Goal: Information Seeking & Learning: Learn about a topic

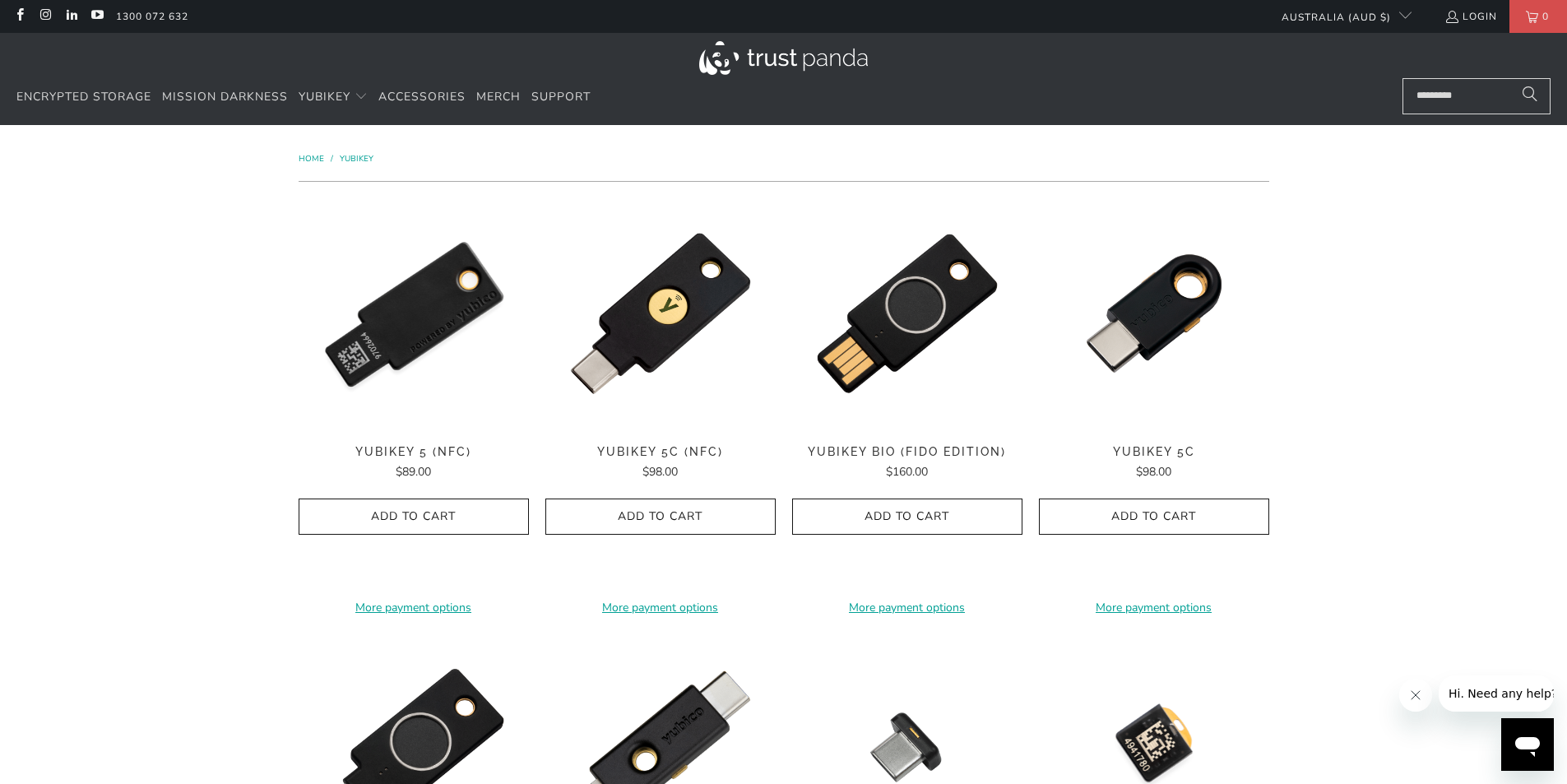
click at [434, 315] on img at bounding box center [413, 313] width 230 height 230
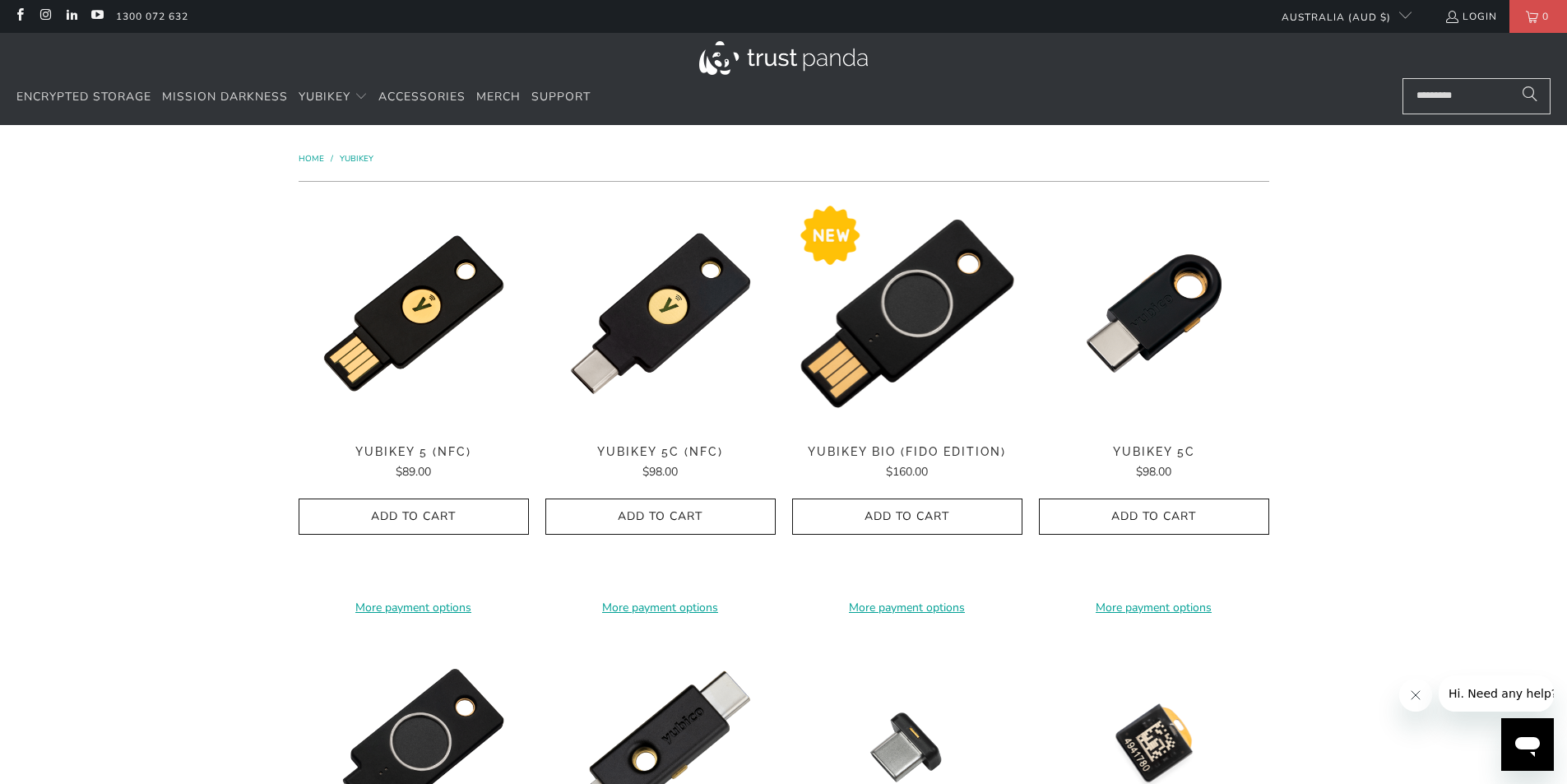
click at [937, 326] on img at bounding box center [907, 313] width 230 height 230
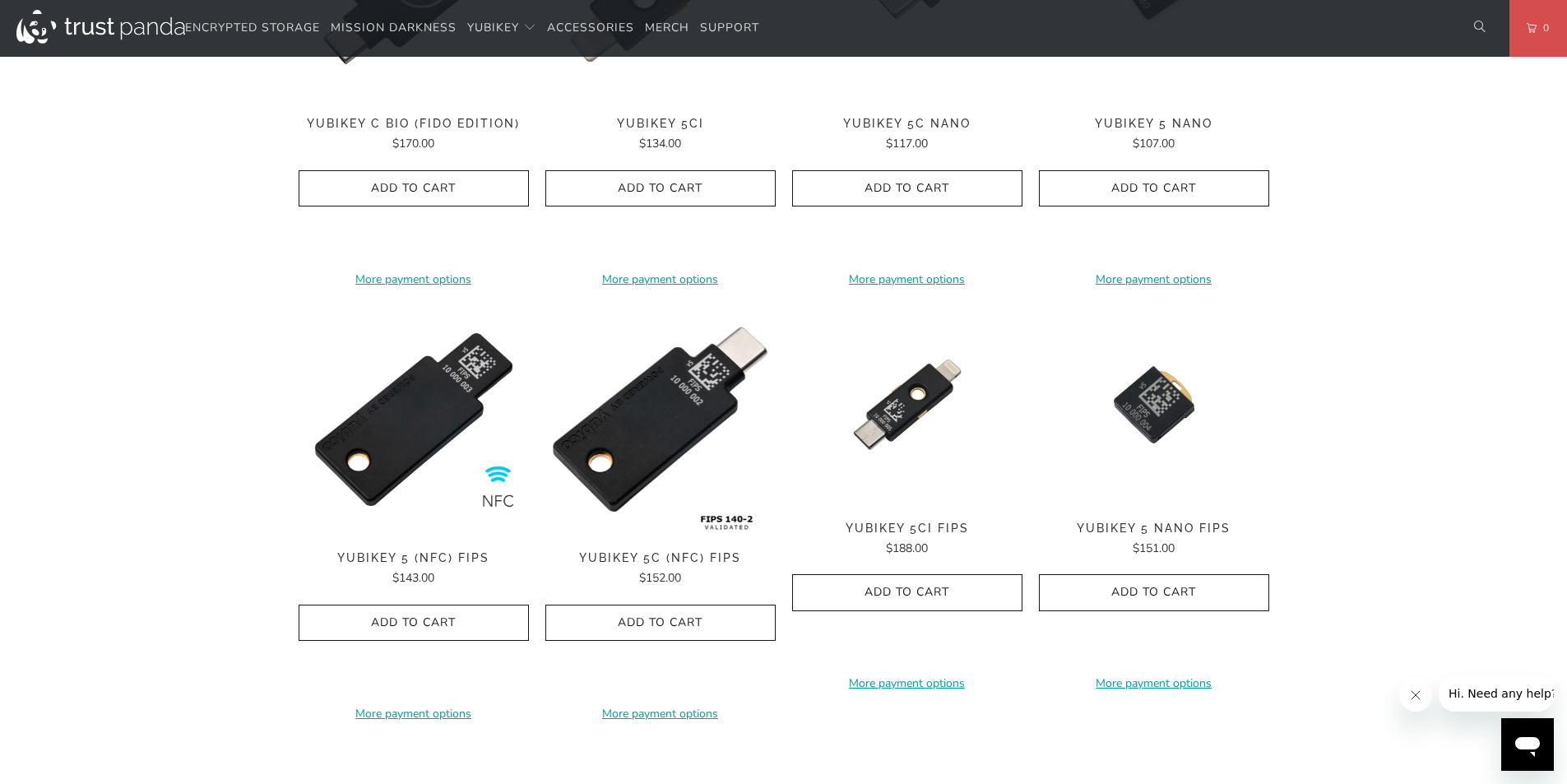
scroll to position [763, 0]
click at [623, 433] on img at bounding box center [660, 418] width 230 height 230
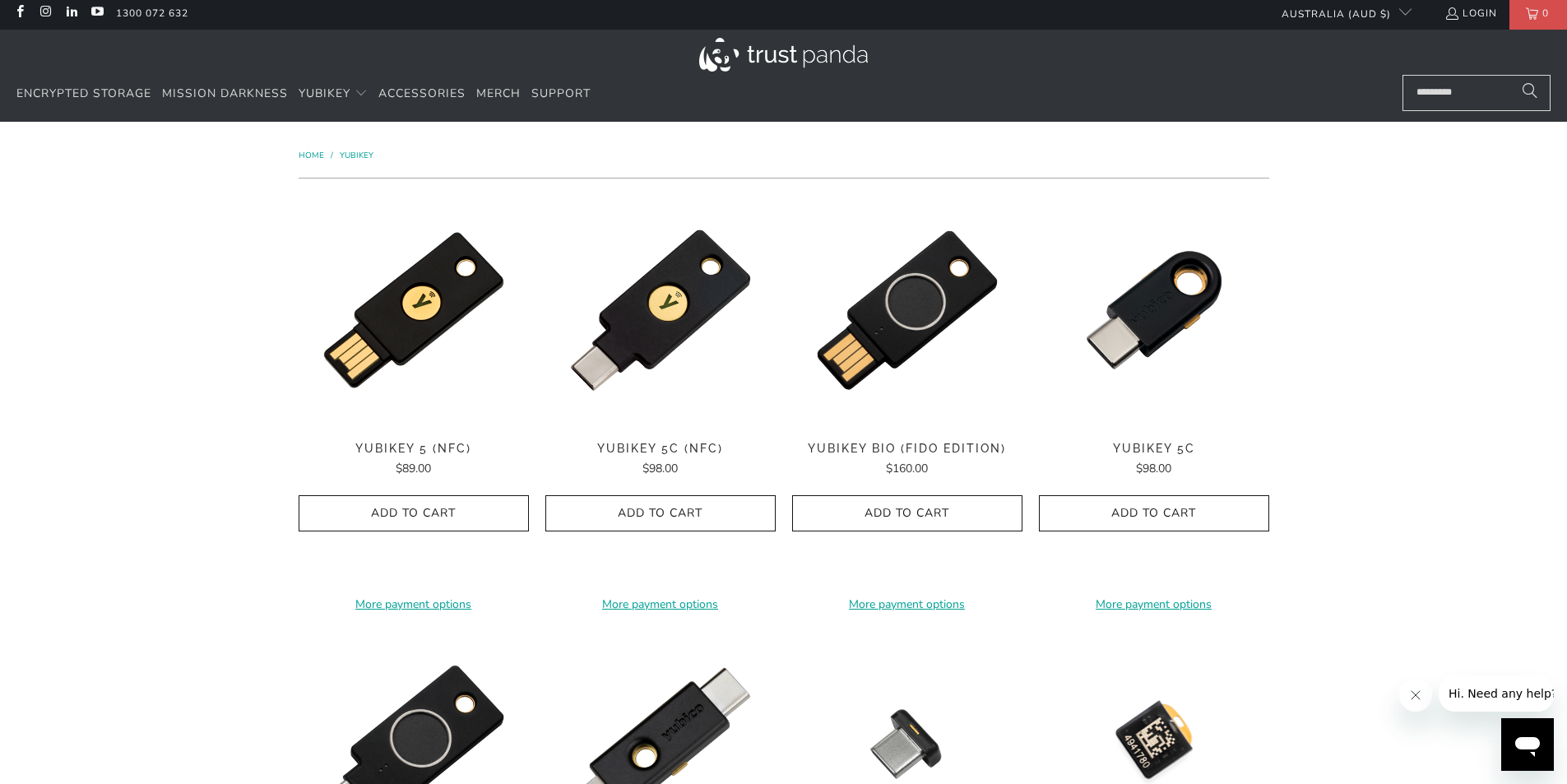
scroll to position [0, 0]
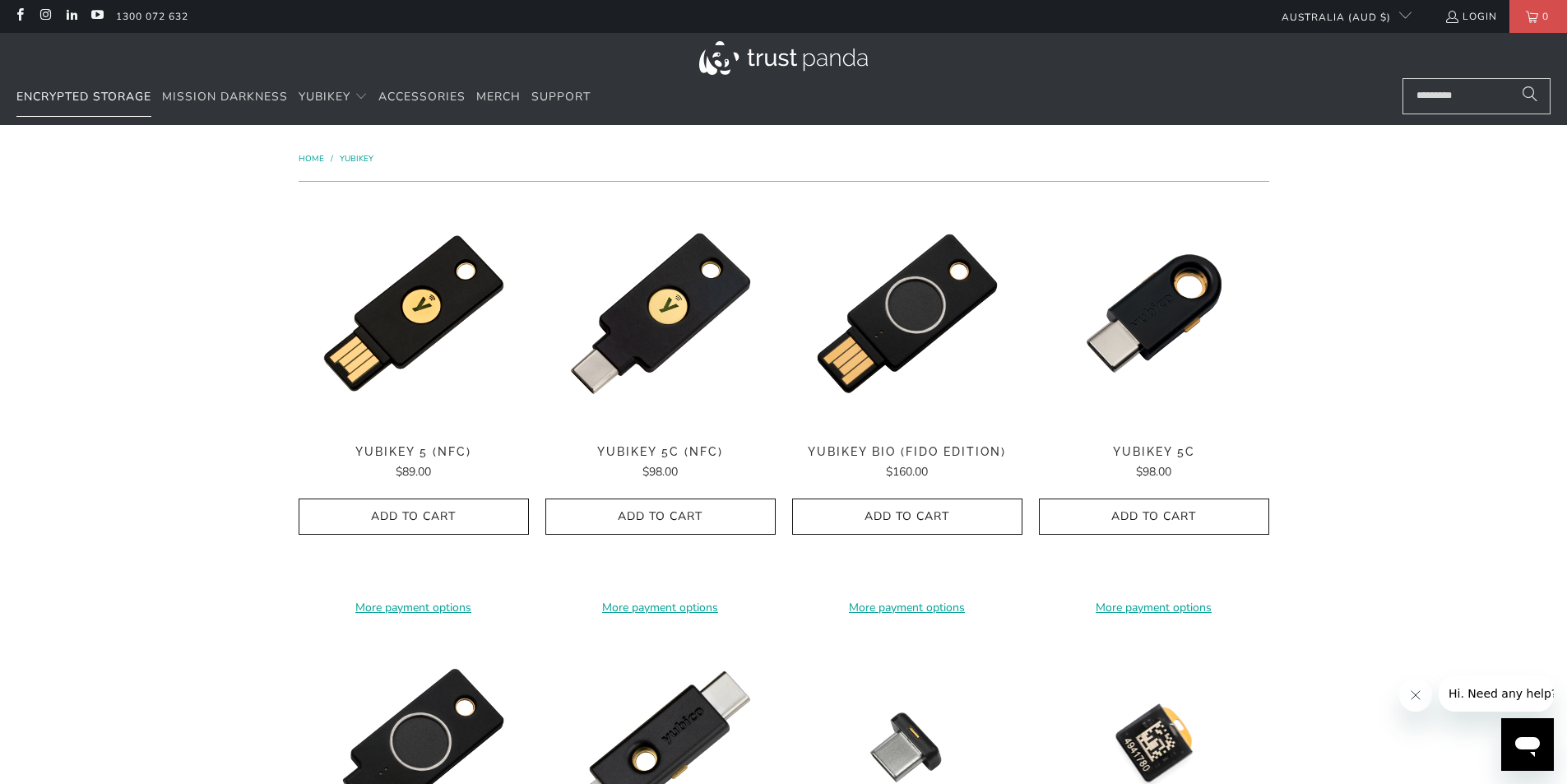
click at [71, 97] on span "Encrypted Storage" at bounding box center [84, 97] width 135 height 16
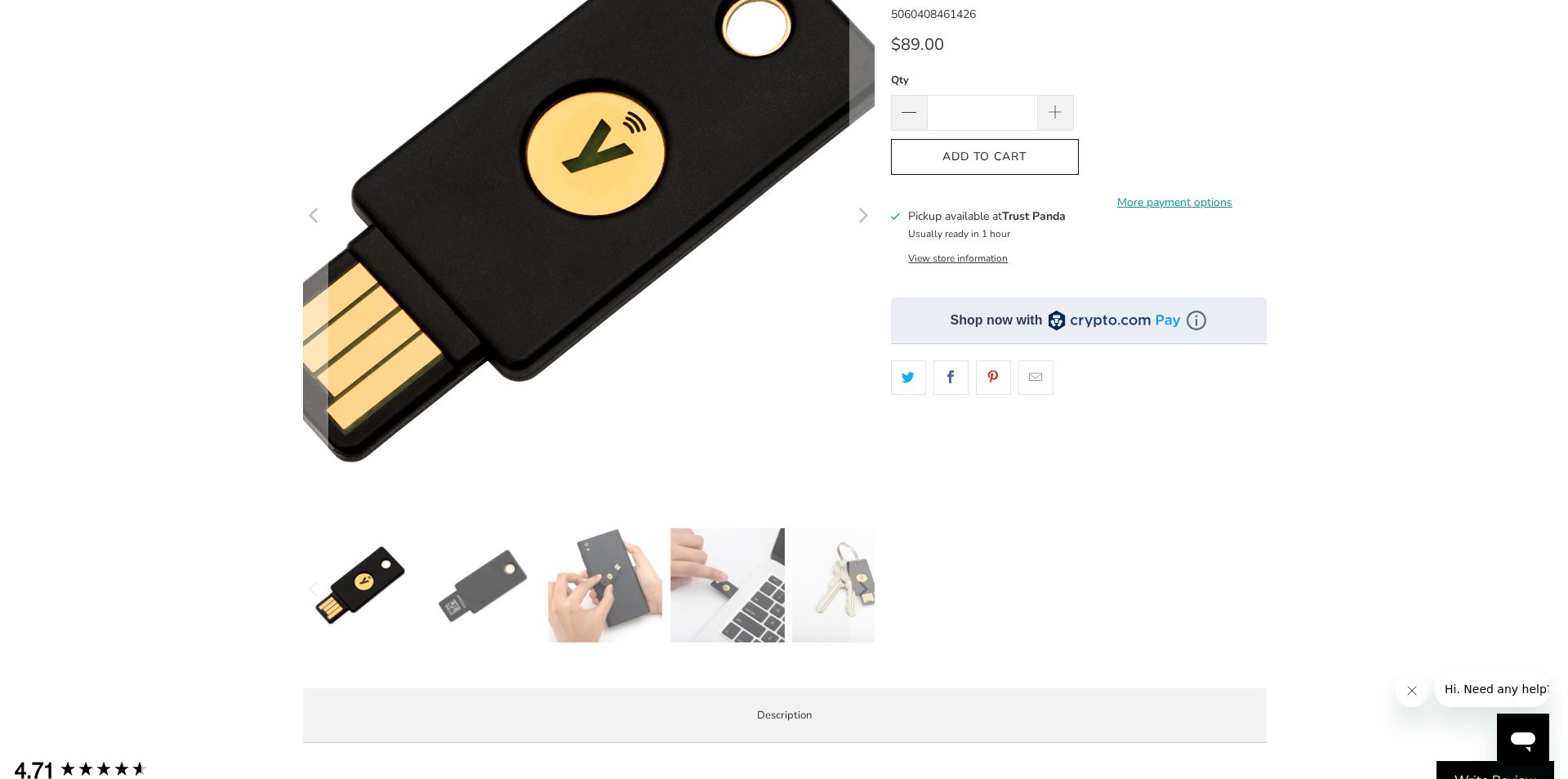
scroll to position [219, 0]
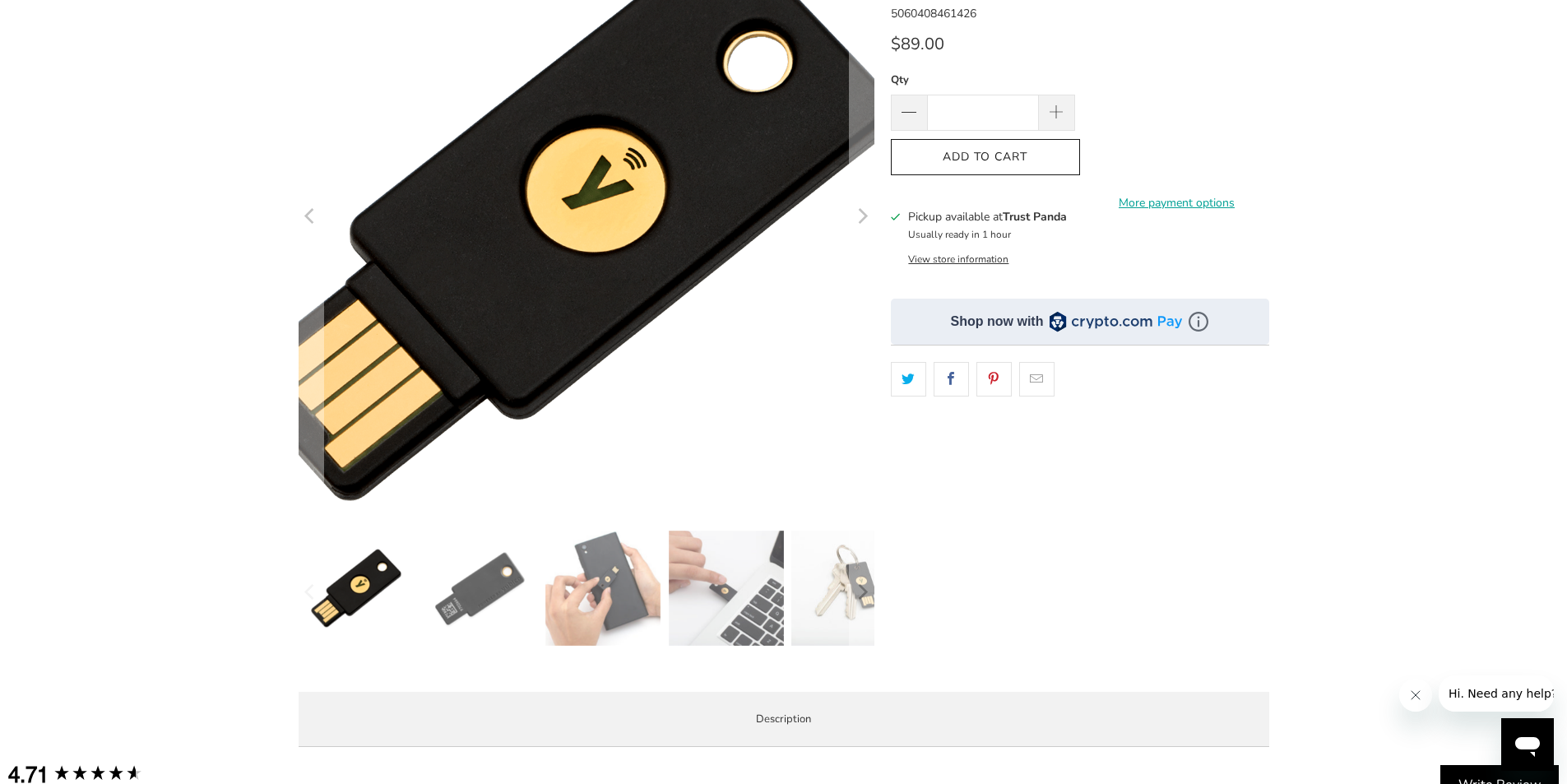
click at [626, 221] on img at bounding box center [568, 216] width 842 height 842
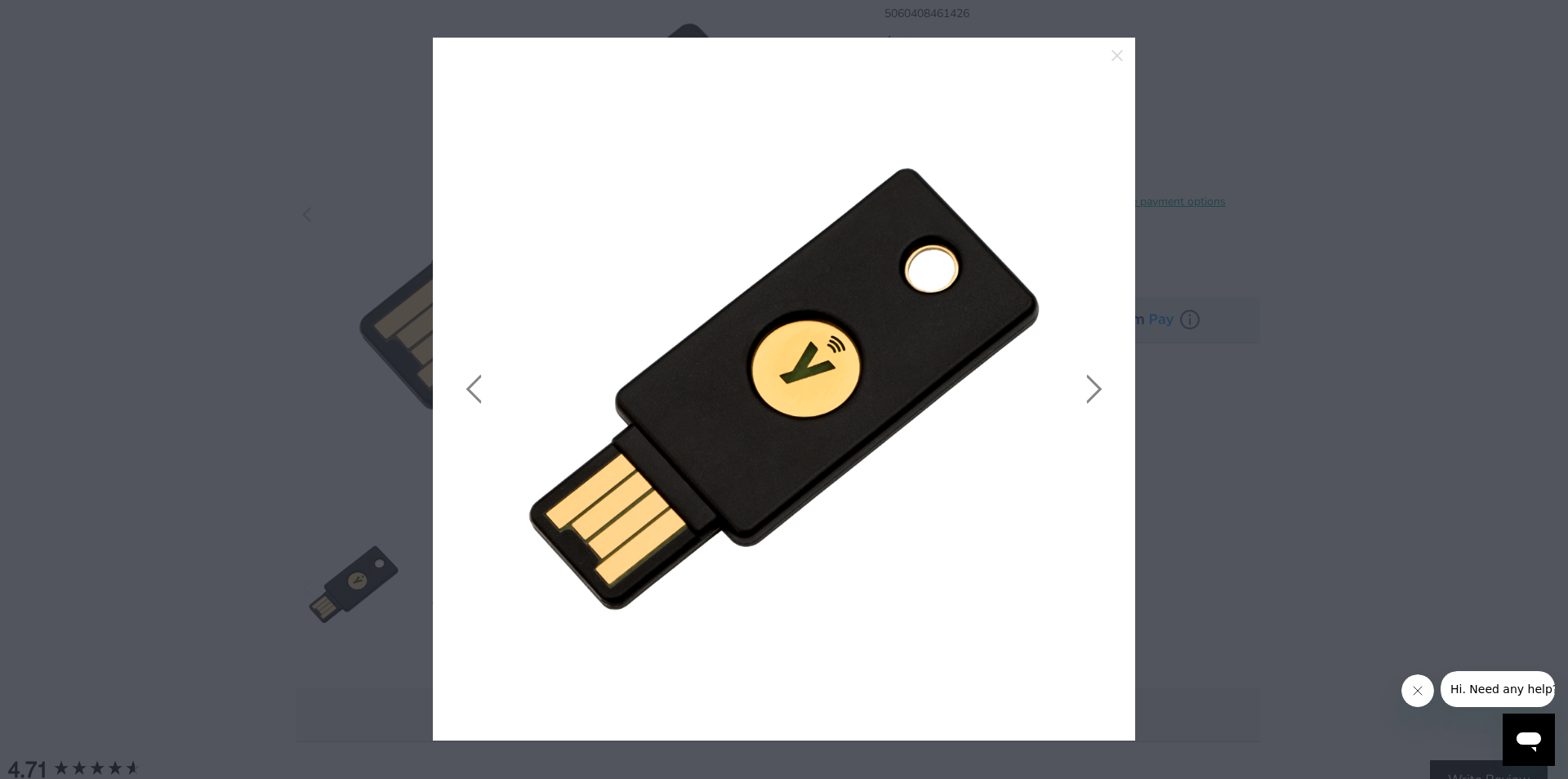
click at [1098, 390] on link at bounding box center [1091, 388] width 41 height 654
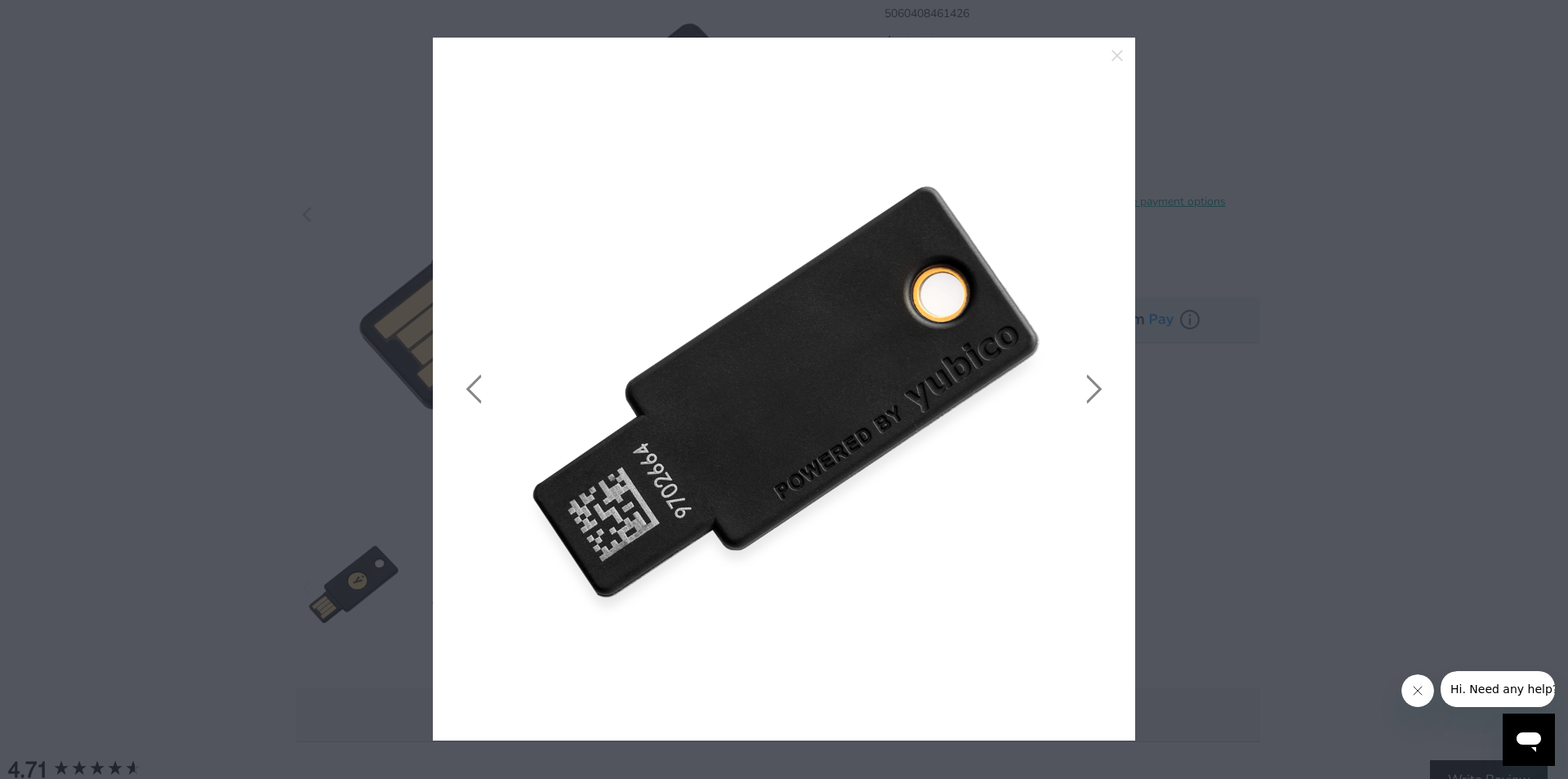
click at [1097, 385] on link at bounding box center [1091, 388] width 41 height 654
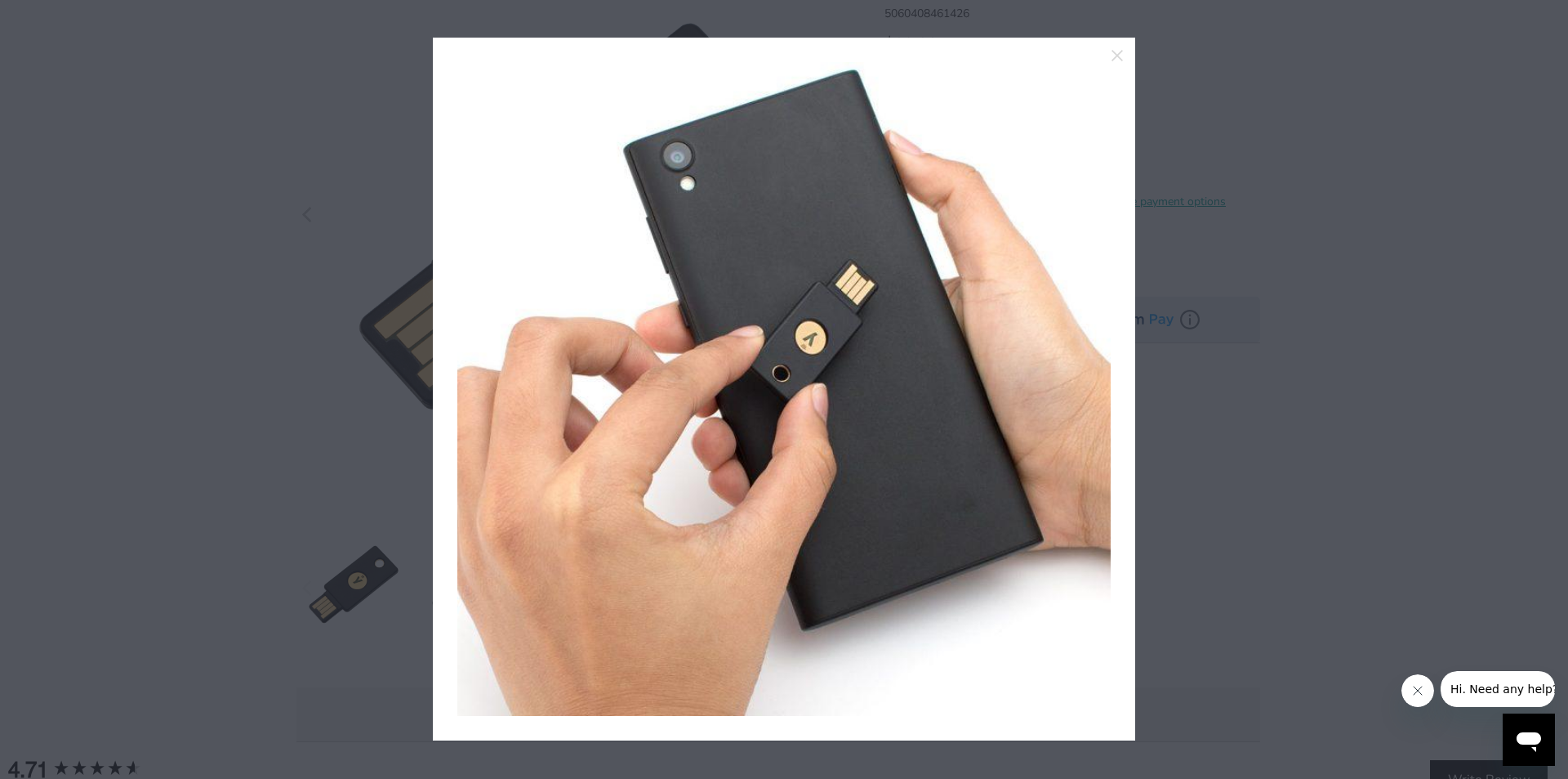
click at [1097, 385] on link at bounding box center [1091, 388] width 41 height 654
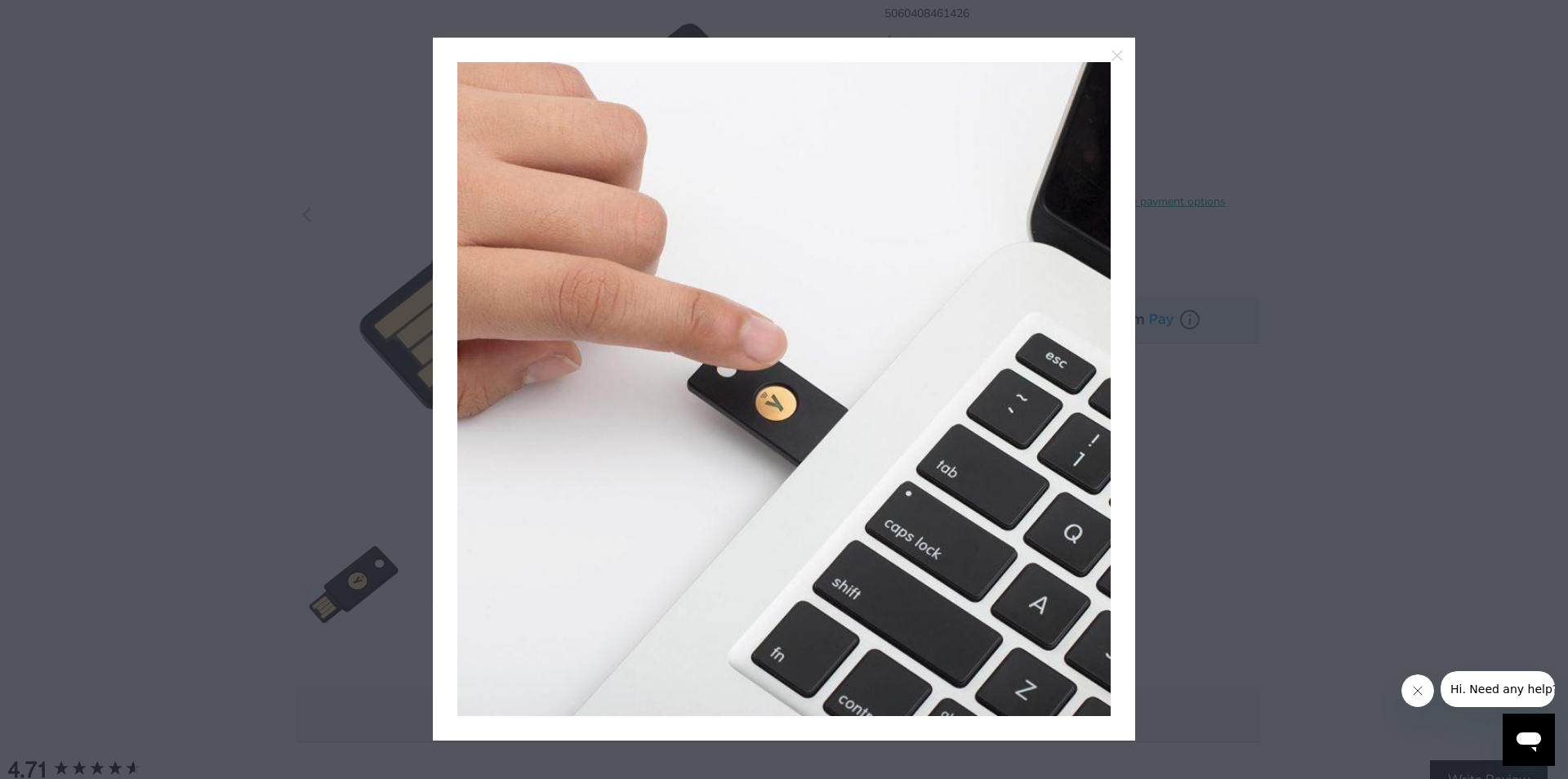
click at [1097, 385] on link at bounding box center [1091, 388] width 41 height 654
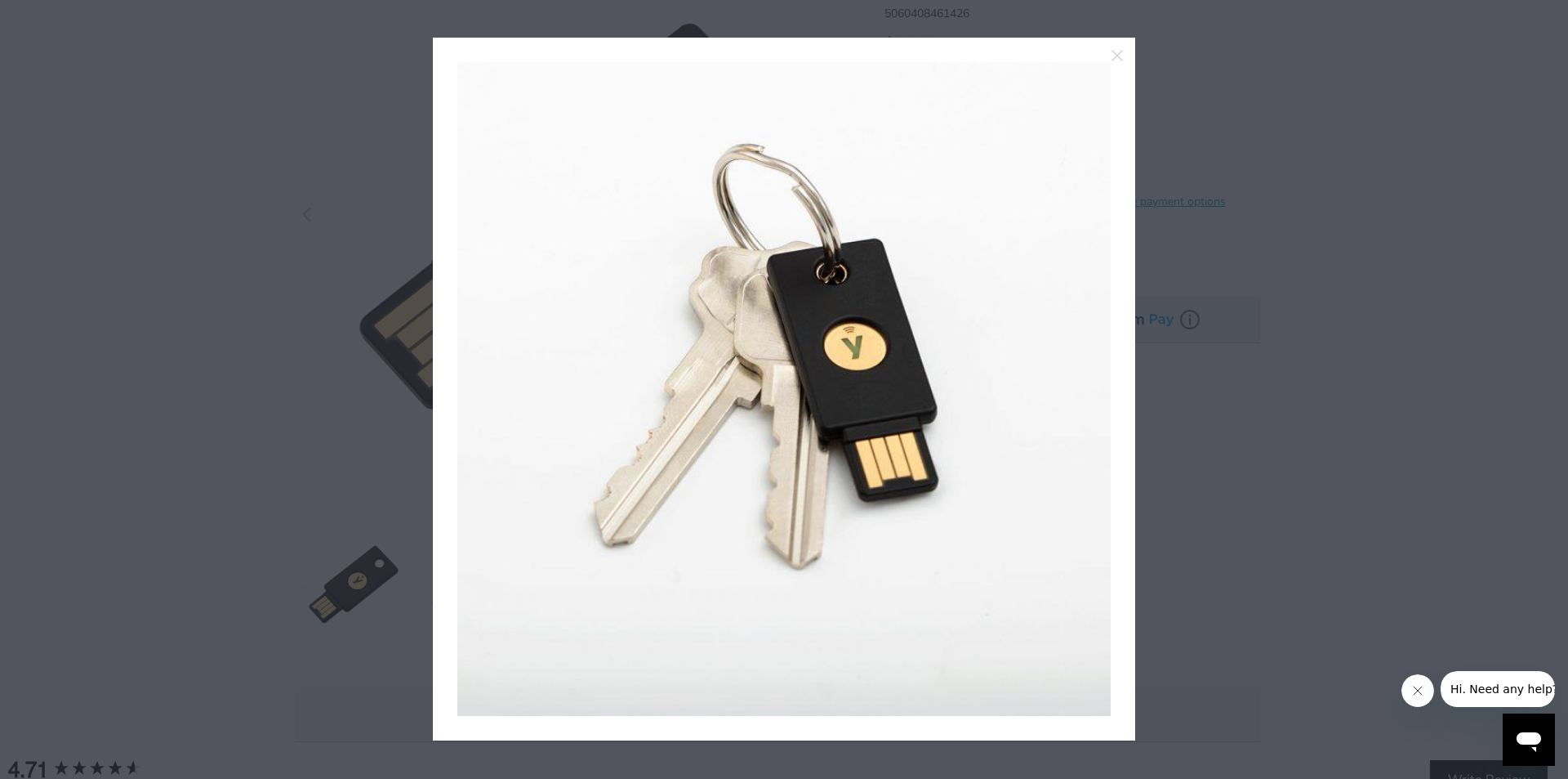
click at [1097, 385] on link at bounding box center [1091, 388] width 41 height 654
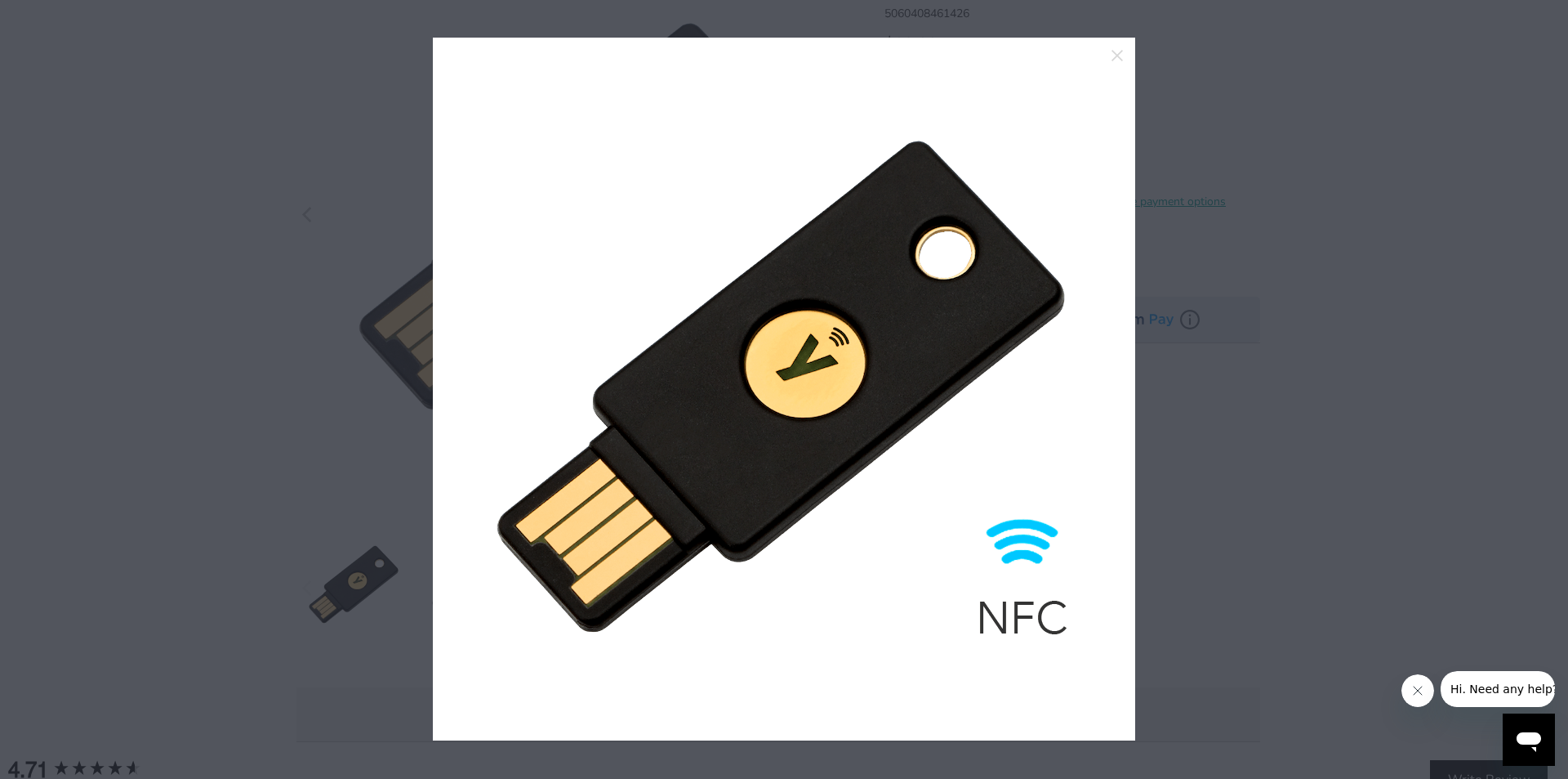
click at [1097, 385] on link at bounding box center [1091, 388] width 41 height 654
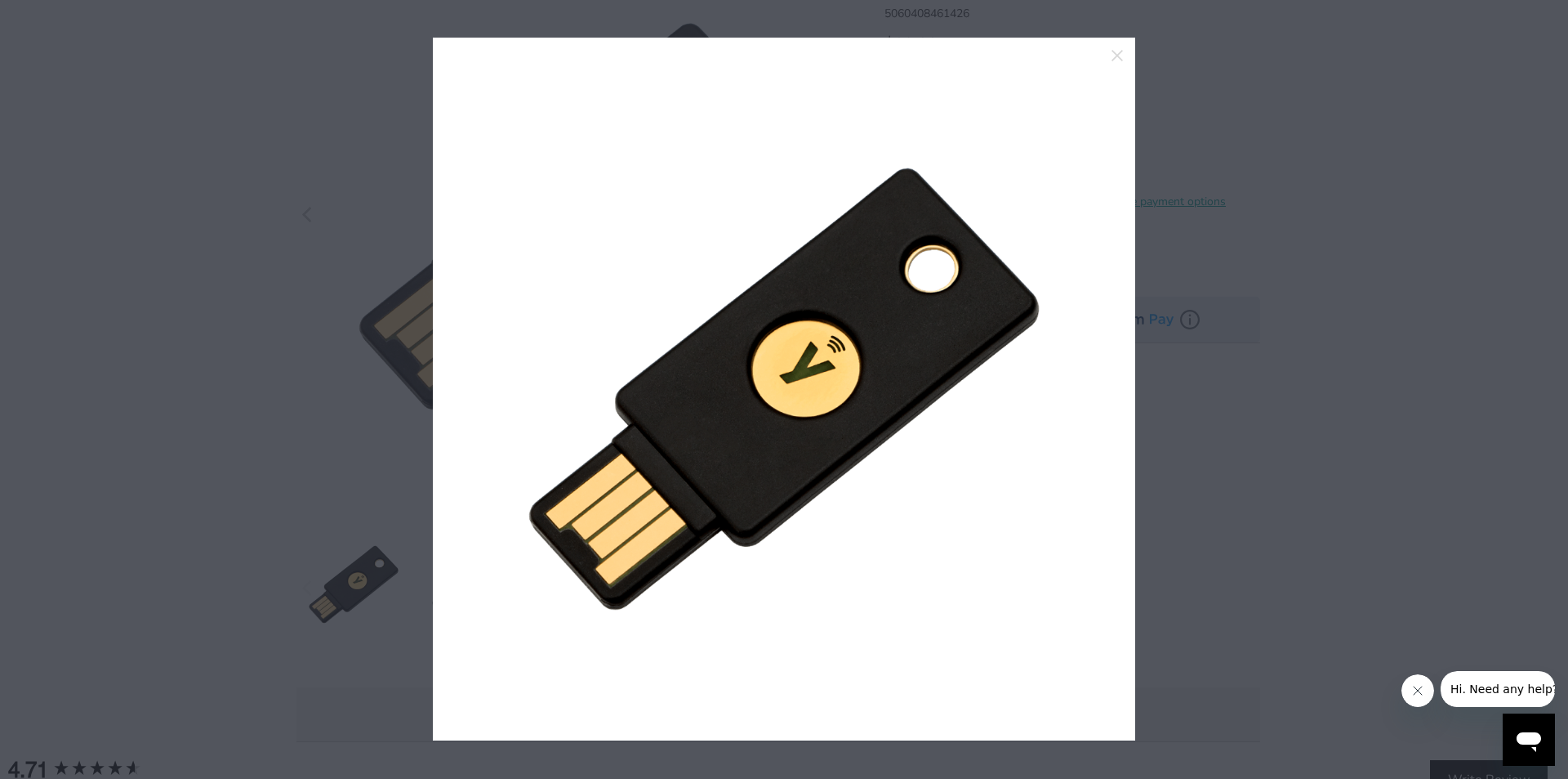
click at [1097, 385] on link at bounding box center [1091, 388] width 41 height 654
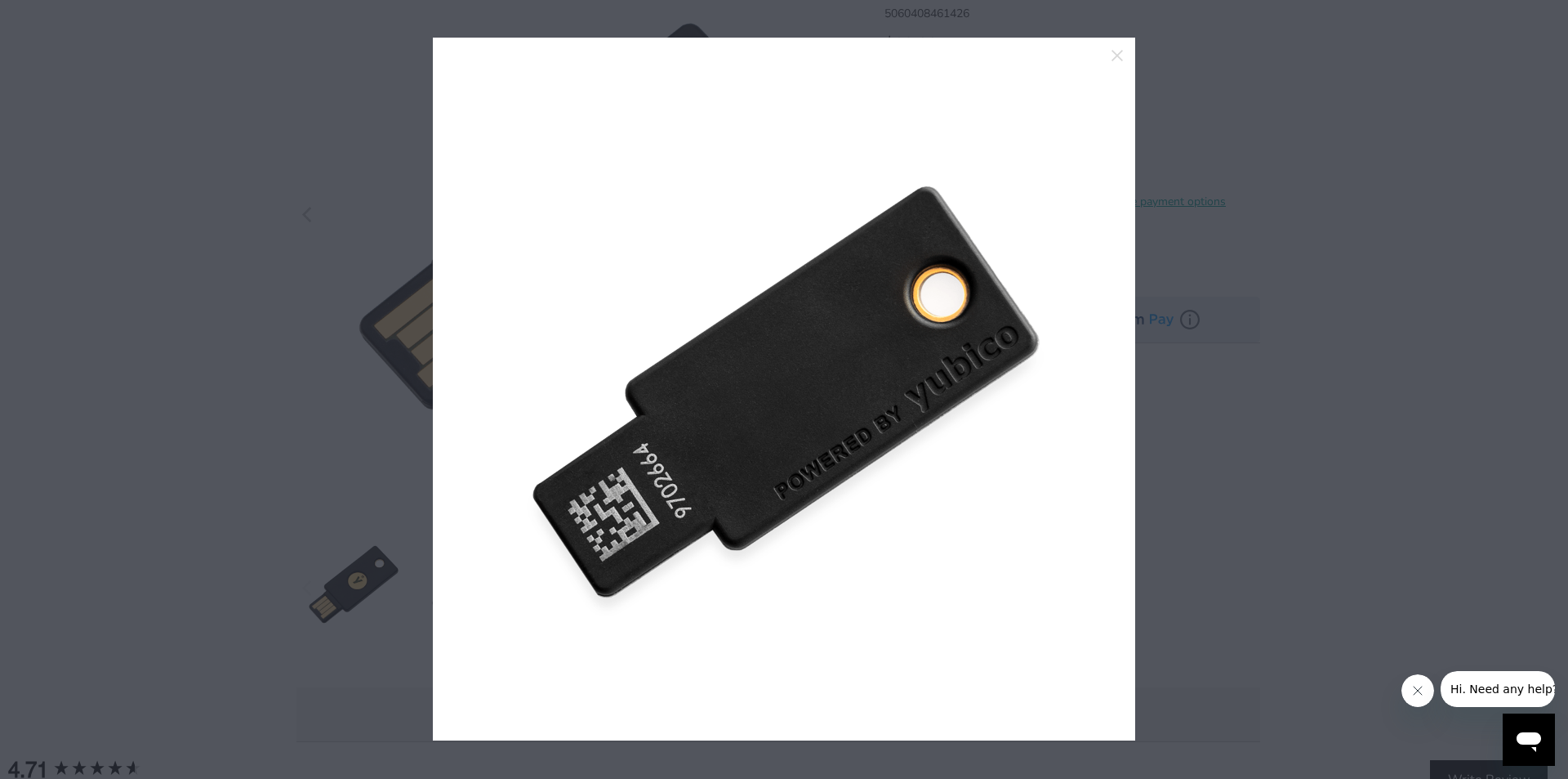
click at [1097, 385] on link at bounding box center [1091, 388] width 41 height 654
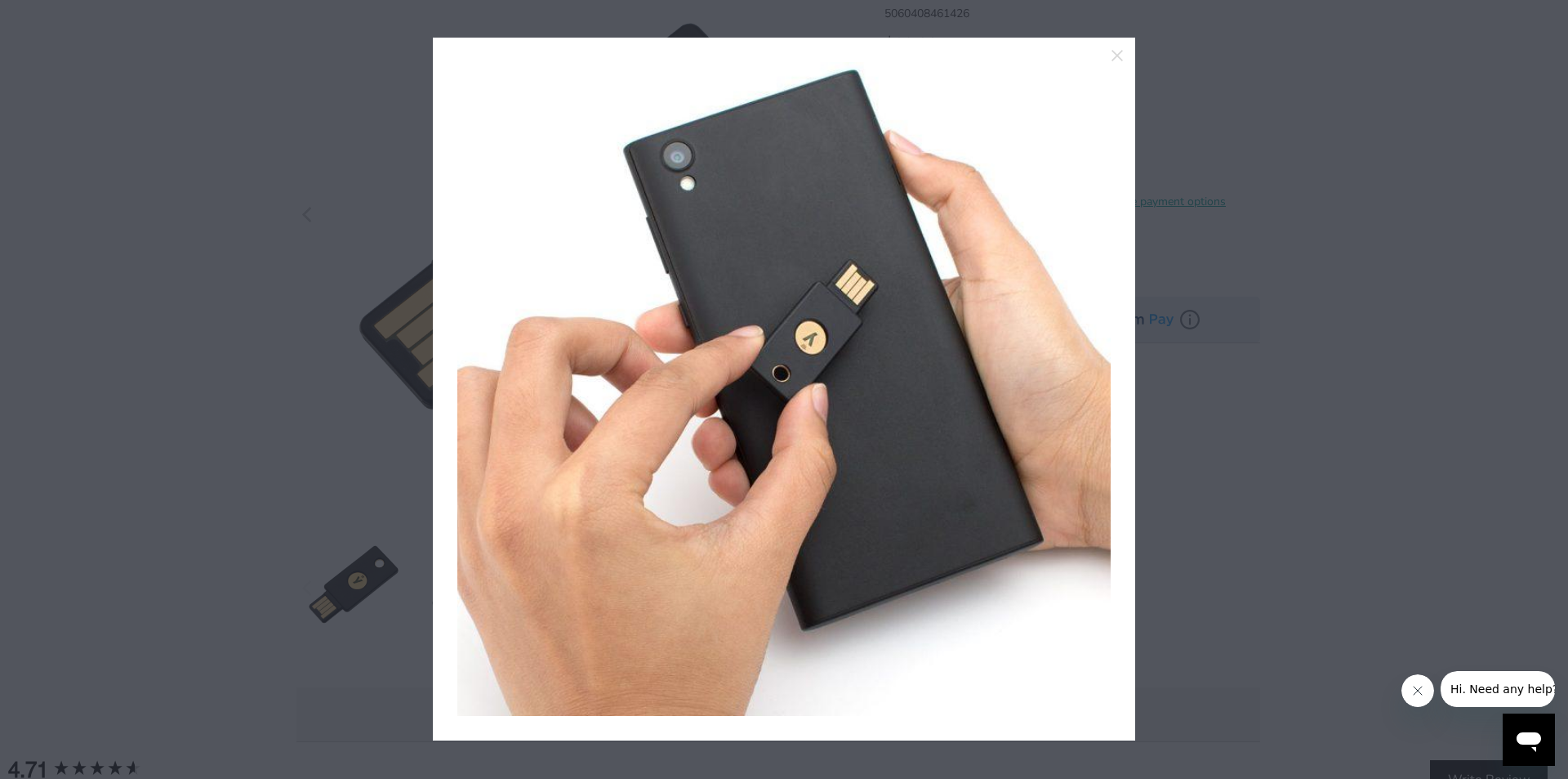
click at [1097, 385] on link at bounding box center [1091, 388] width 41 height 654
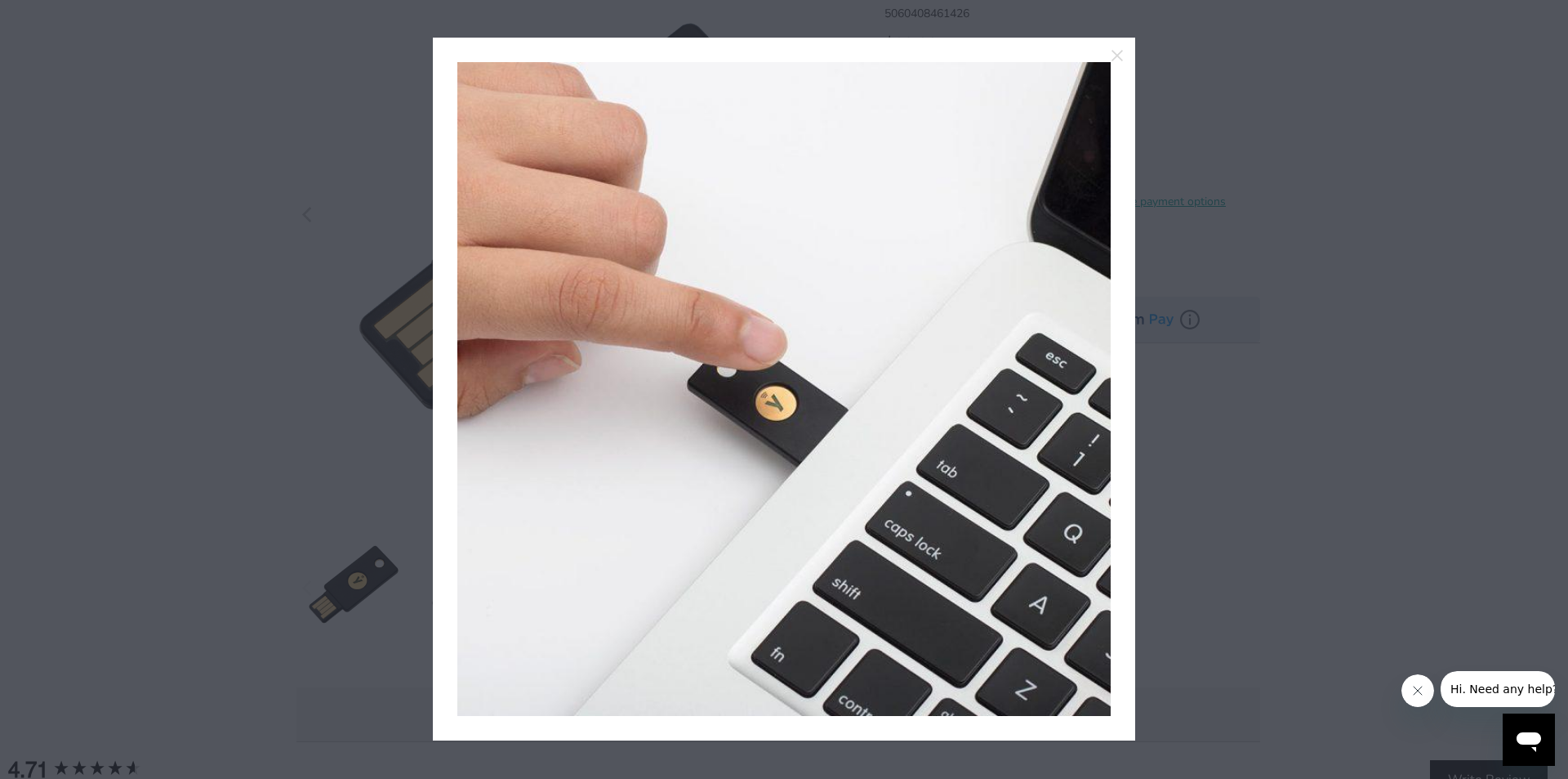
click at [1097, 385] on link at bounding box center [1091, 388] width 41 height 654
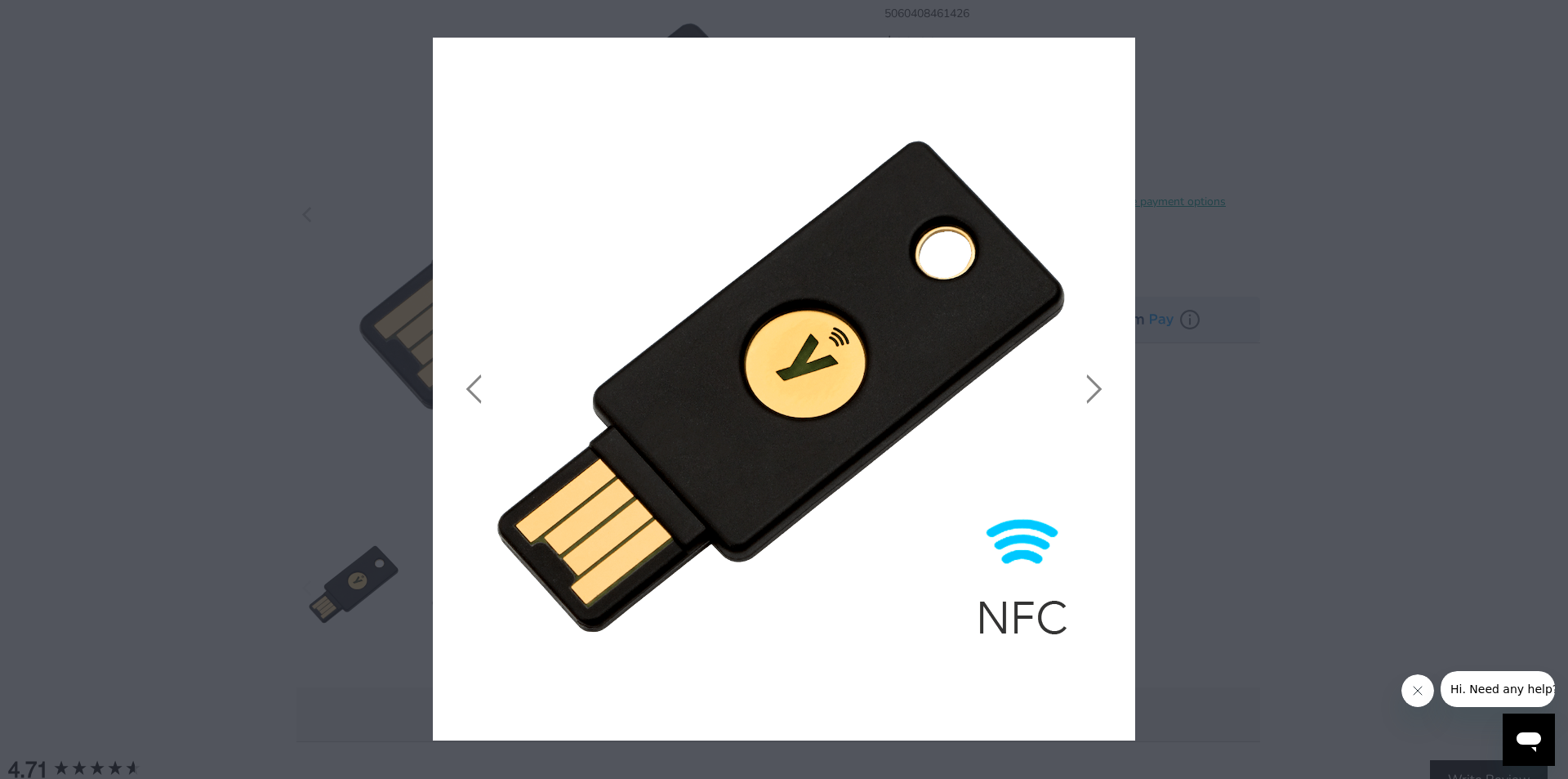
click at [1116, 45] on icon "close" at bounding box center [1117, 55] width 23 height 23
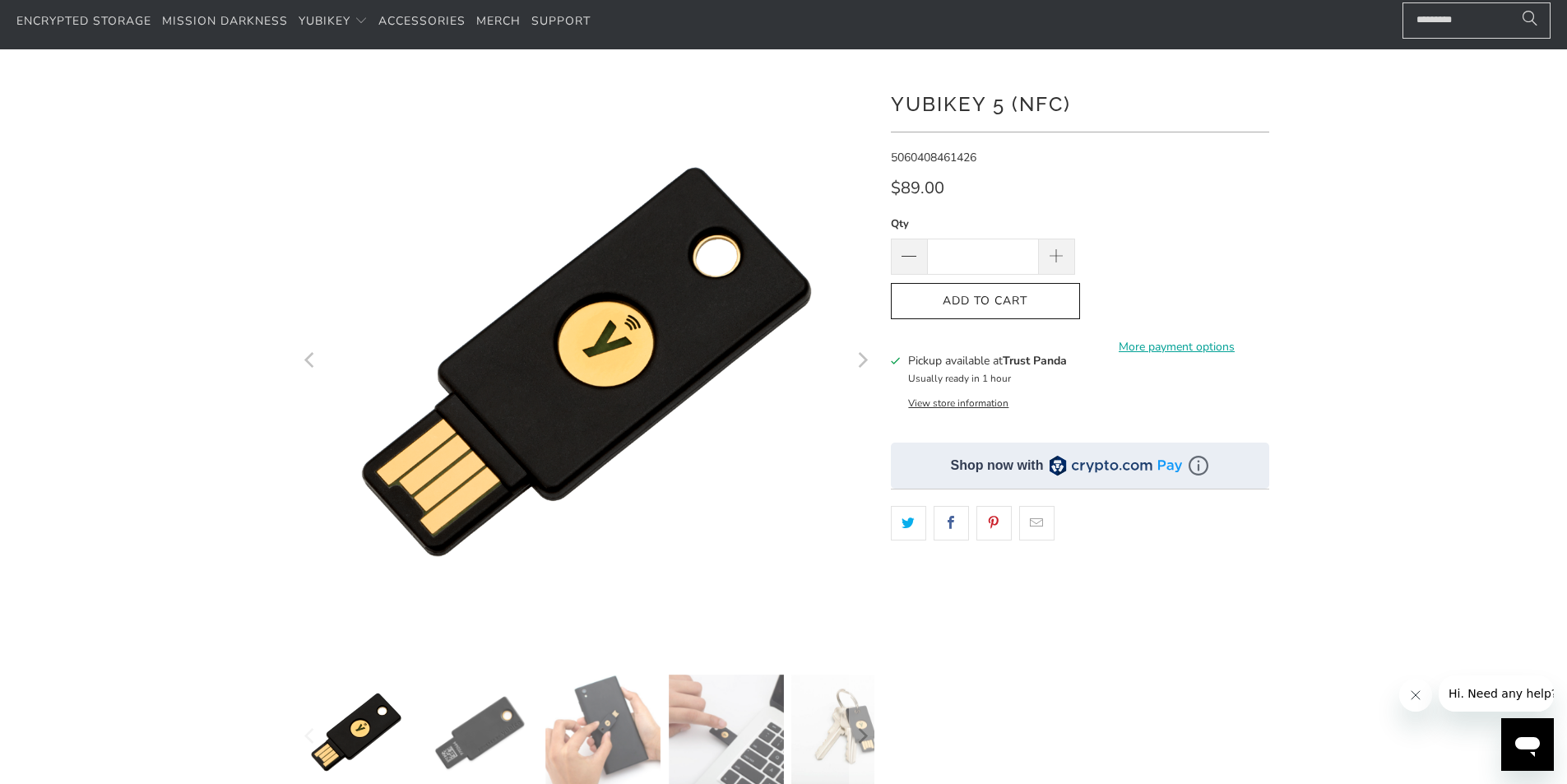
scroll to position [0, 0]
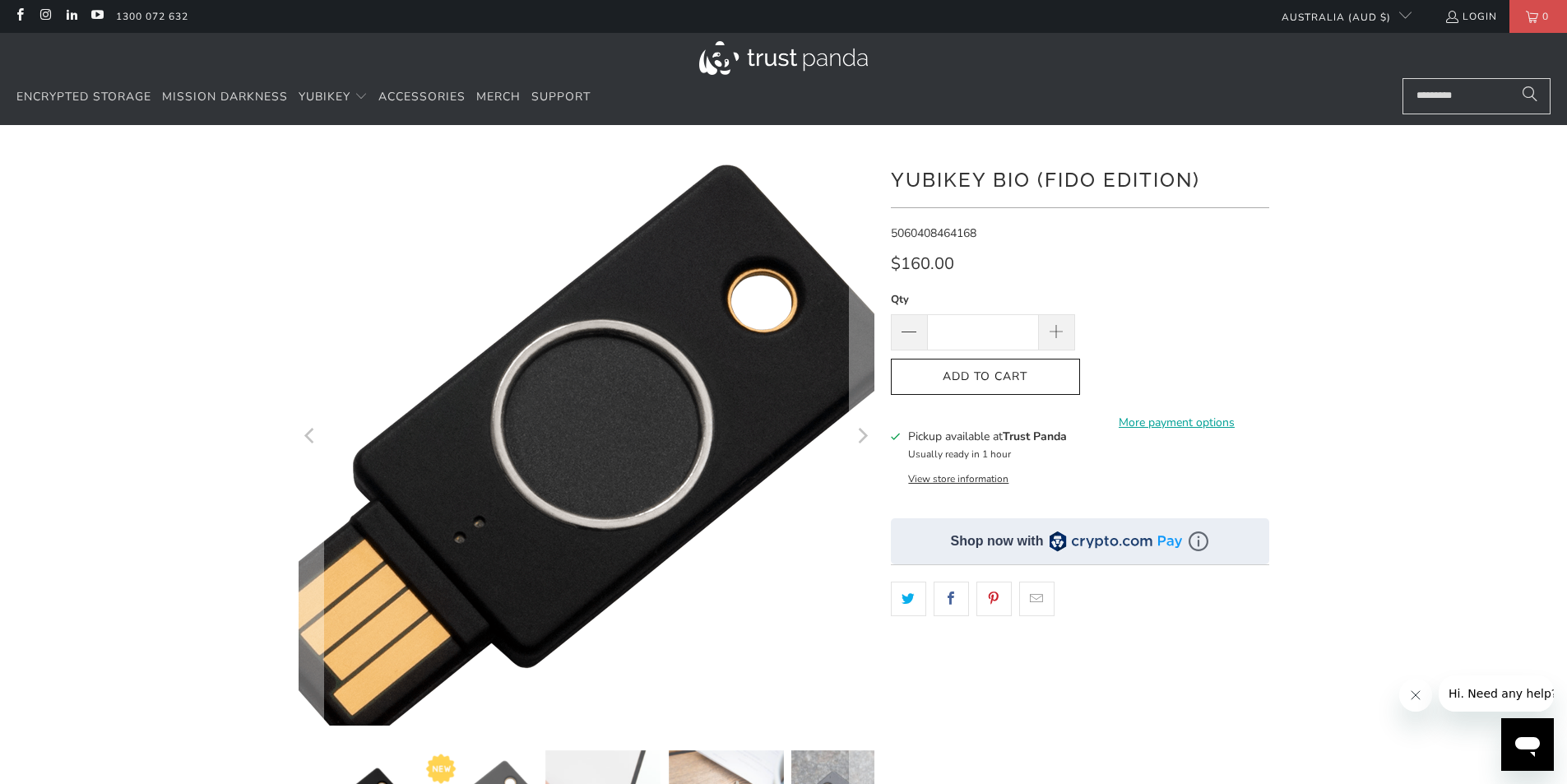
click at [615, 399] on img at bounding box center [572, 455] width 842 height 842
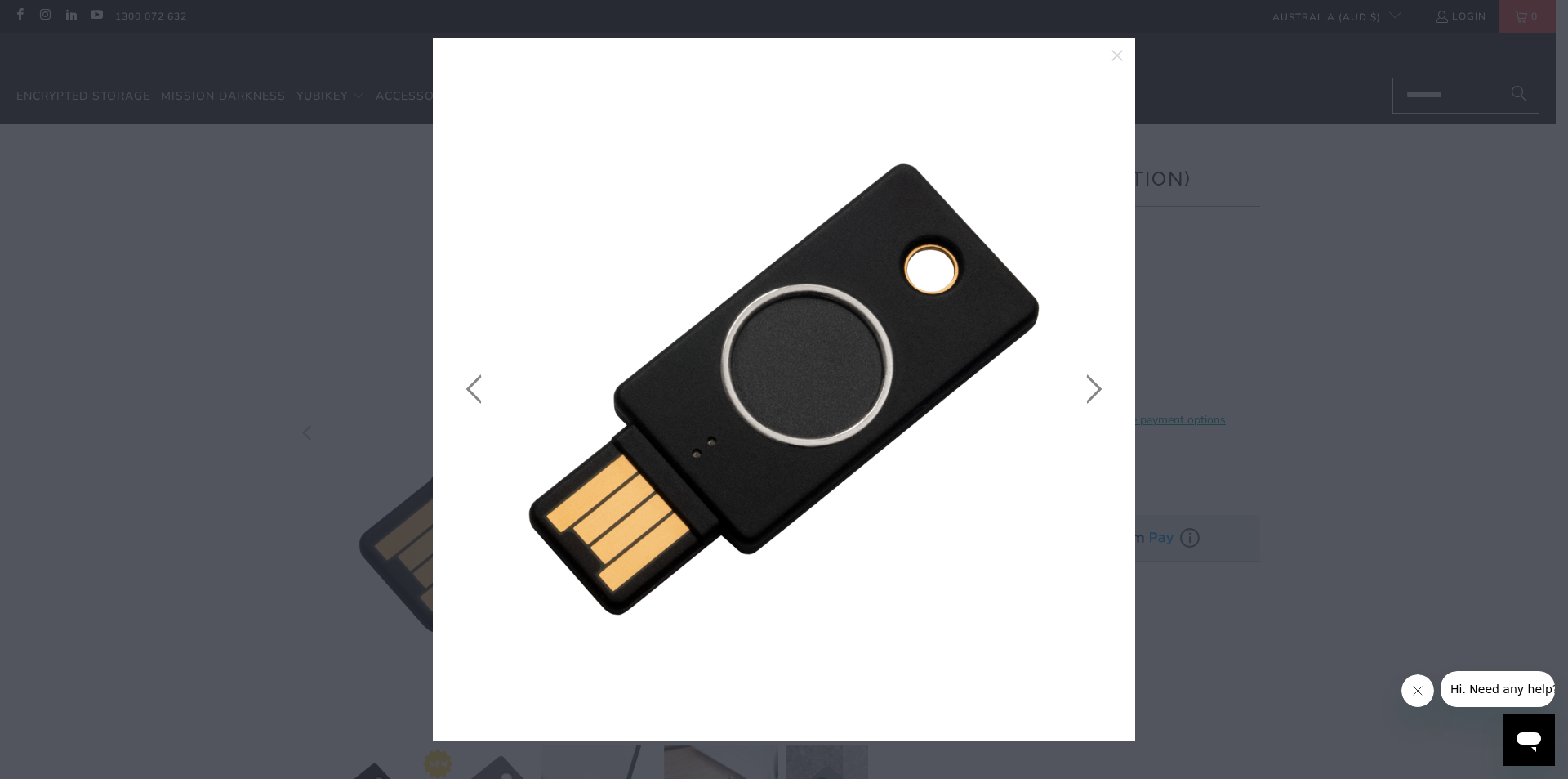
click at [1086, 381] on link at bounding box center [1091, 388] width 41 height 654
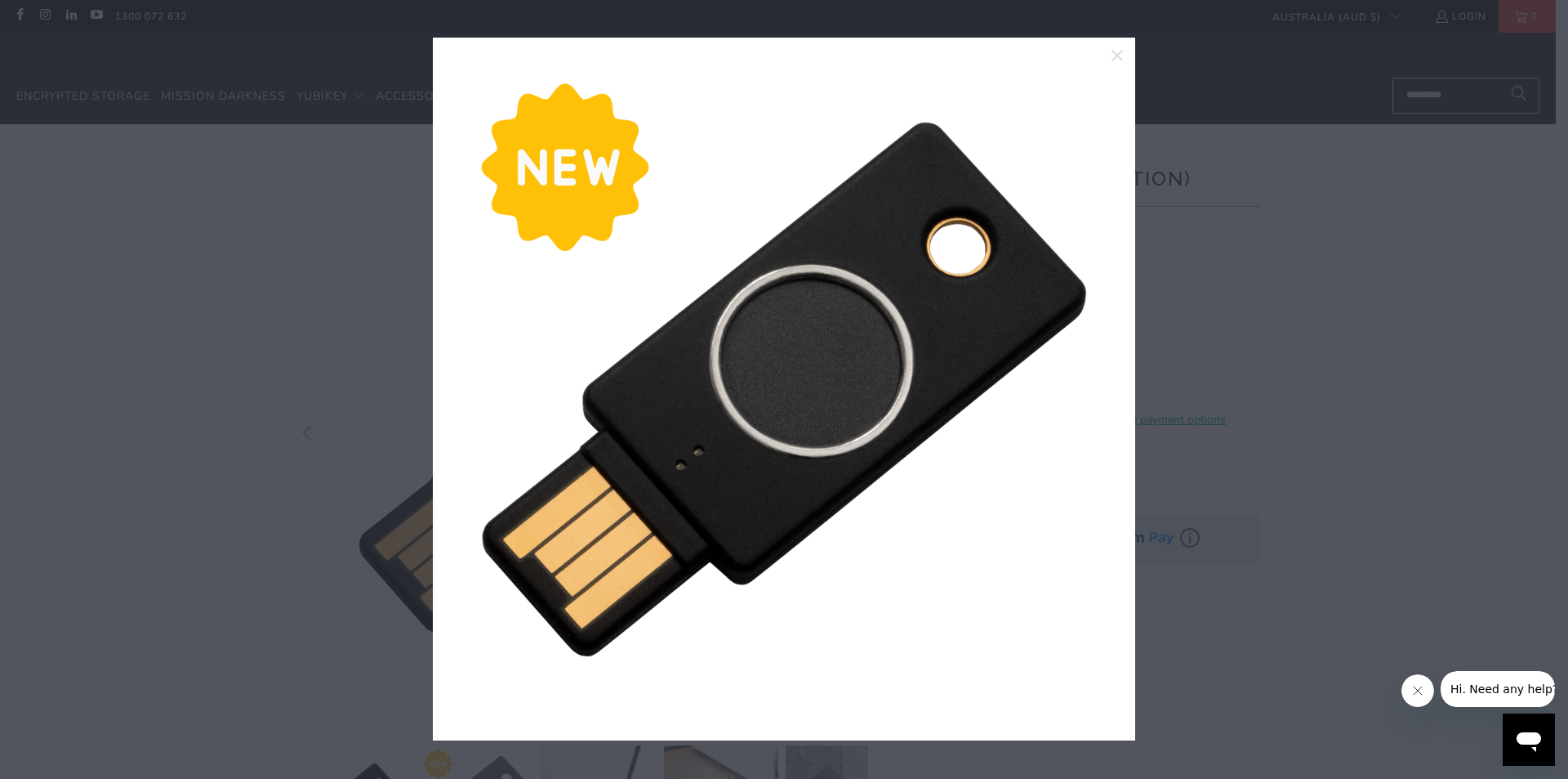
click at [1086, 381] on link at bounding box center [1091, 388] width 41 height 654
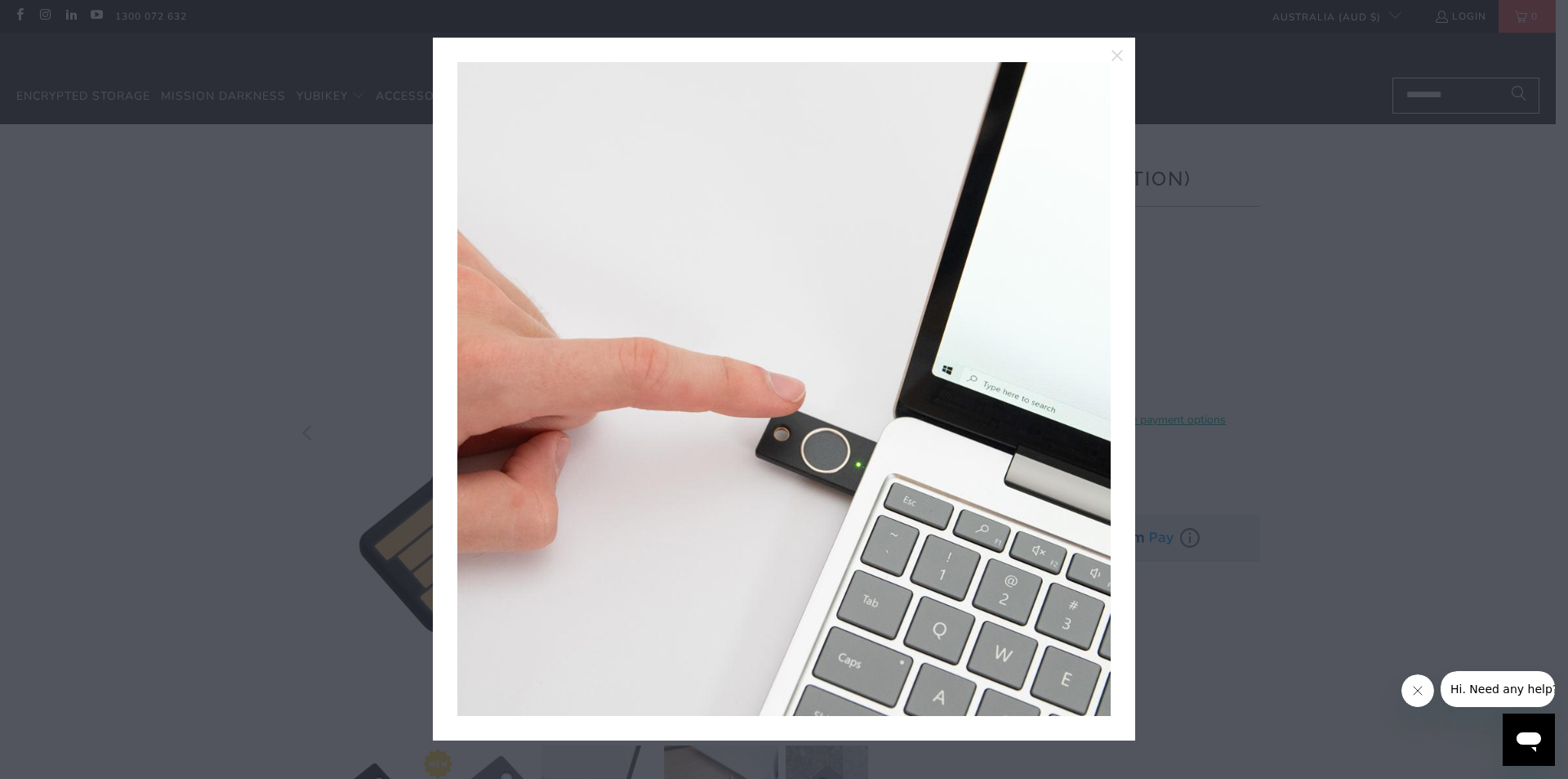
click at [1086, 381] on link at bounding box center [1091, 388] width 41 height 654
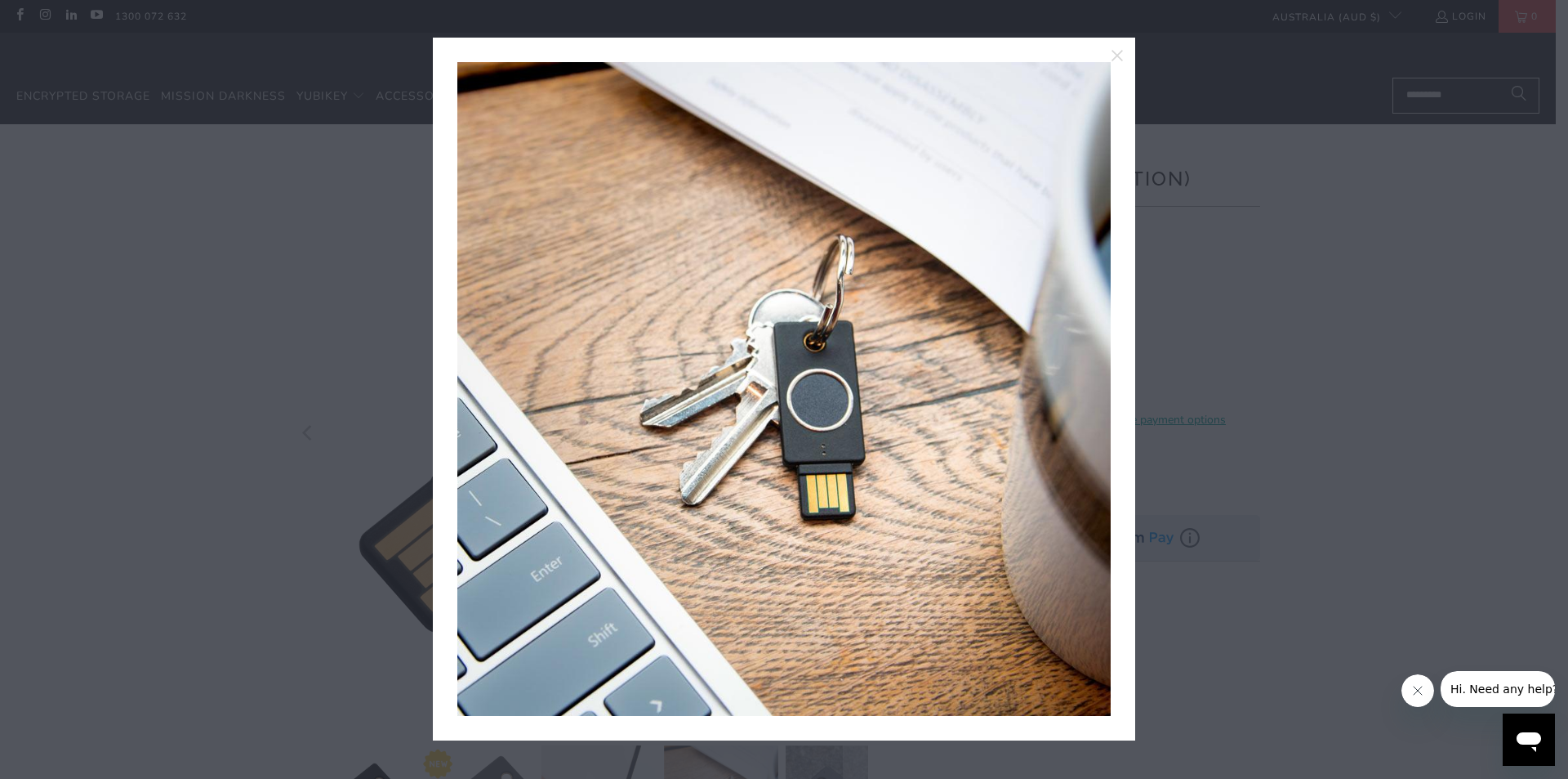
click at [1086, 381] on link at bounding box center [1091, 388] width 41 height 654
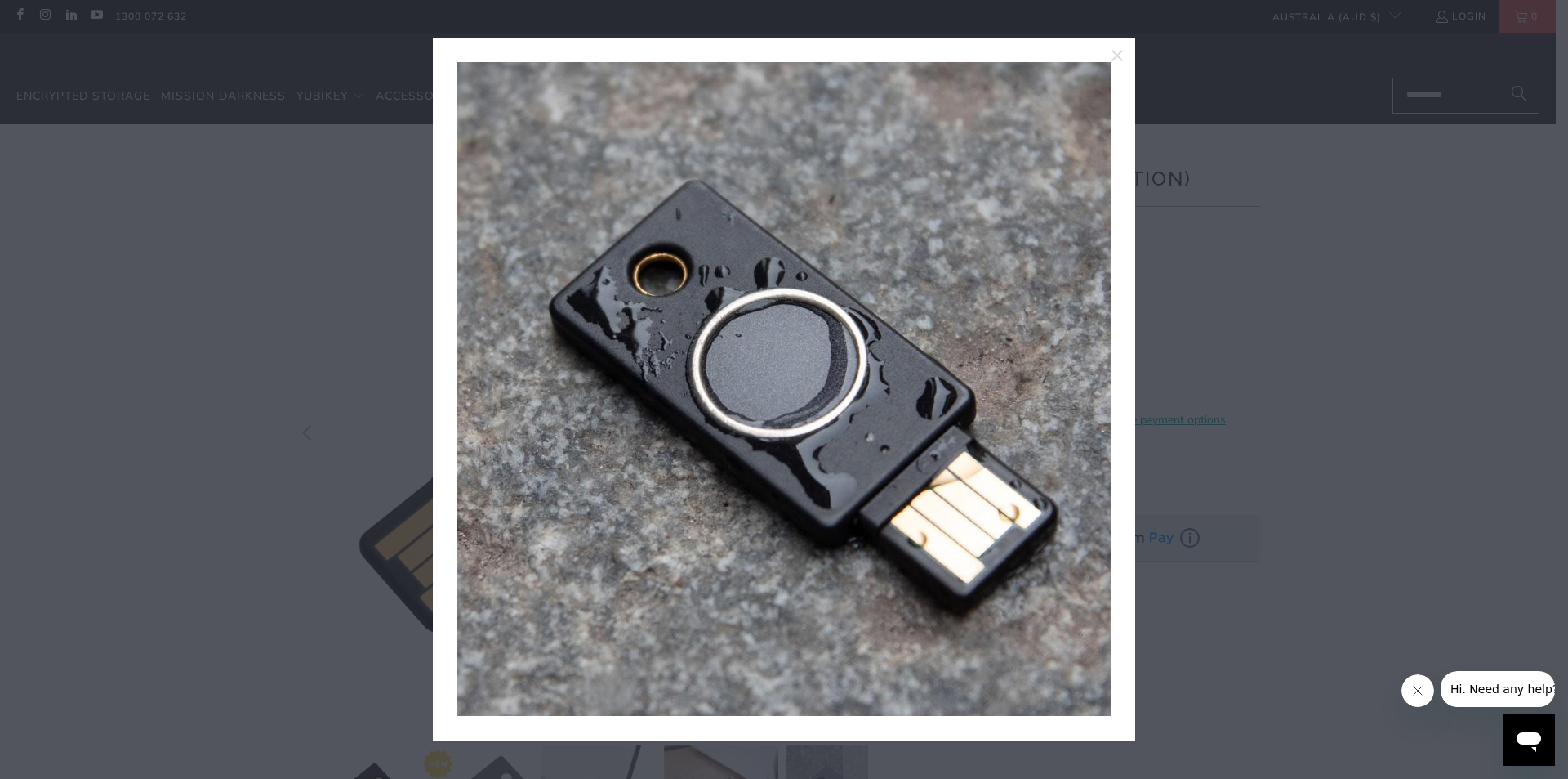
click at [1086, 381] on link at bounding box center [1091, 388] width 41 height 654
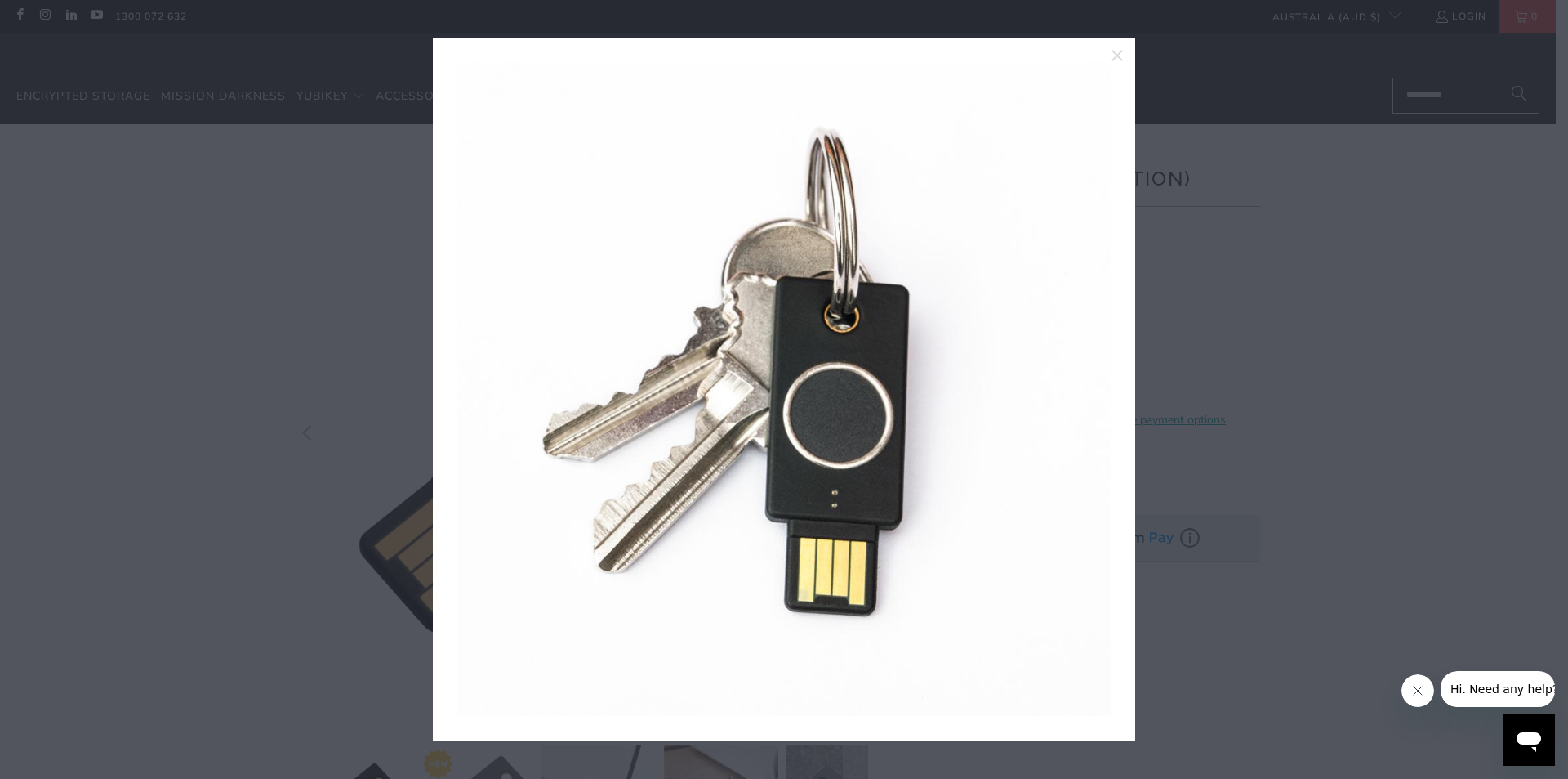
click at [1086, 381] on link at bounding box center [1091, 388] width 41 height 654
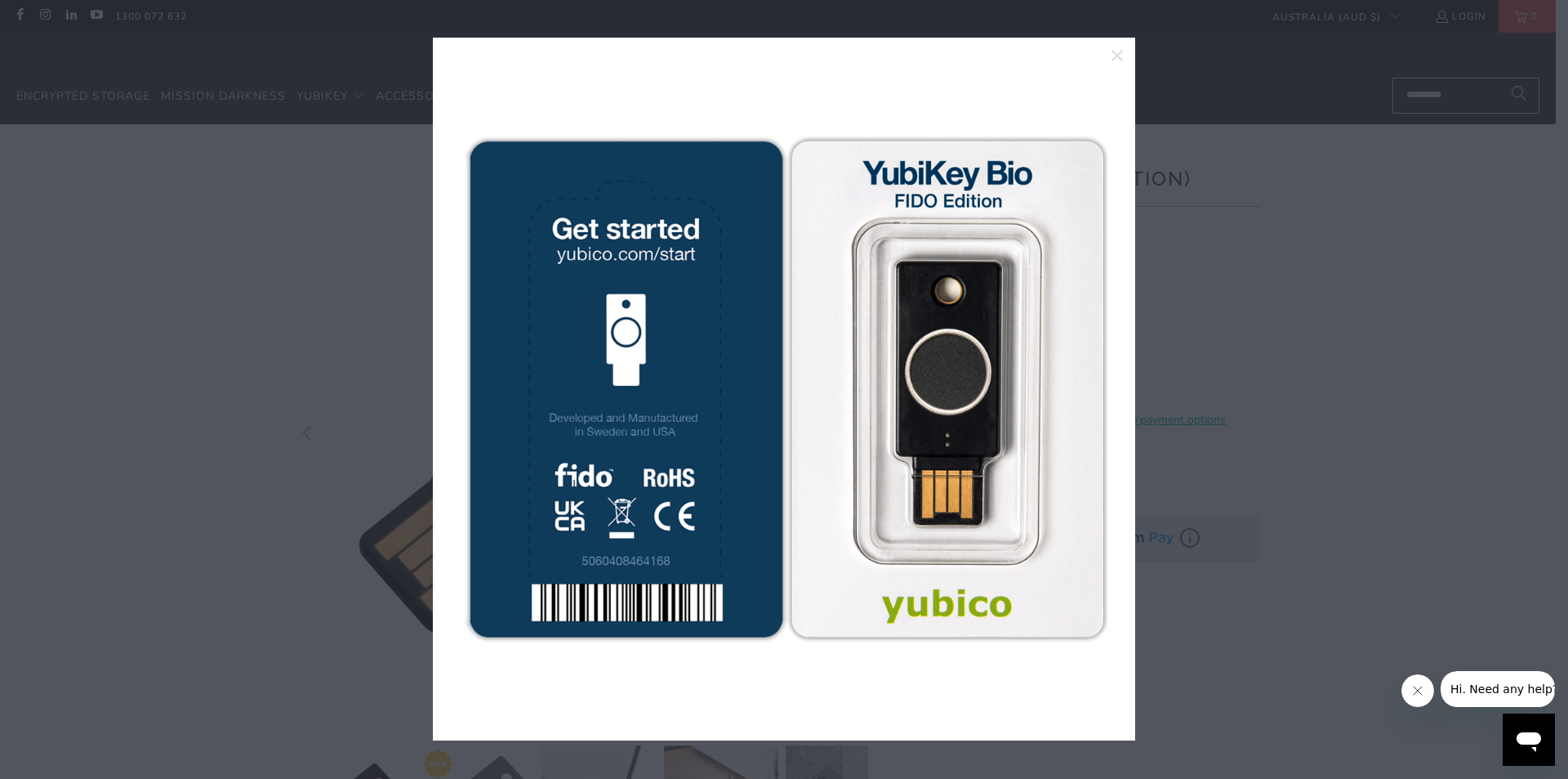
click at [1086, 381] on link at bounding box center [1091, 388] width 41 height 654
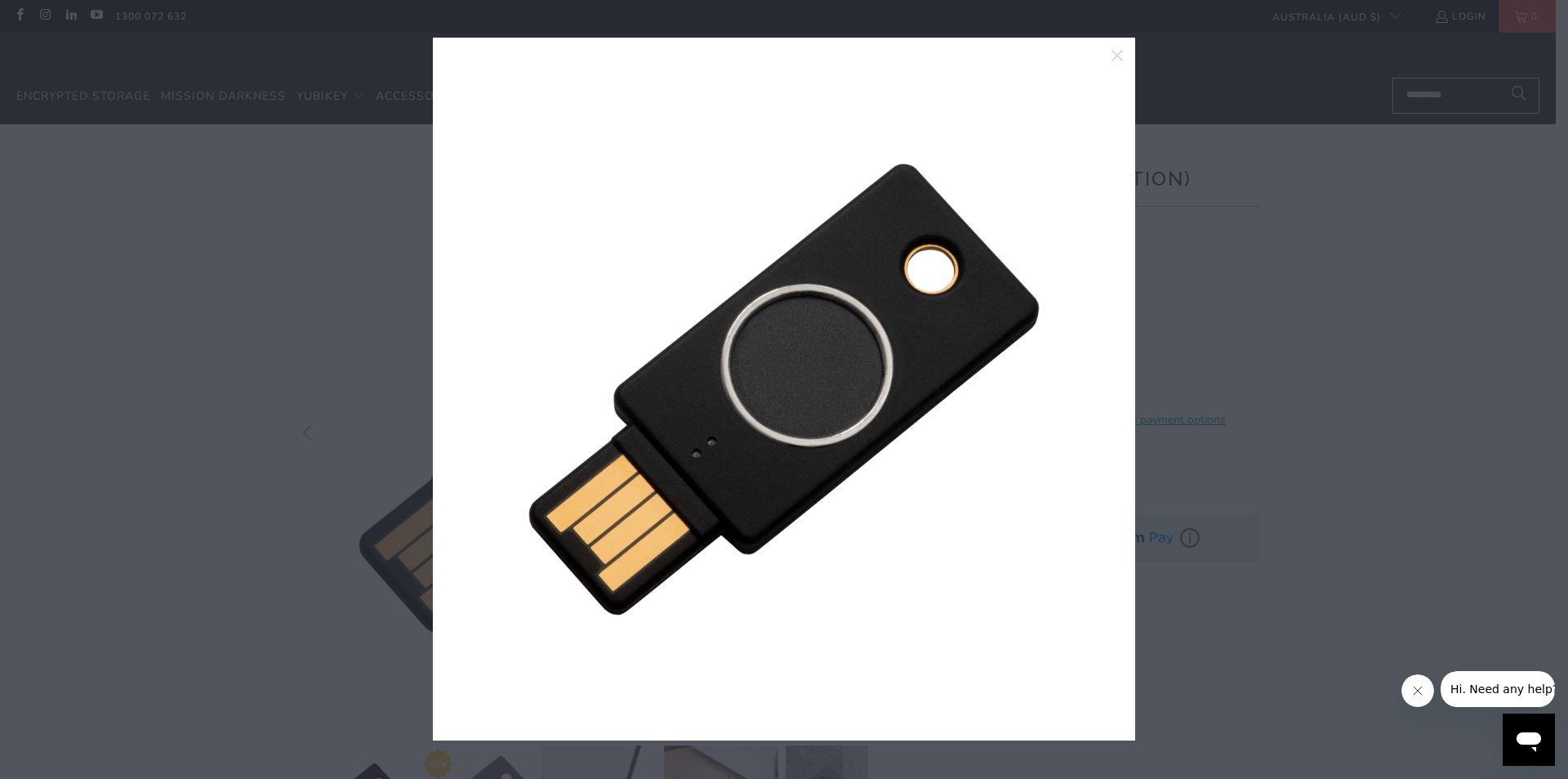
click at [1086, 381] on link at bounding box center [1091, 388] width 41 height 654
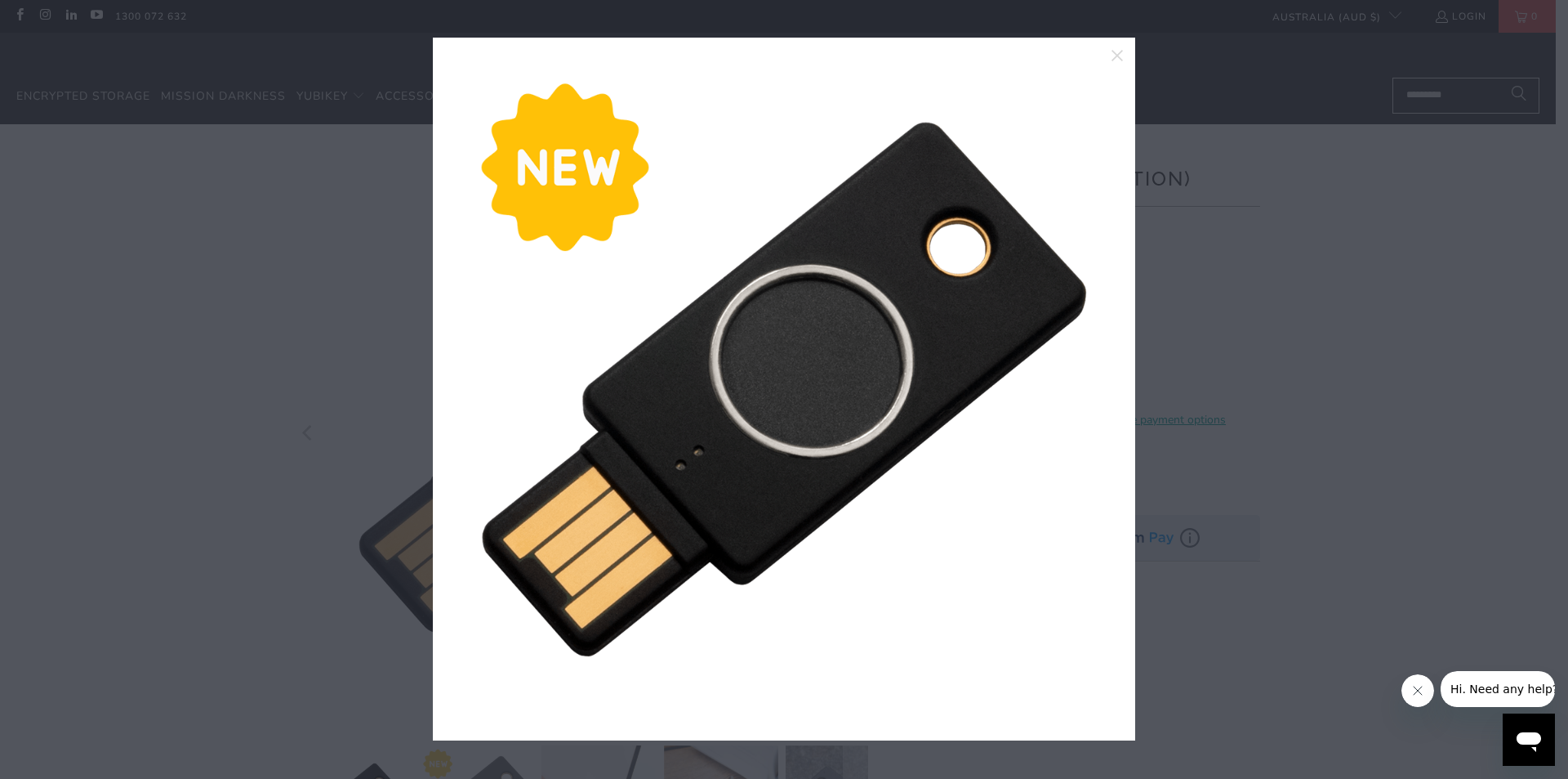
click at [1086, 381] on link at bounding box center [1091, 388] width 41 height 654
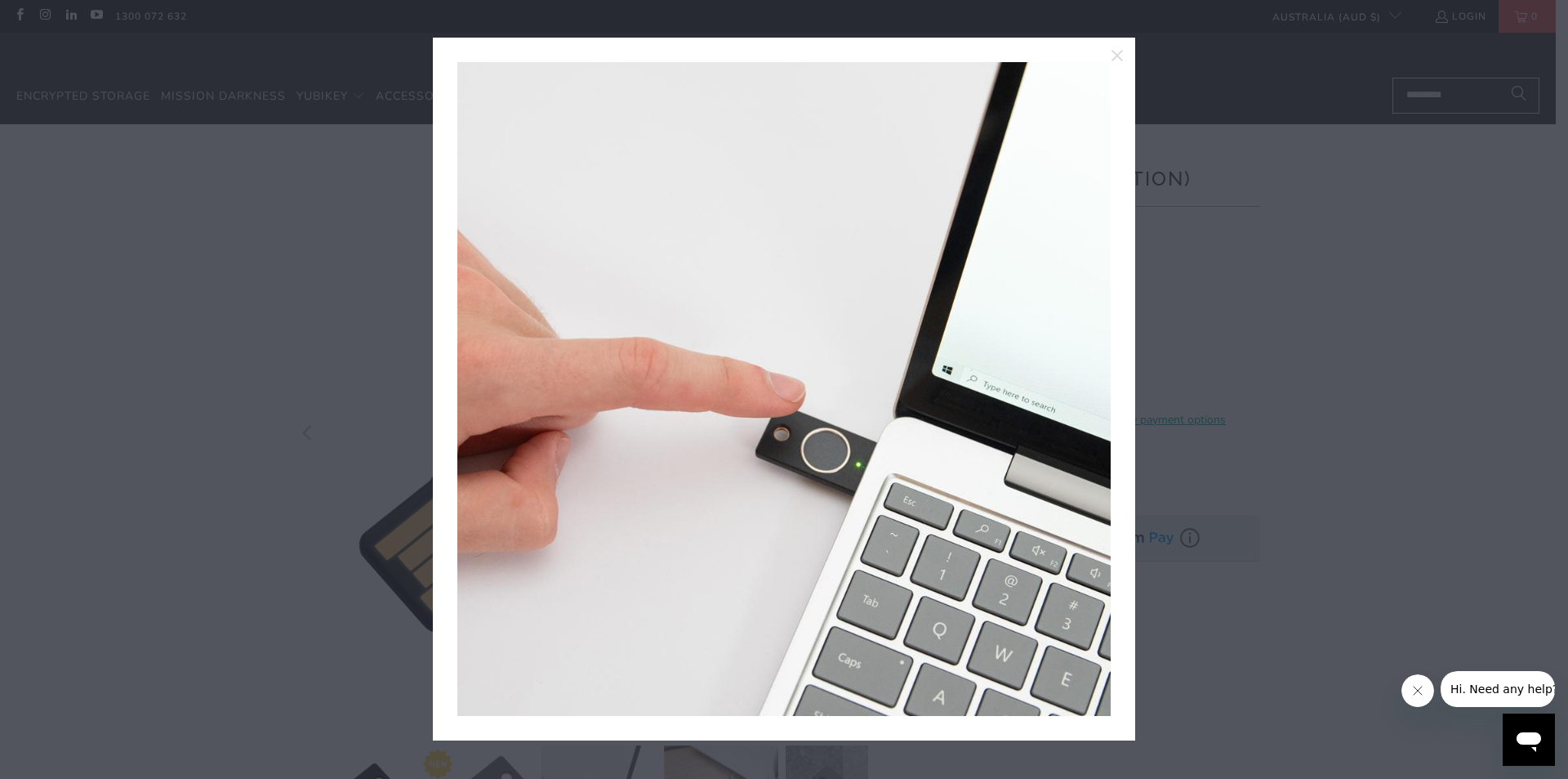
click at [1086, 381] on link at bounding box center [1091, 388] width 41 height 654
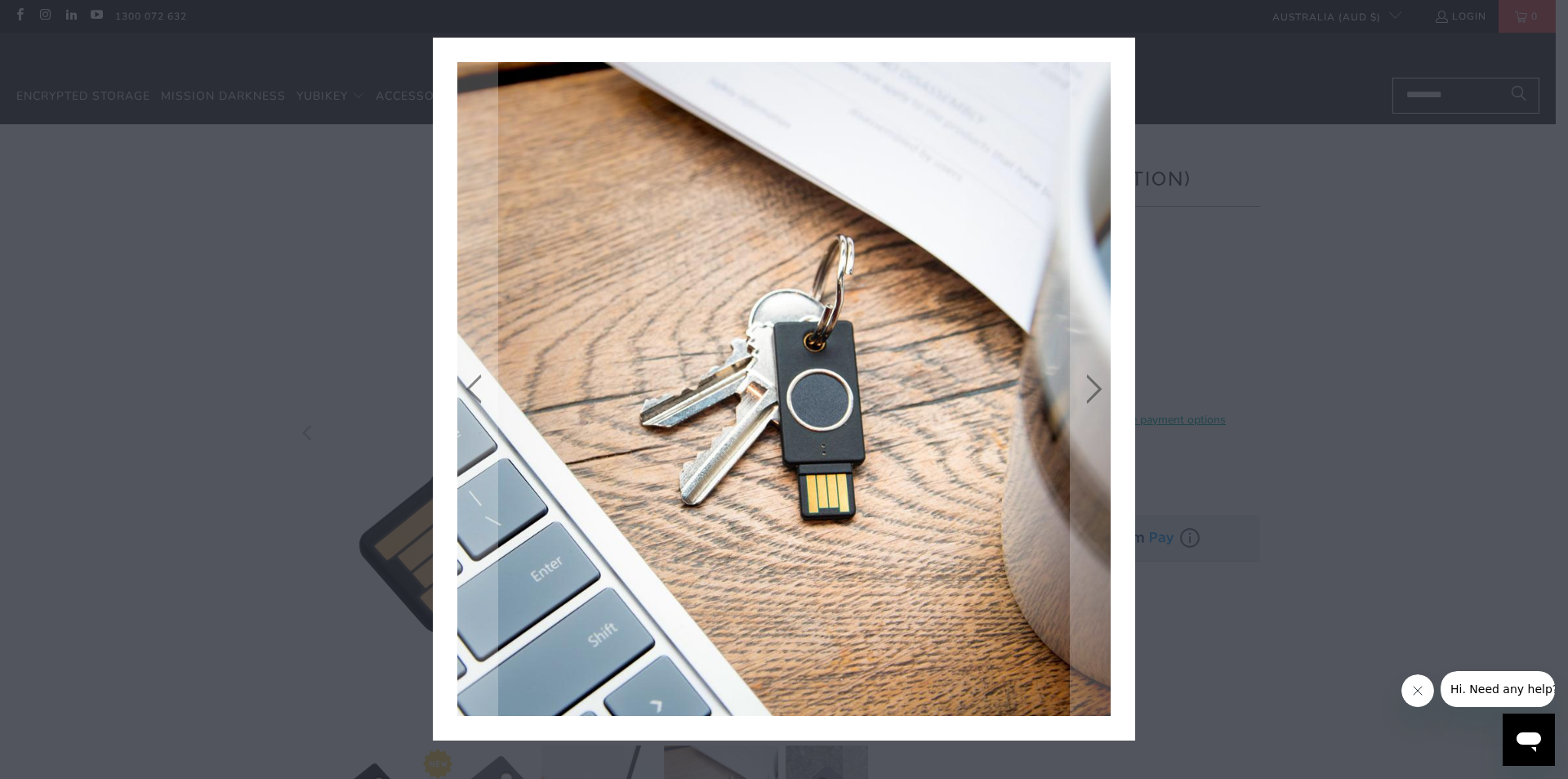
click at [1113, 49] on icon "close" at bounding box center [1117, 55] width 23 height 23
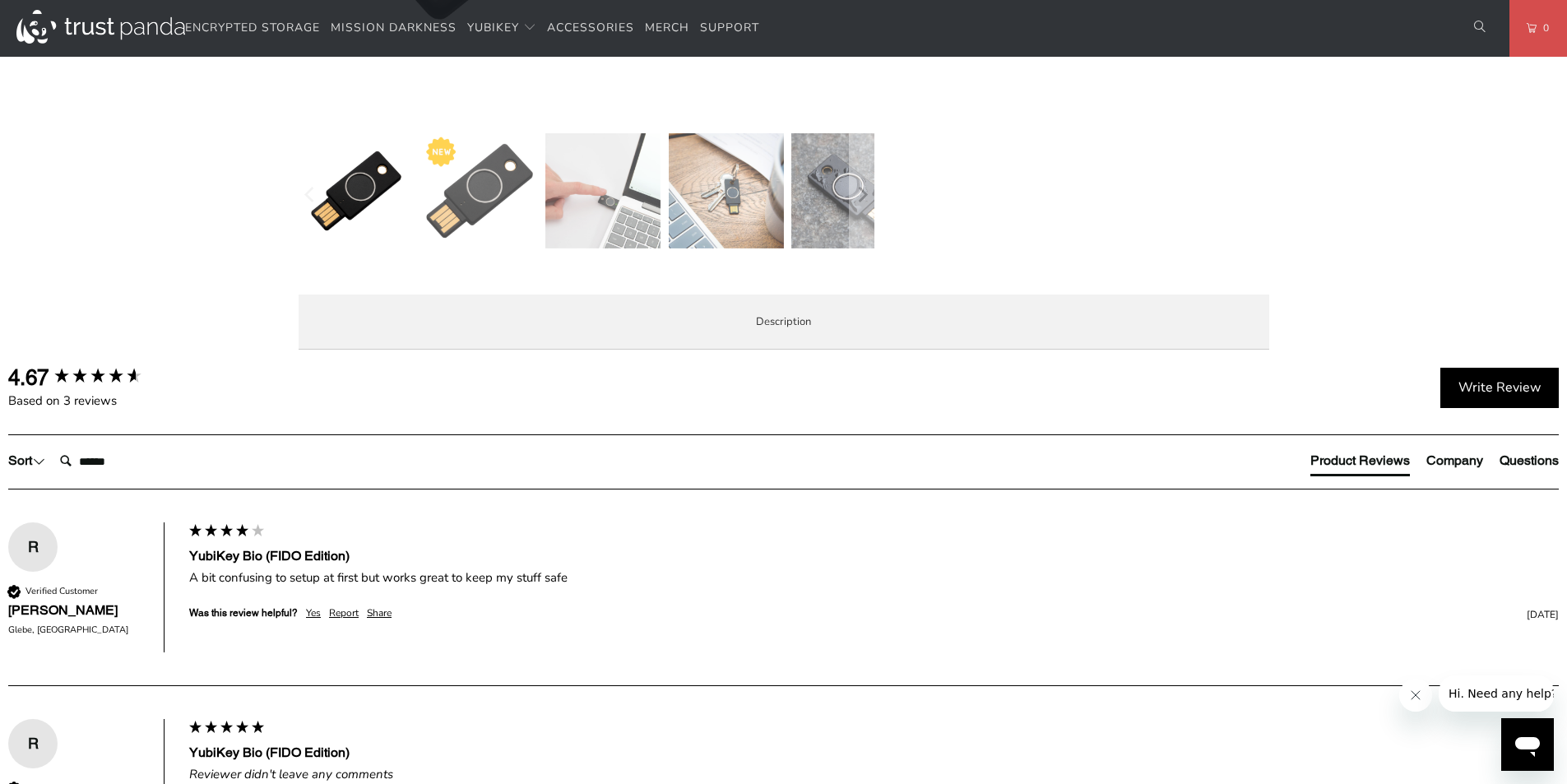
scroll to position [618, 0]
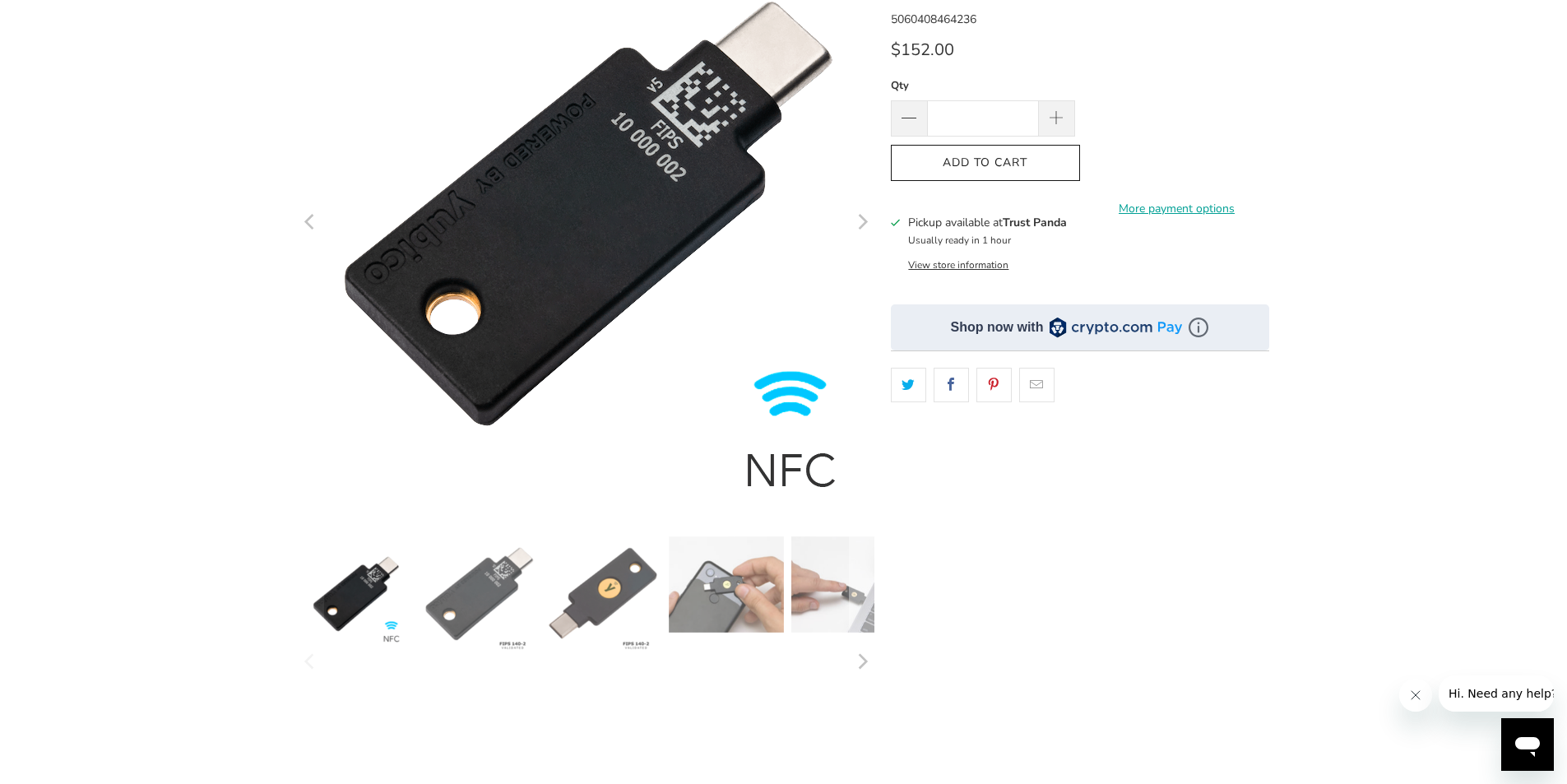
click at [563, 289] on img at bounding box center [588, 214] width 658 height 658
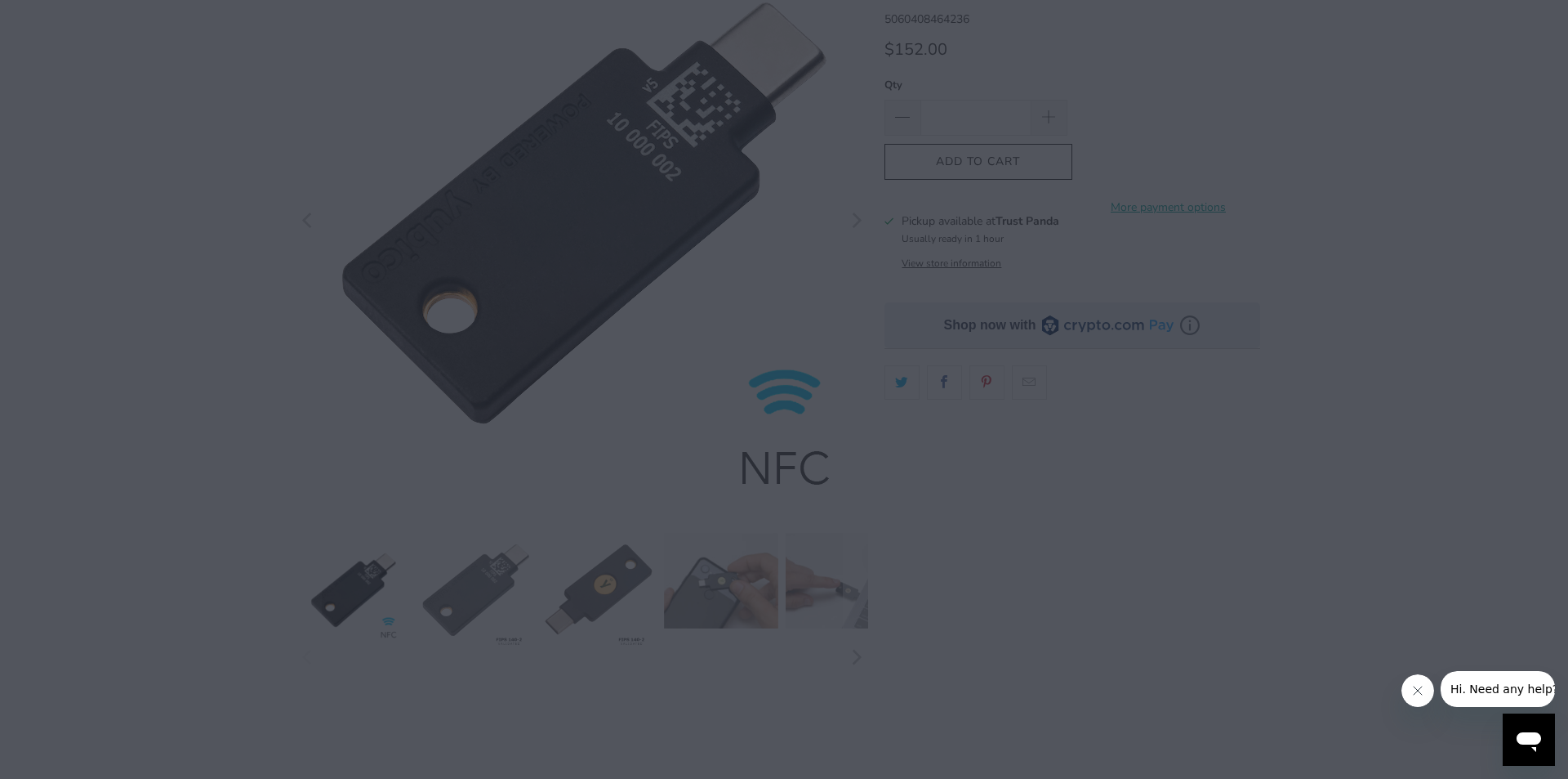
scroll to position [213, 0]
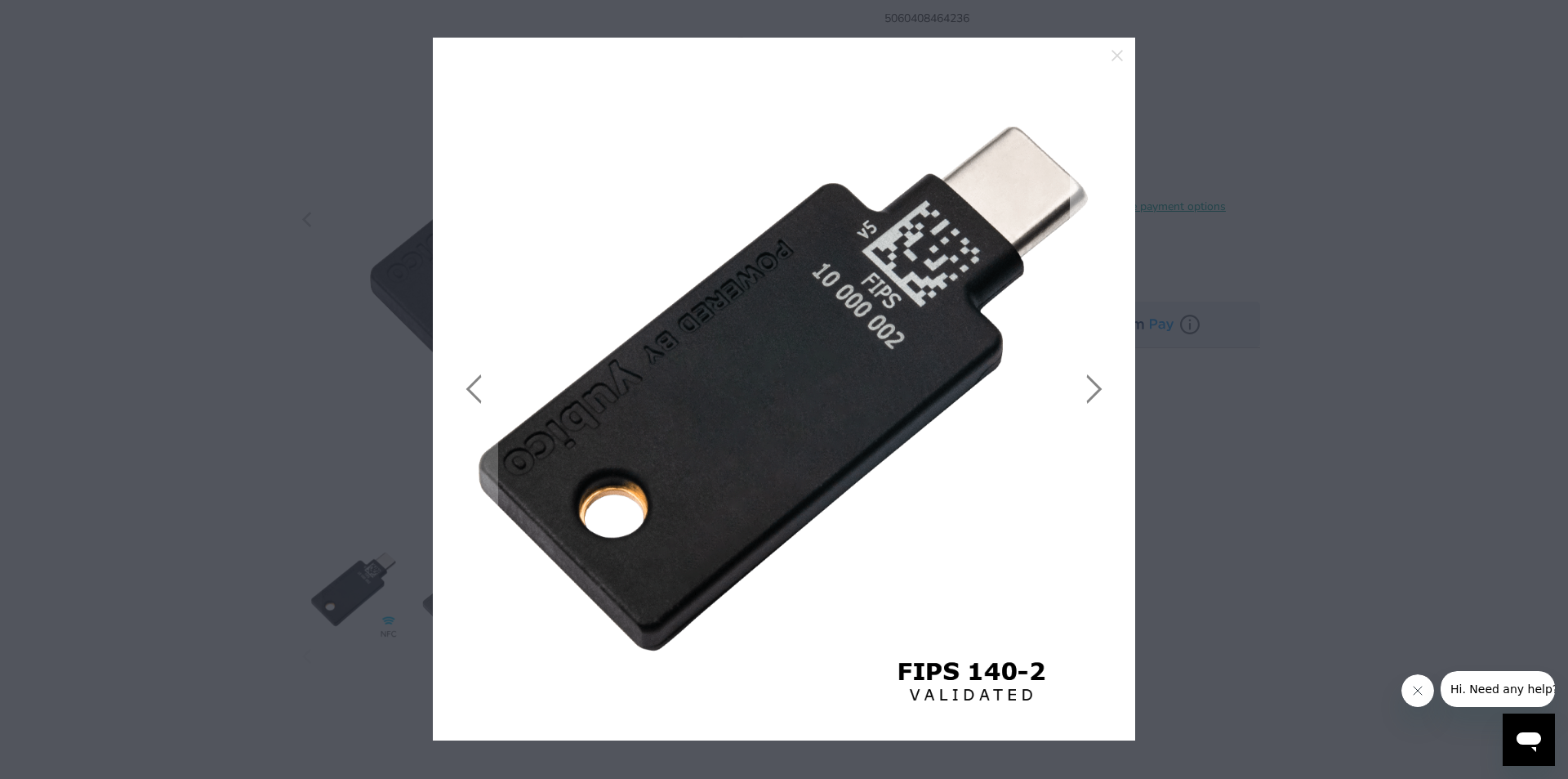
click at [1102, 394] on link at bounding box center [1091, 388] width 41 height 654
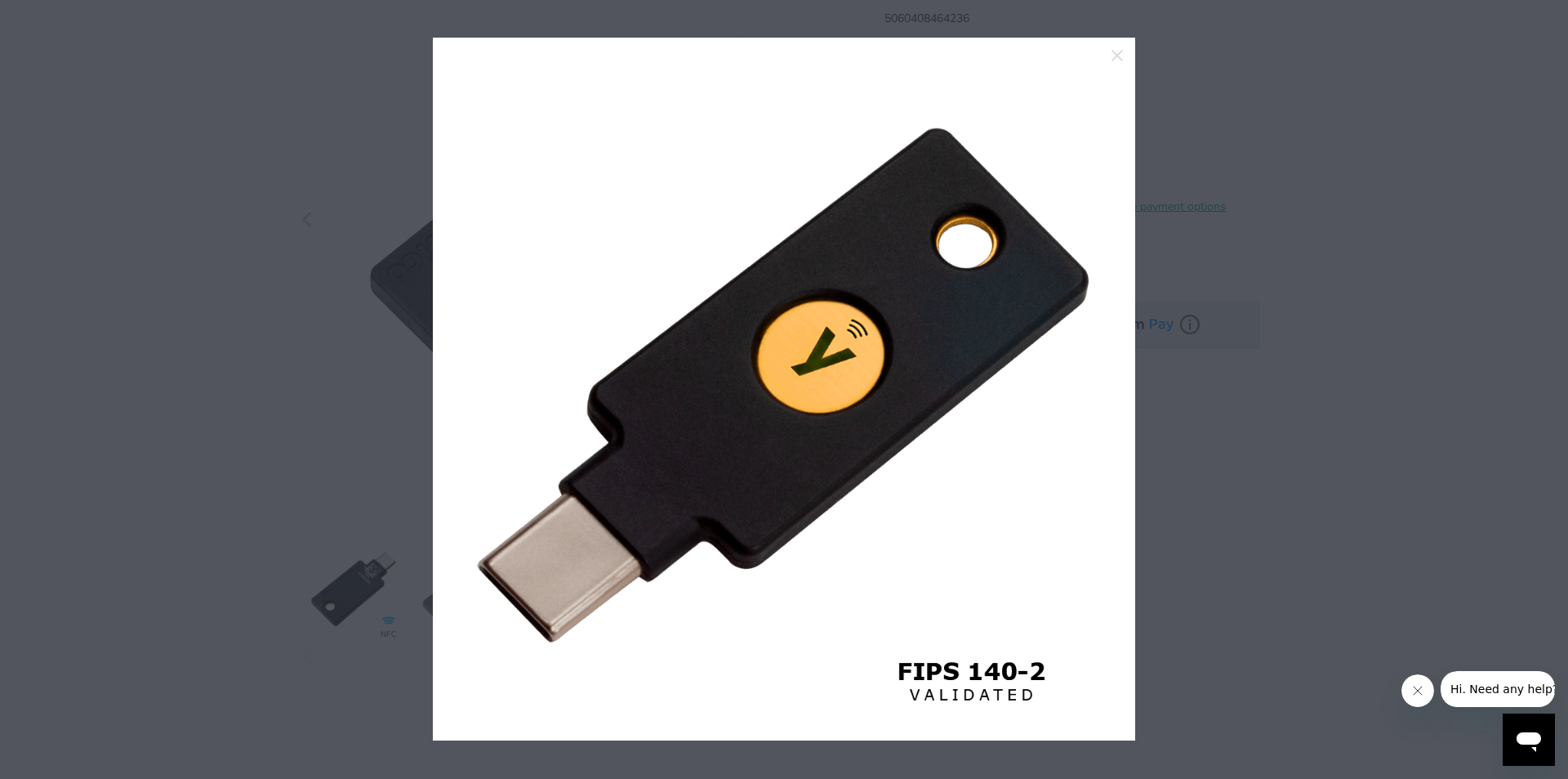
click at [1102, 394] on link at bounding box center [1091, 388] width 41 height 654
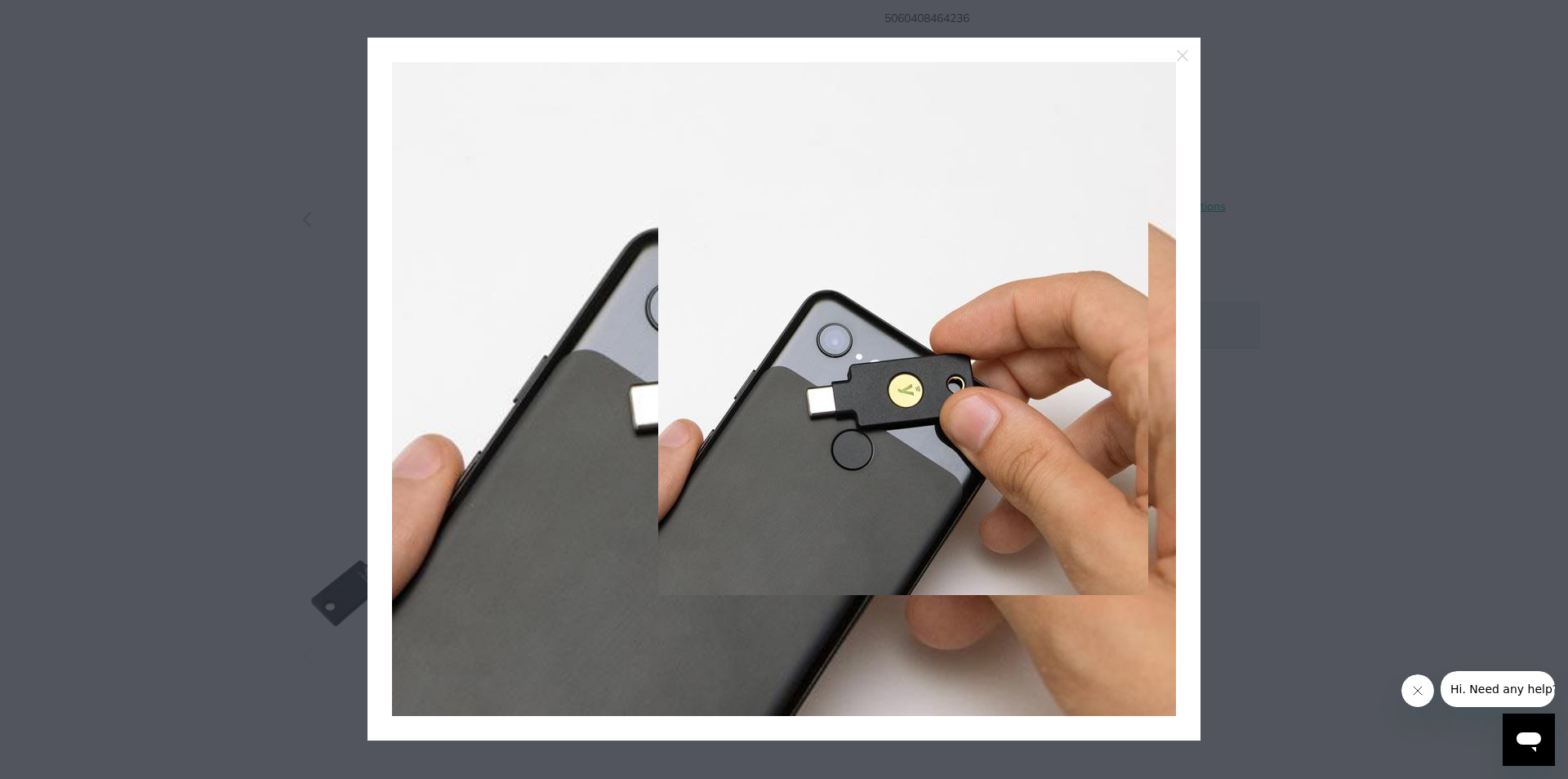
click at [1102, 394] on img at bounding box center [903, 390] width 490 height 409
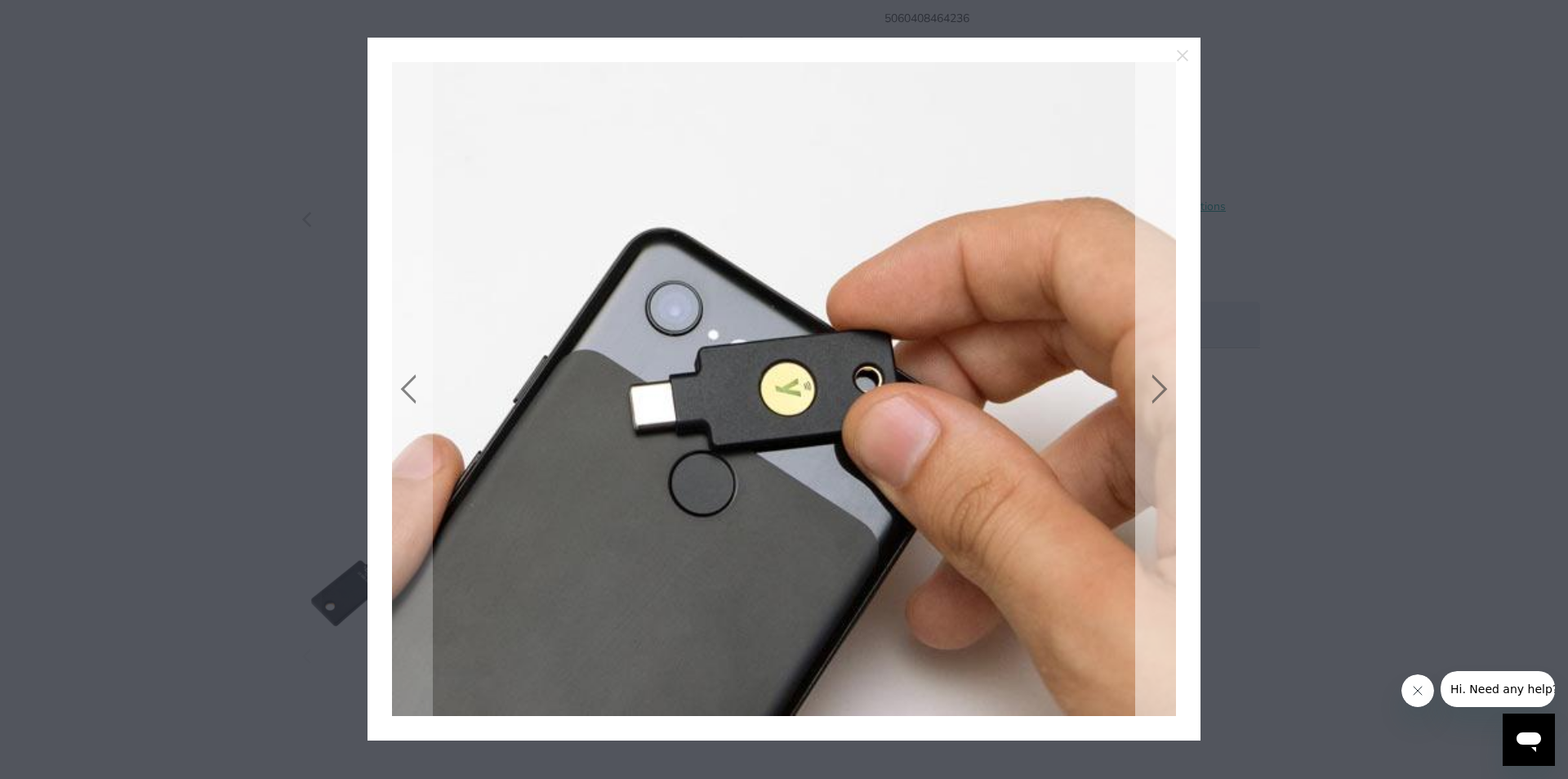
click at [1159, 386] on link at bounding box center [1156, 388] width 41 height 654
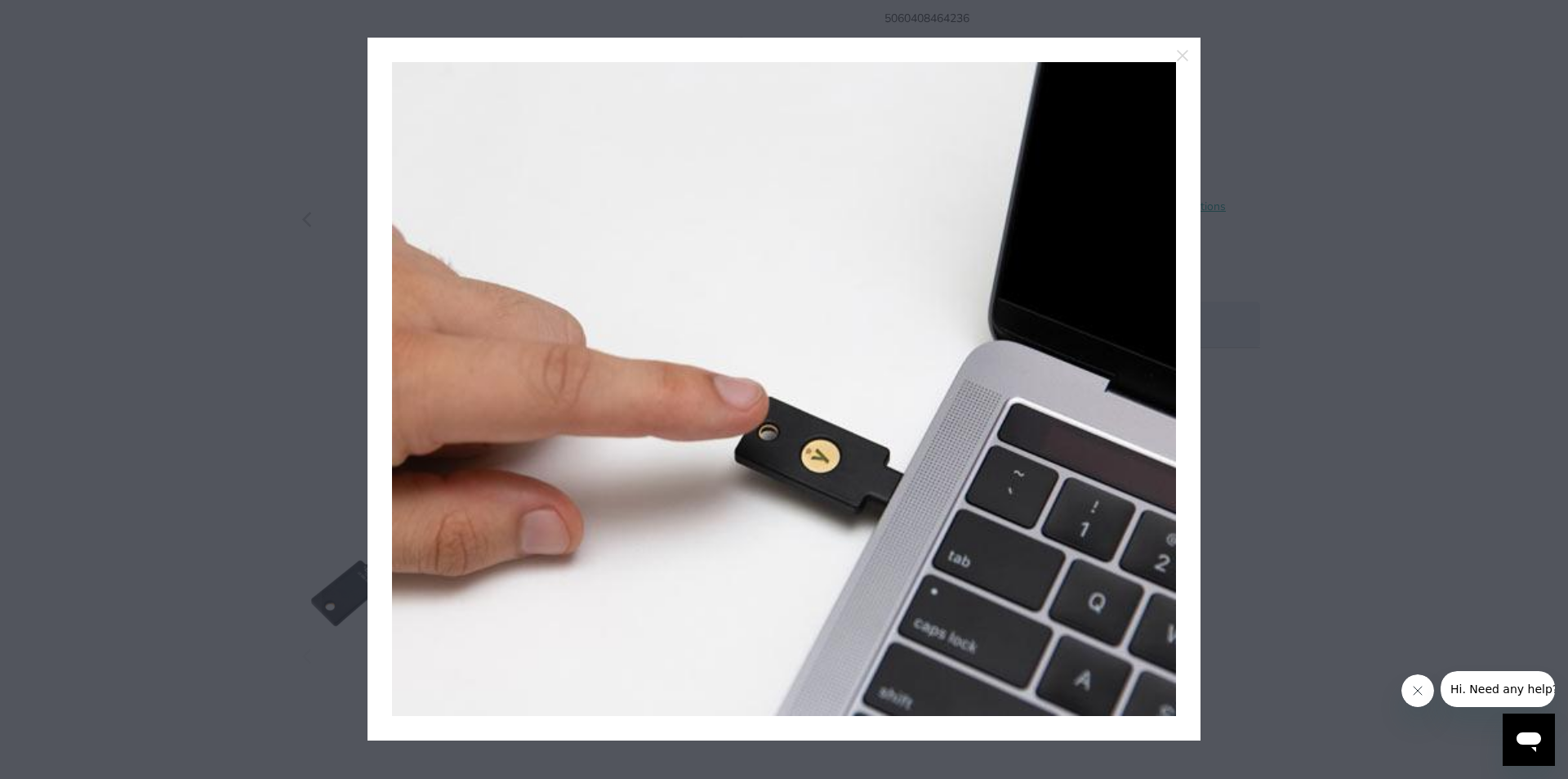
click at [1159, 386] on link at bounding box center [1156, 388] width 41 height 654
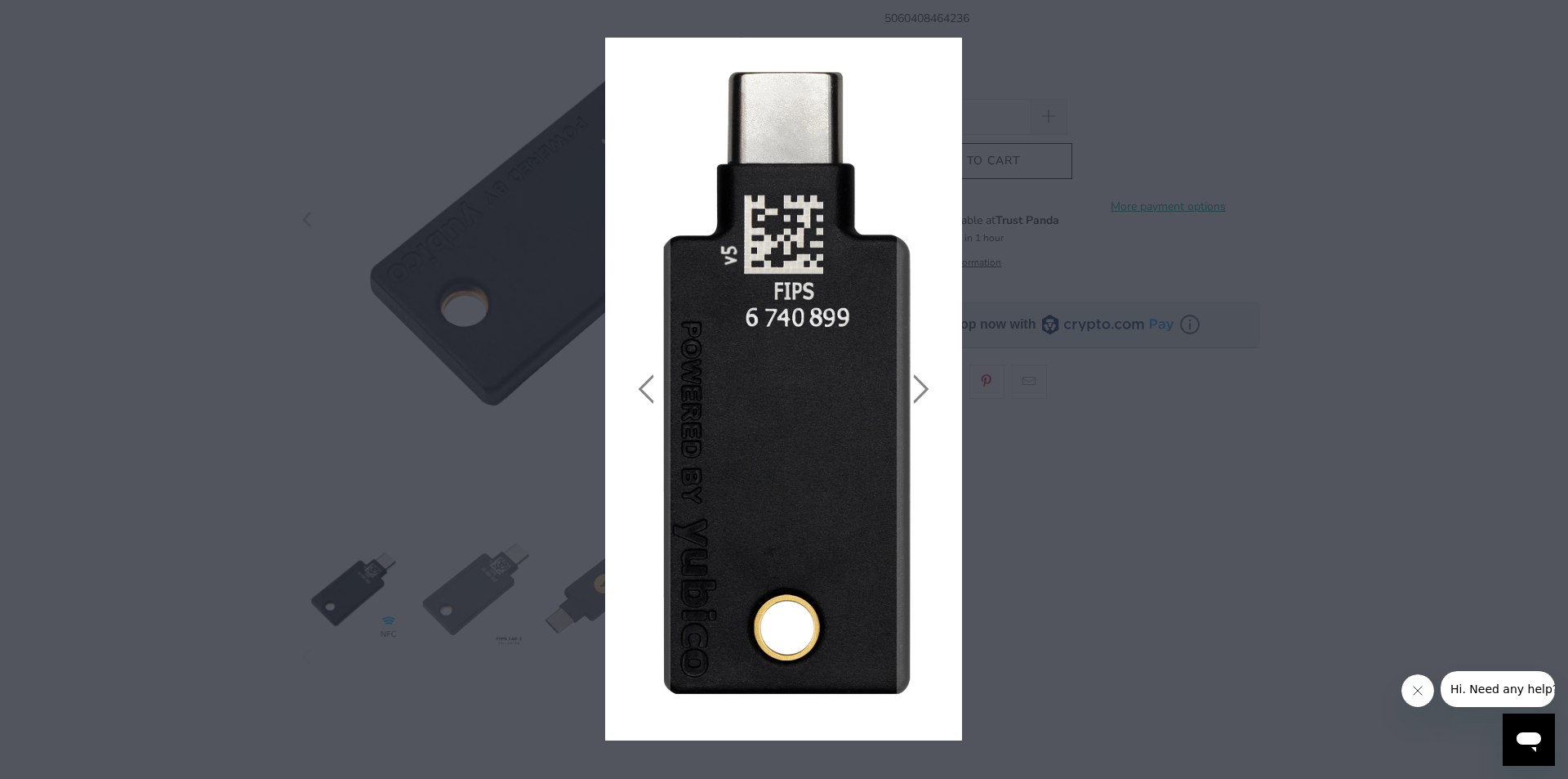
click at [946, 45] on icon "close" at bounding box center [944, 55] width 23 height 23
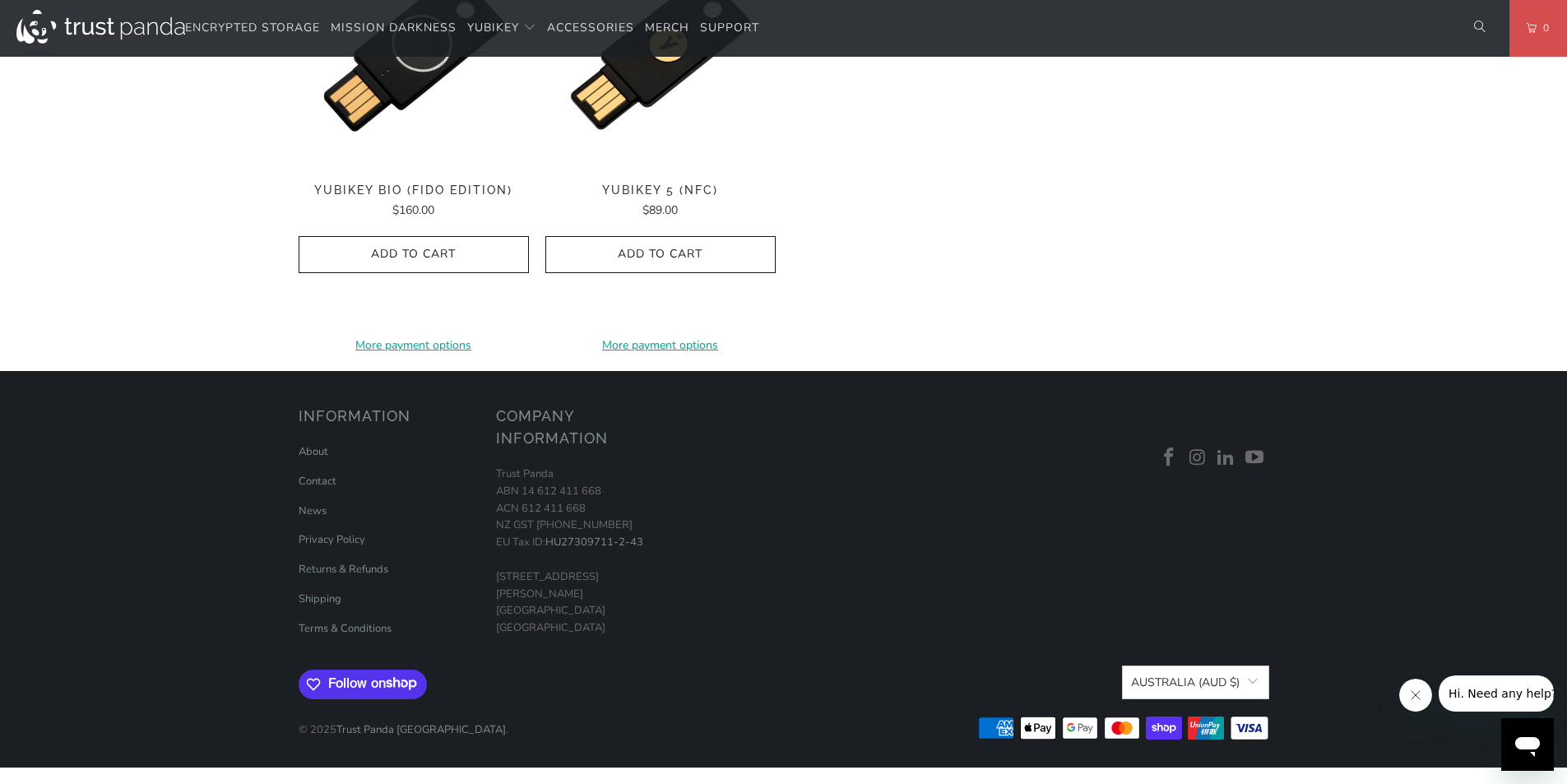
scroll to position [1708, 0]
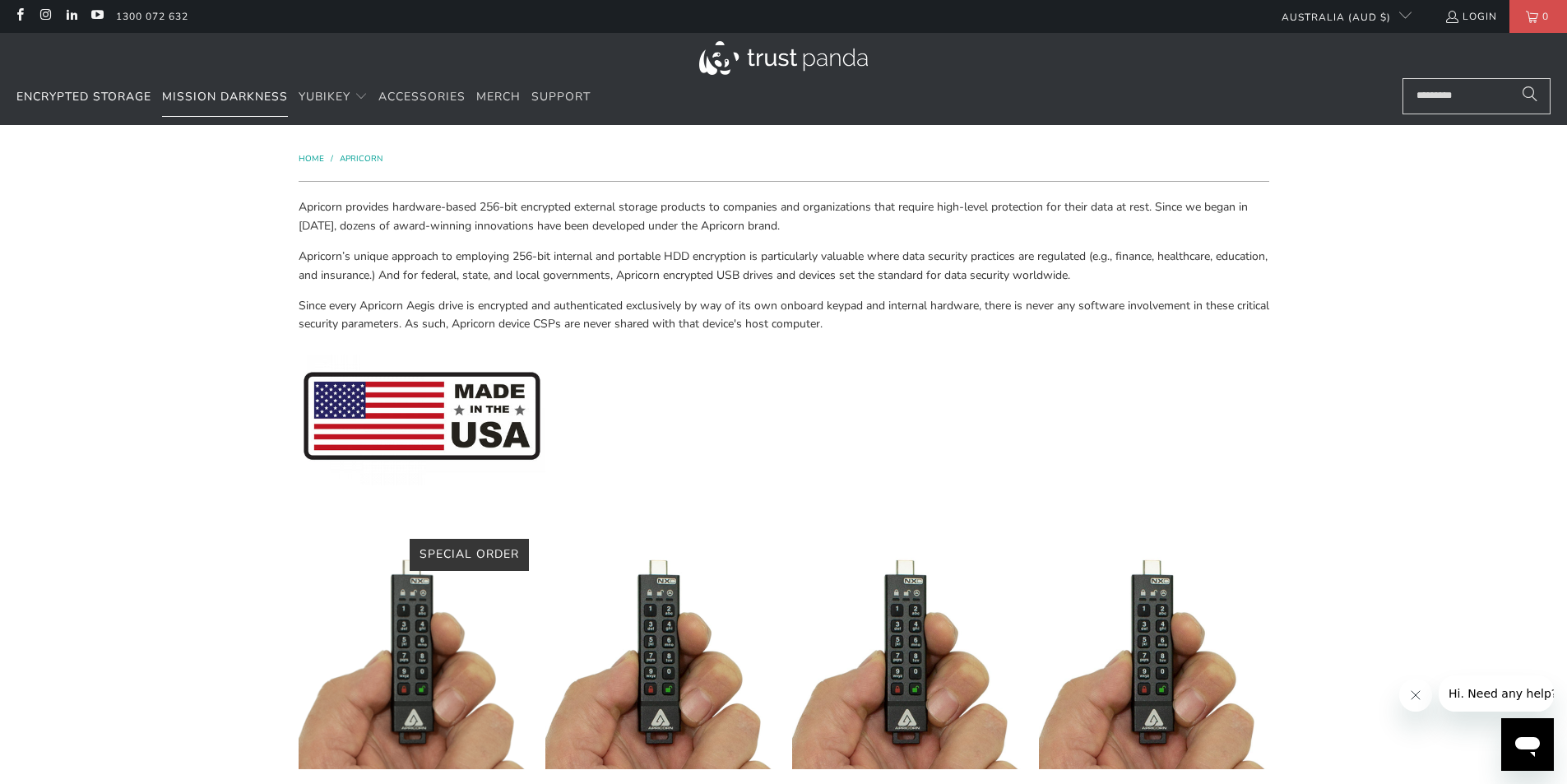
click at [197, 102] on span "Mission Darkness" at bounding box center [225, 97] width 126 height 16
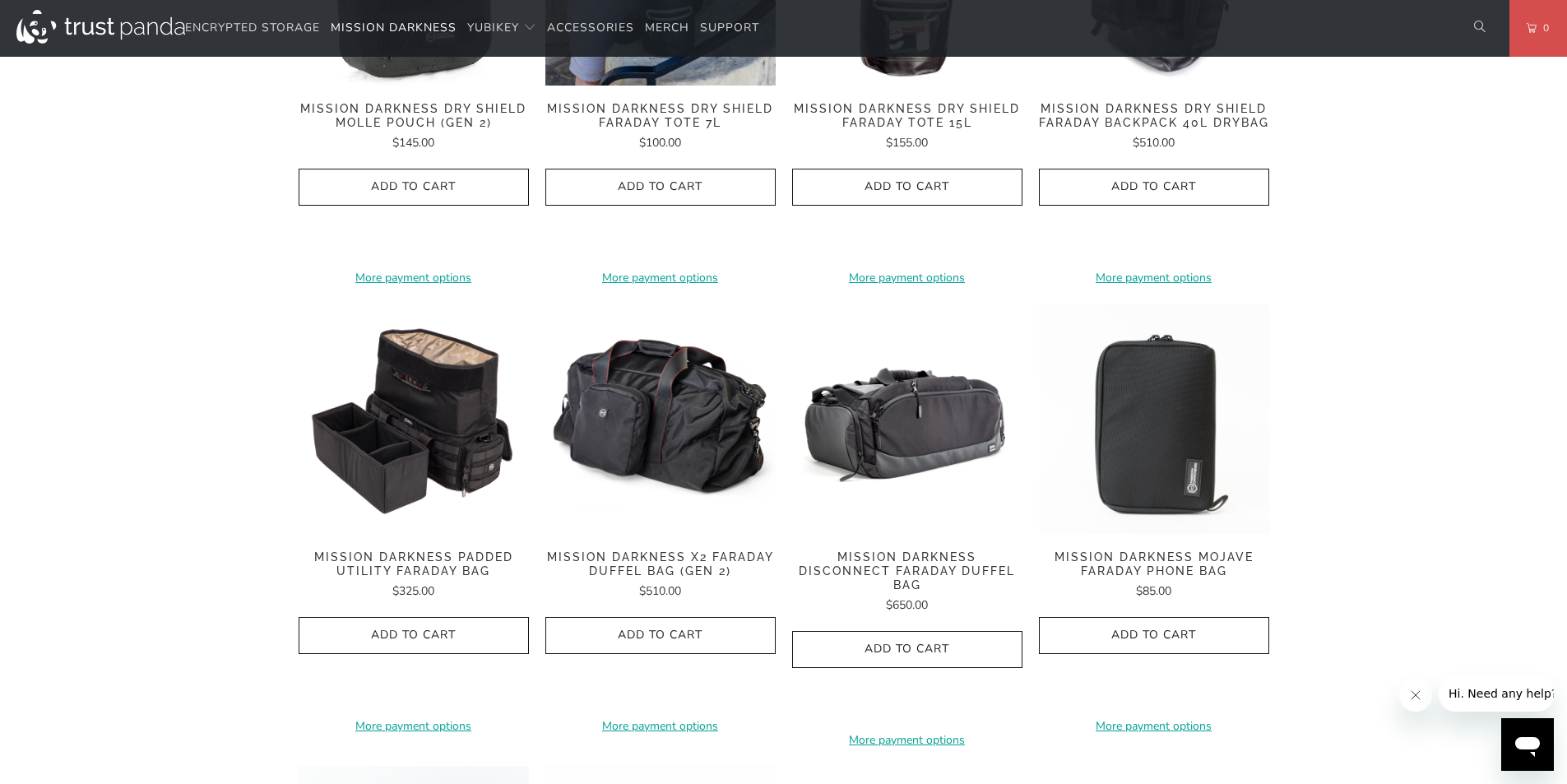
scroll to position [1966, 0]
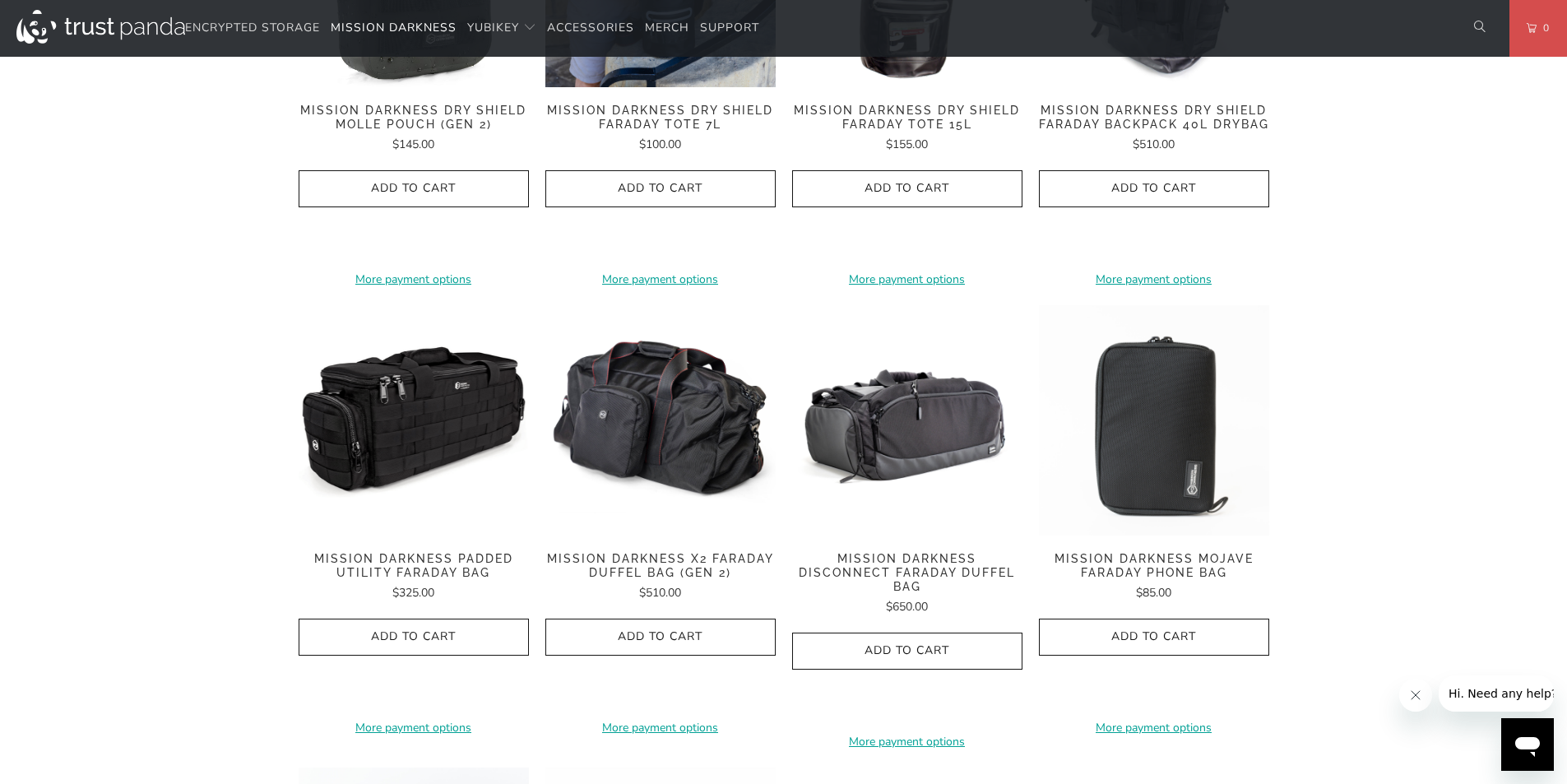
click at [425, 379] on img at bounding box center [413, 420] width 230 height 230
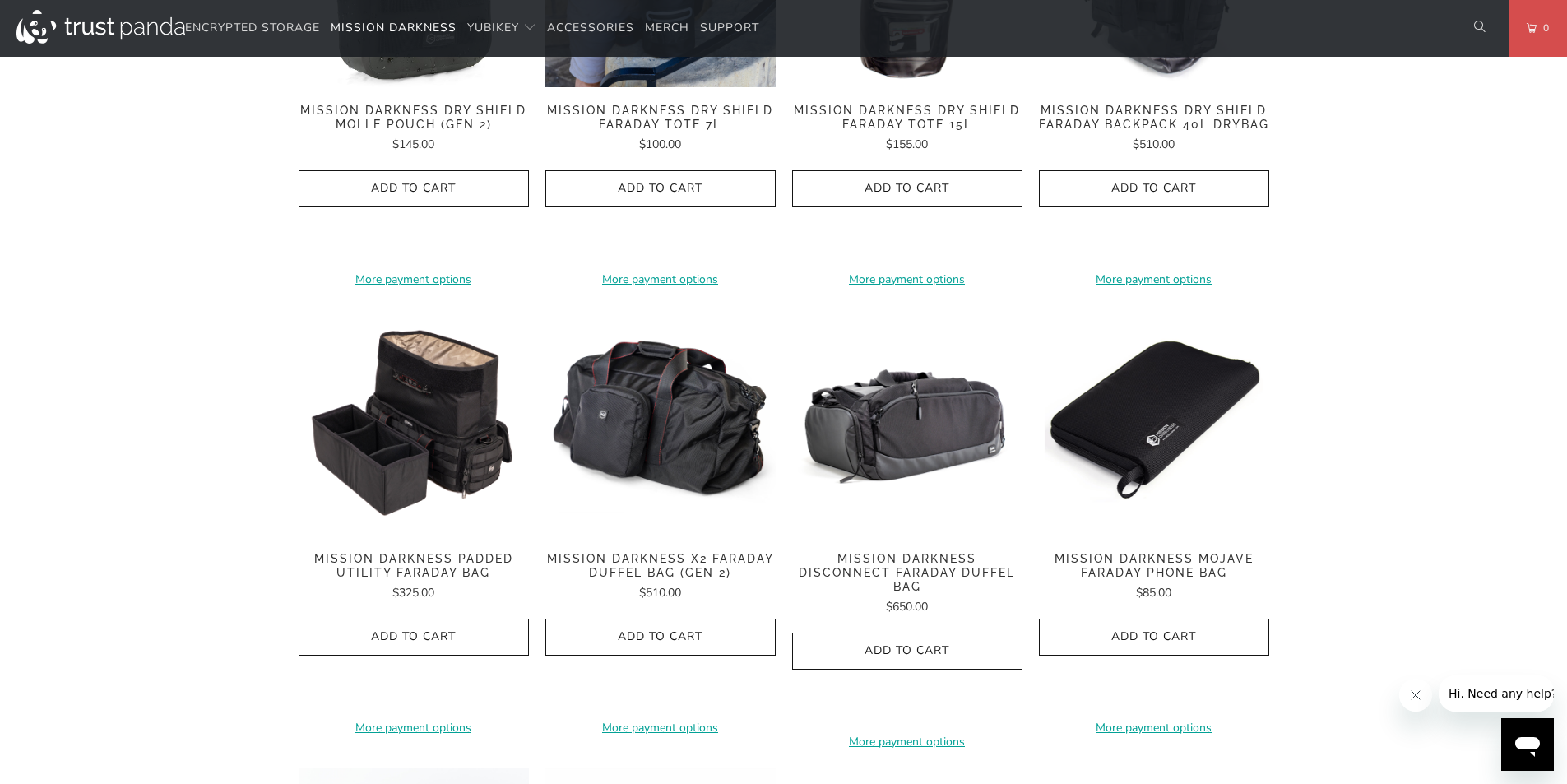
click at [1139, 393] on img at bounding box center [1154, 420] width 230 height 230
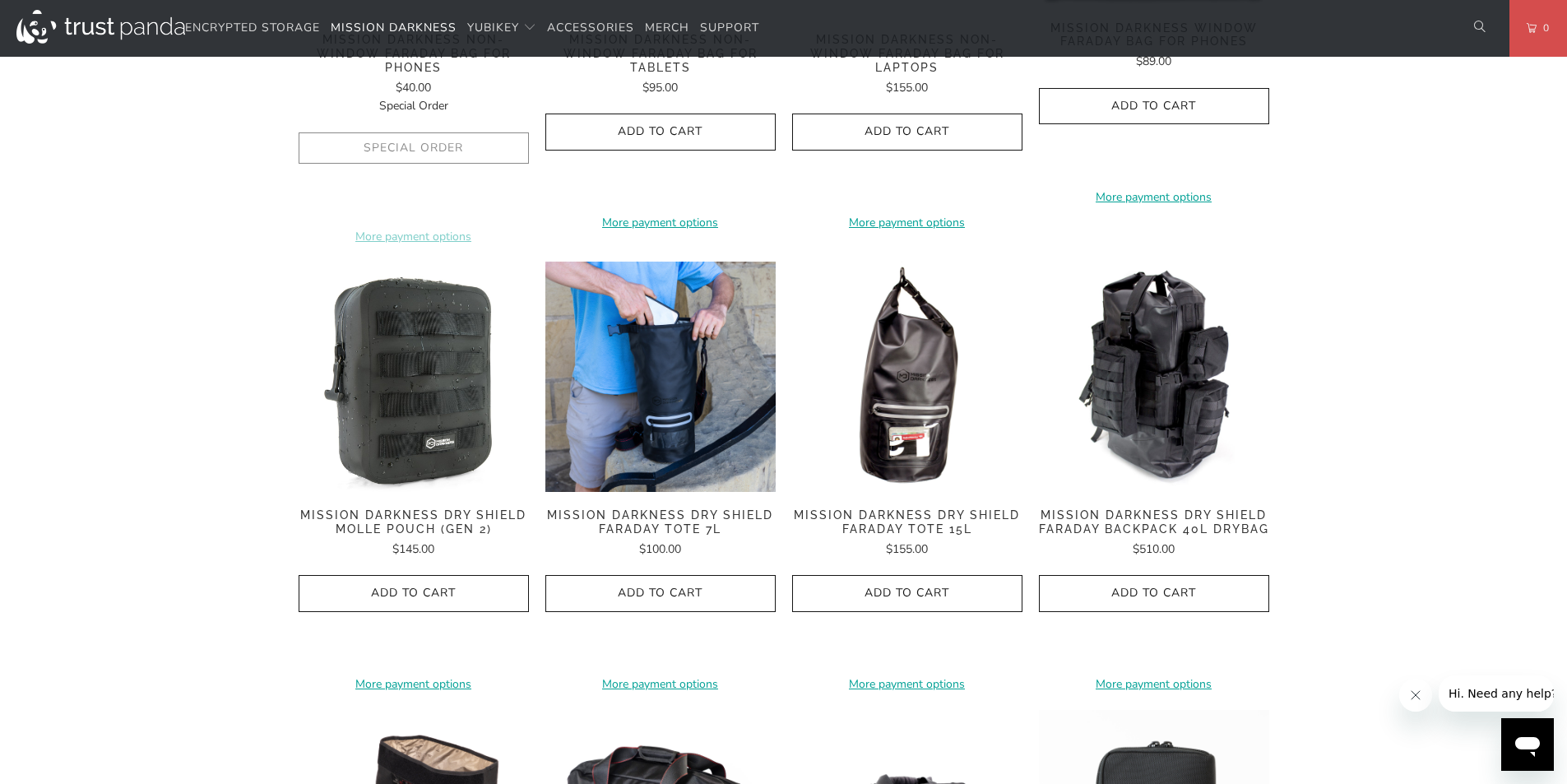
scroll to position [1561, 0]
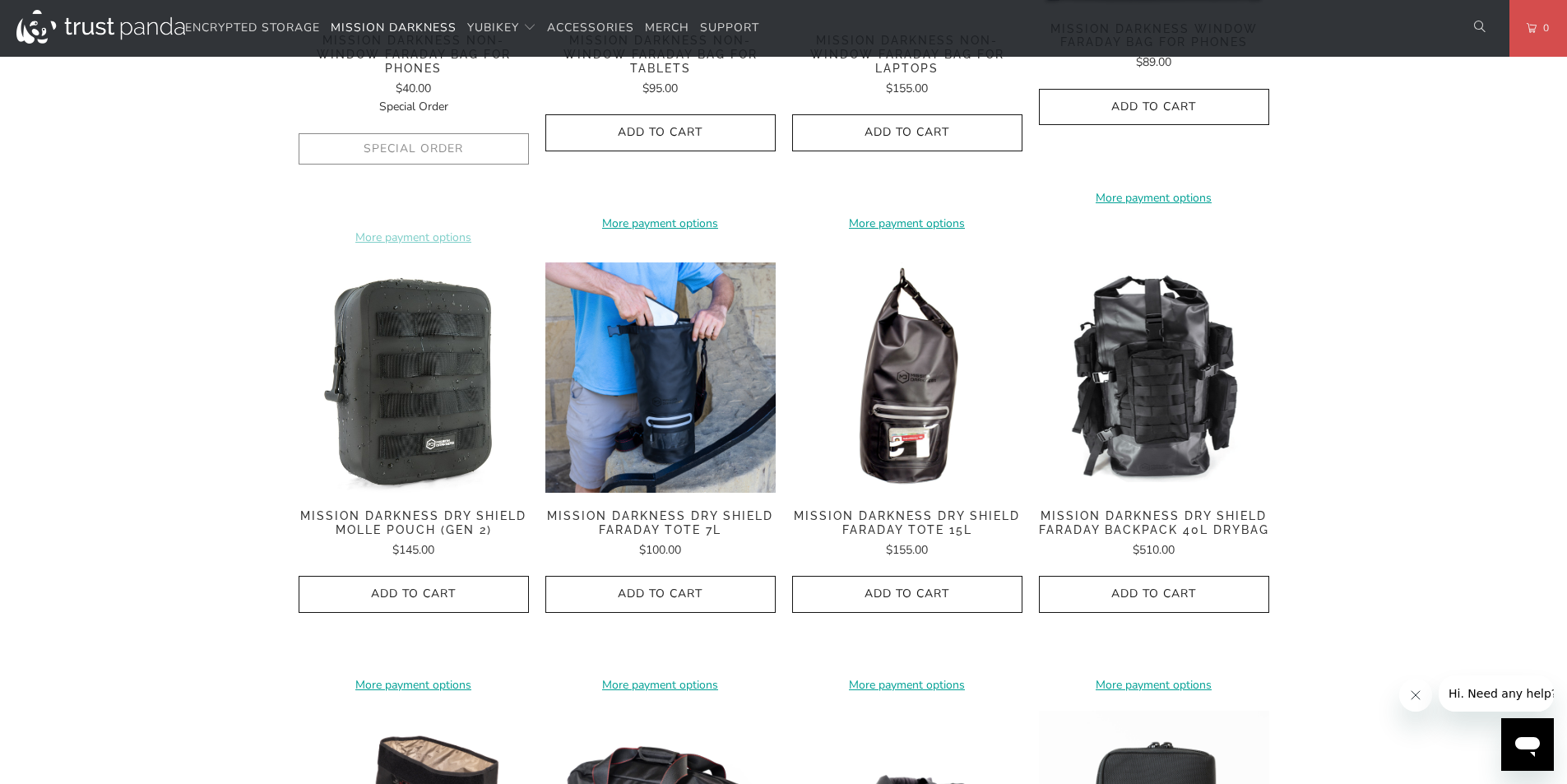
click at [1161, 353] on img at bounding box center [1154, 377] width 230 height 230
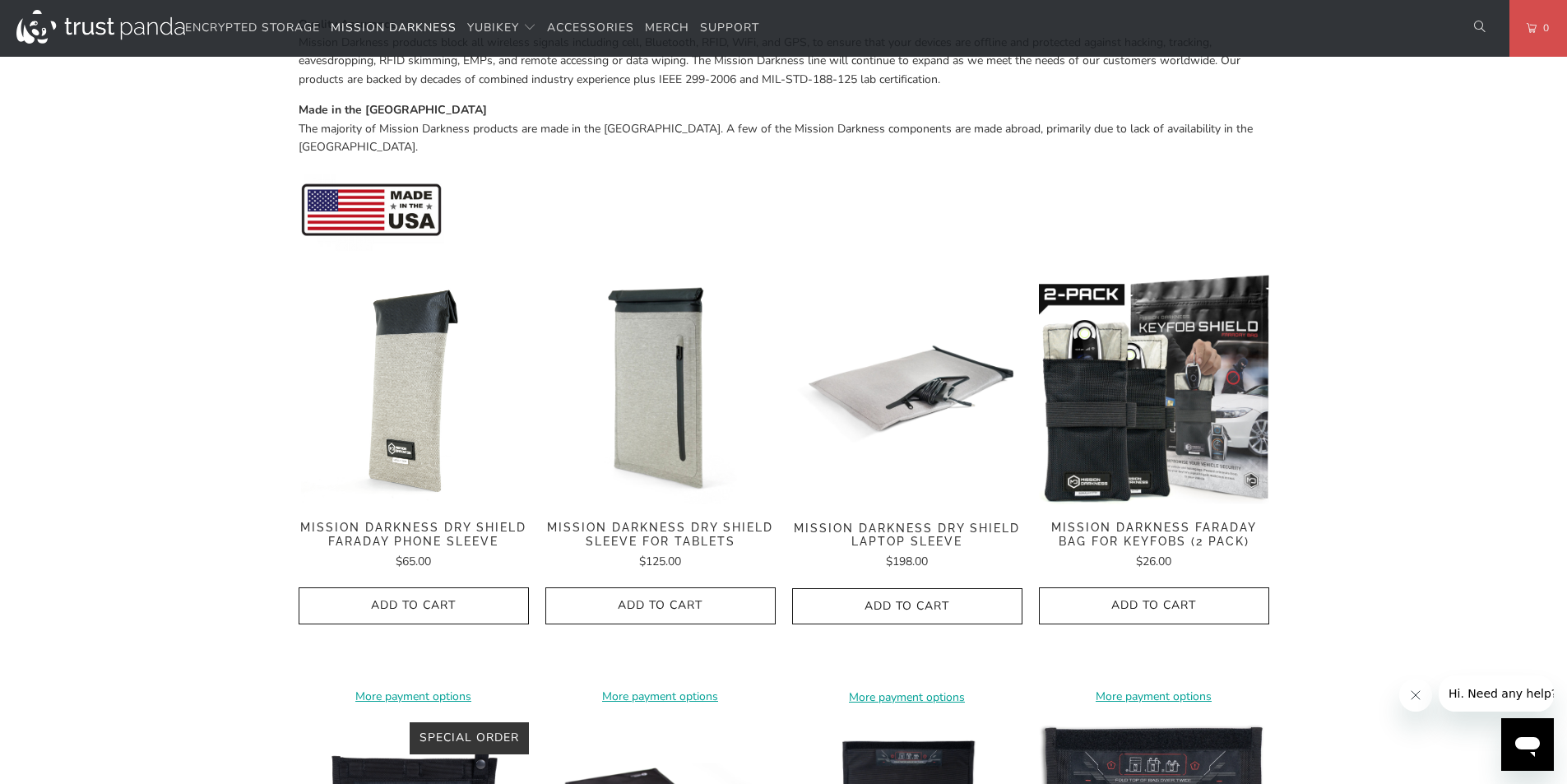
scroll to position [627, 0]
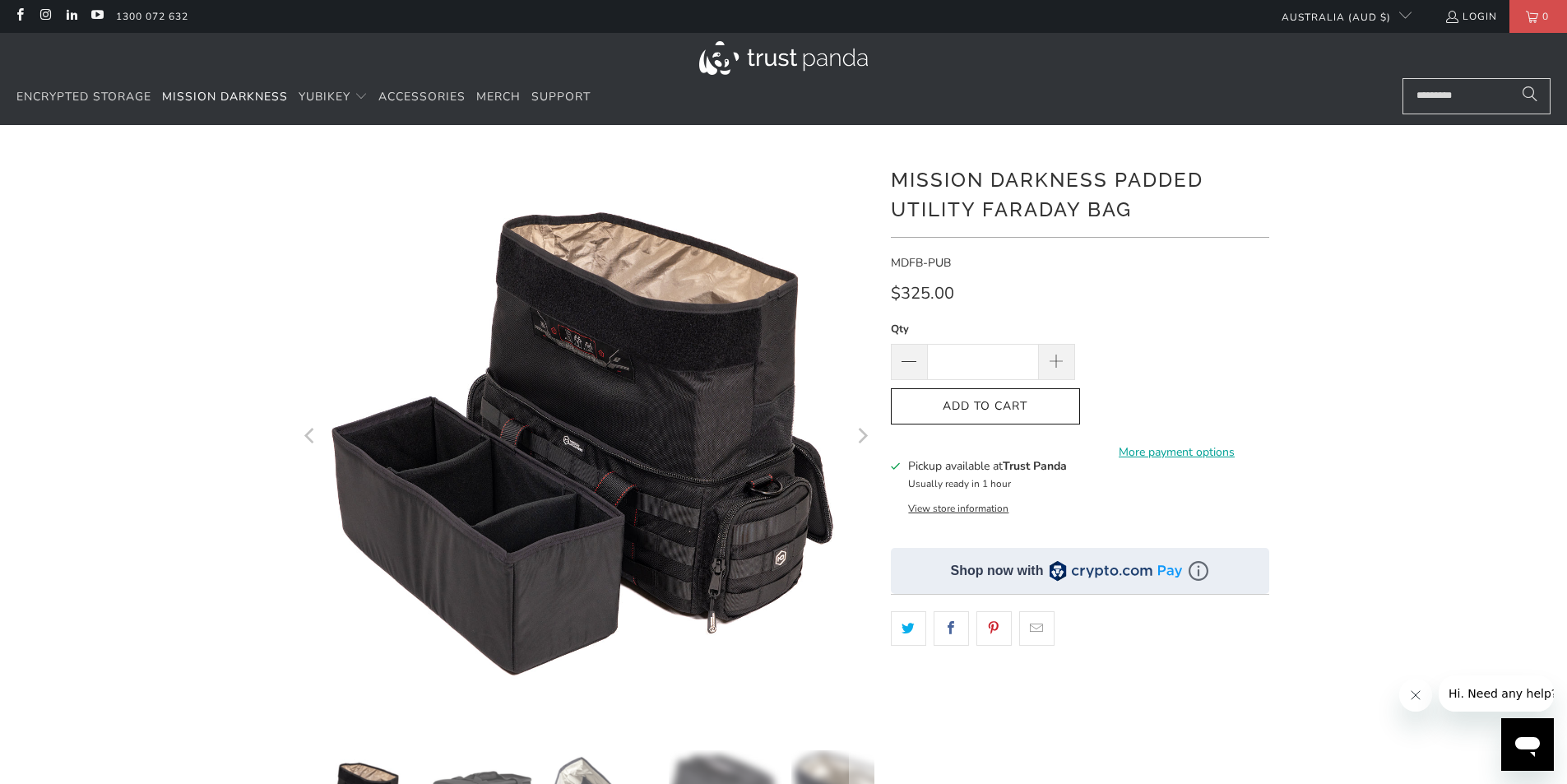
click at [634, 430] on img at bounding box center [586, 437] width 576 height 575
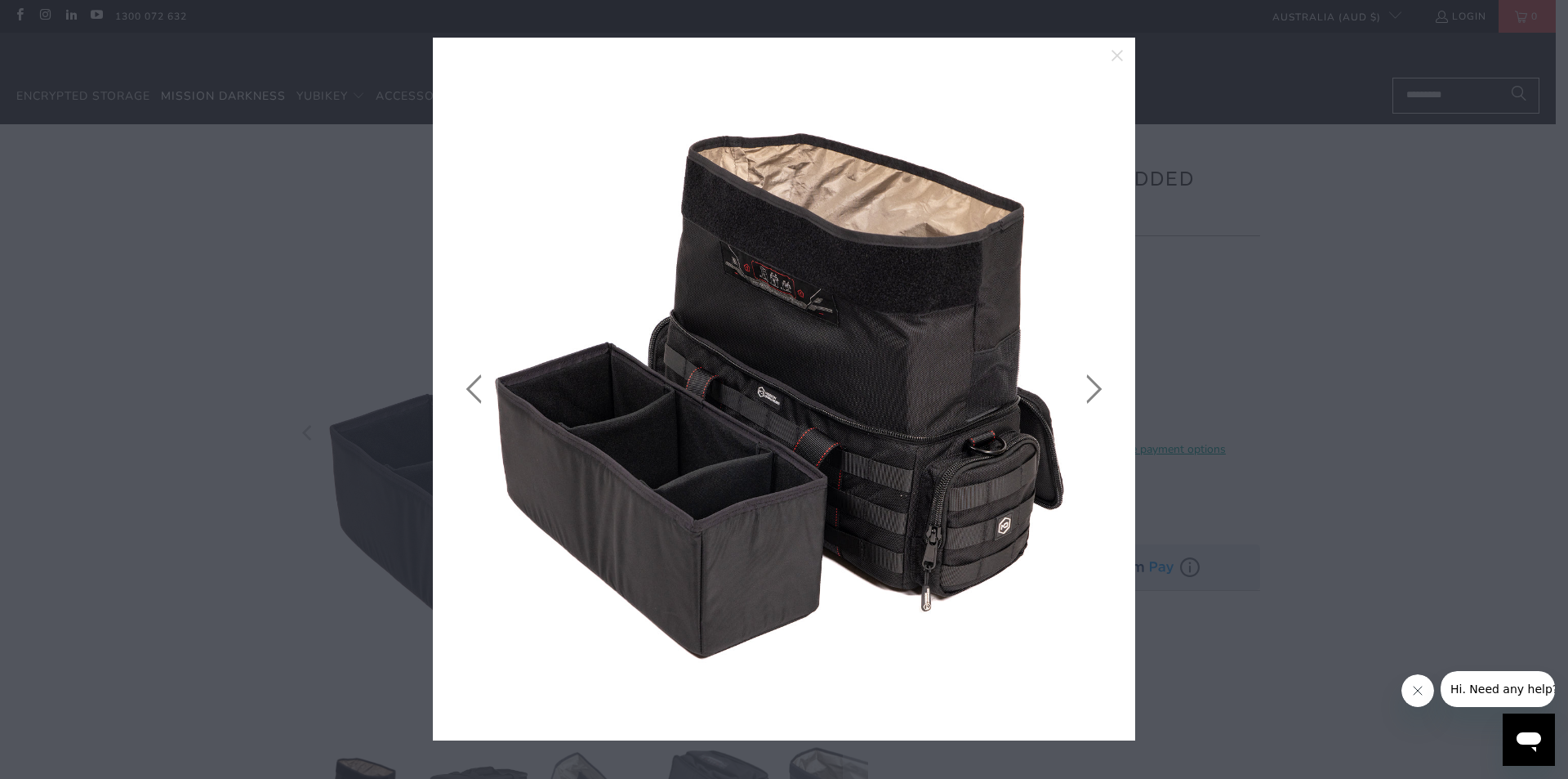
click at [1094, 379] on link at bounding box center [1091, 388] width 41 height 654
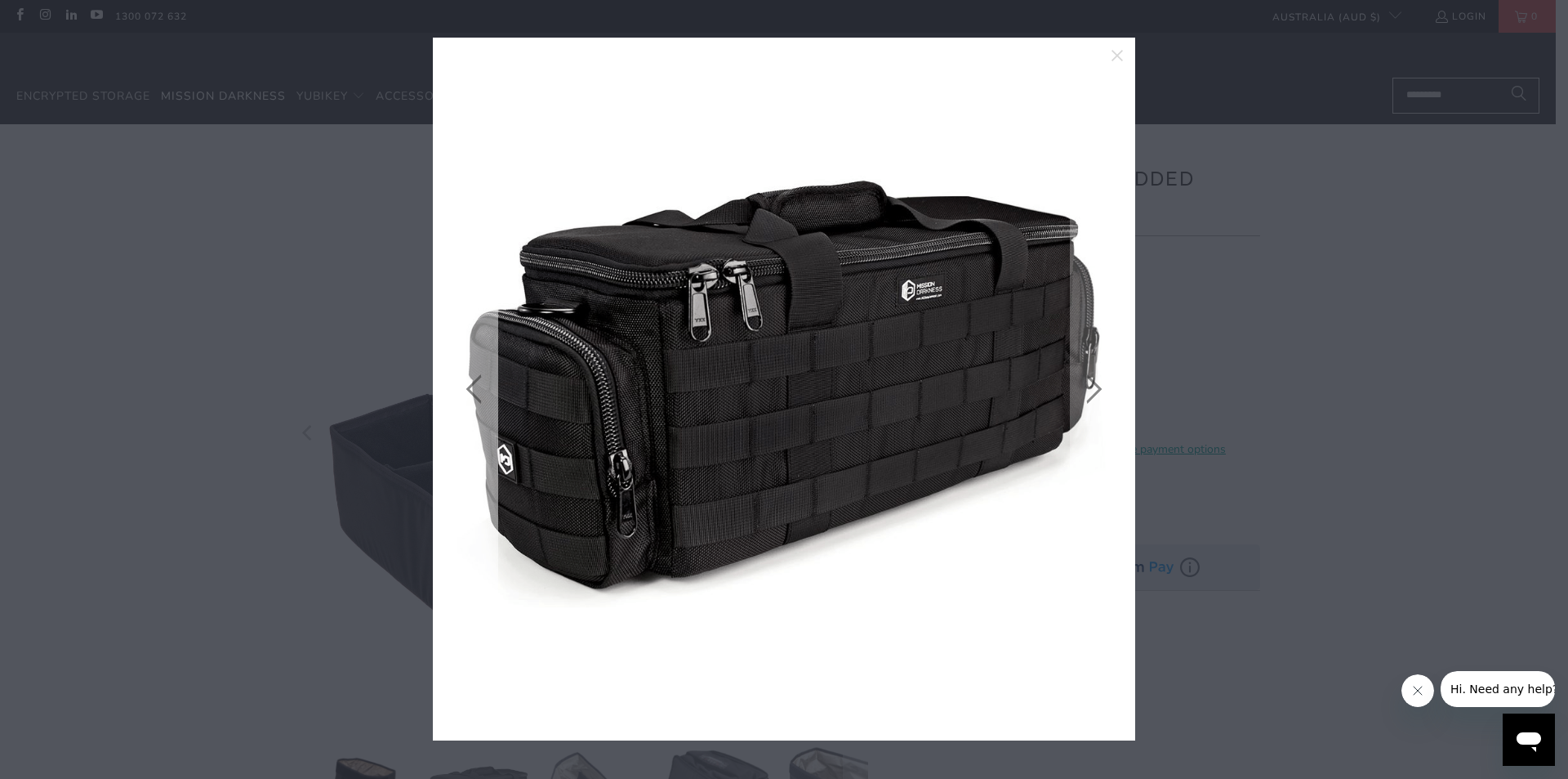
click at [474, 392] on link at bounding box center [478, 388] width 41 height 654
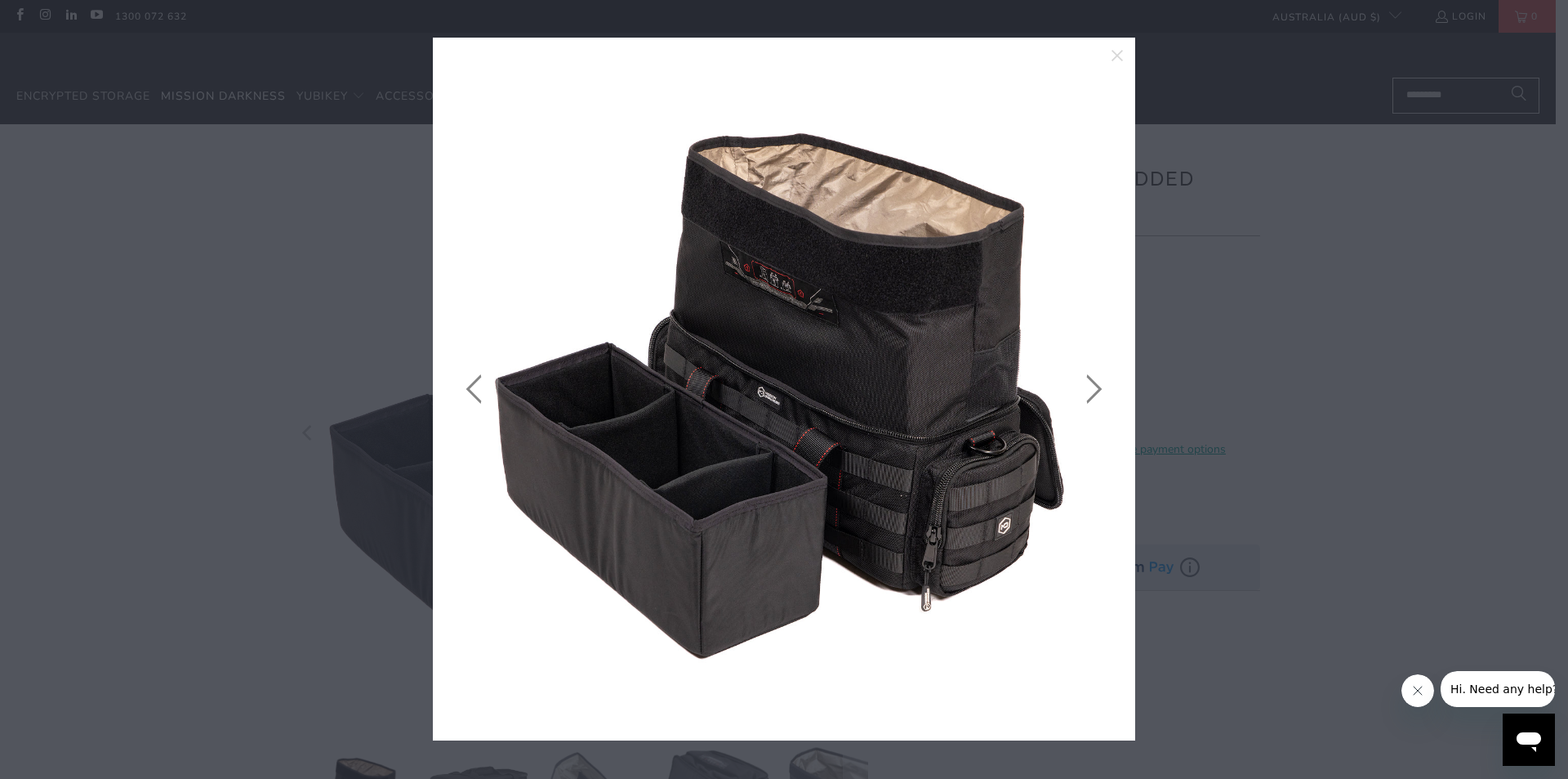
click at [1094, 388] on link at bounding box center [1091, 388] width 41 height 654
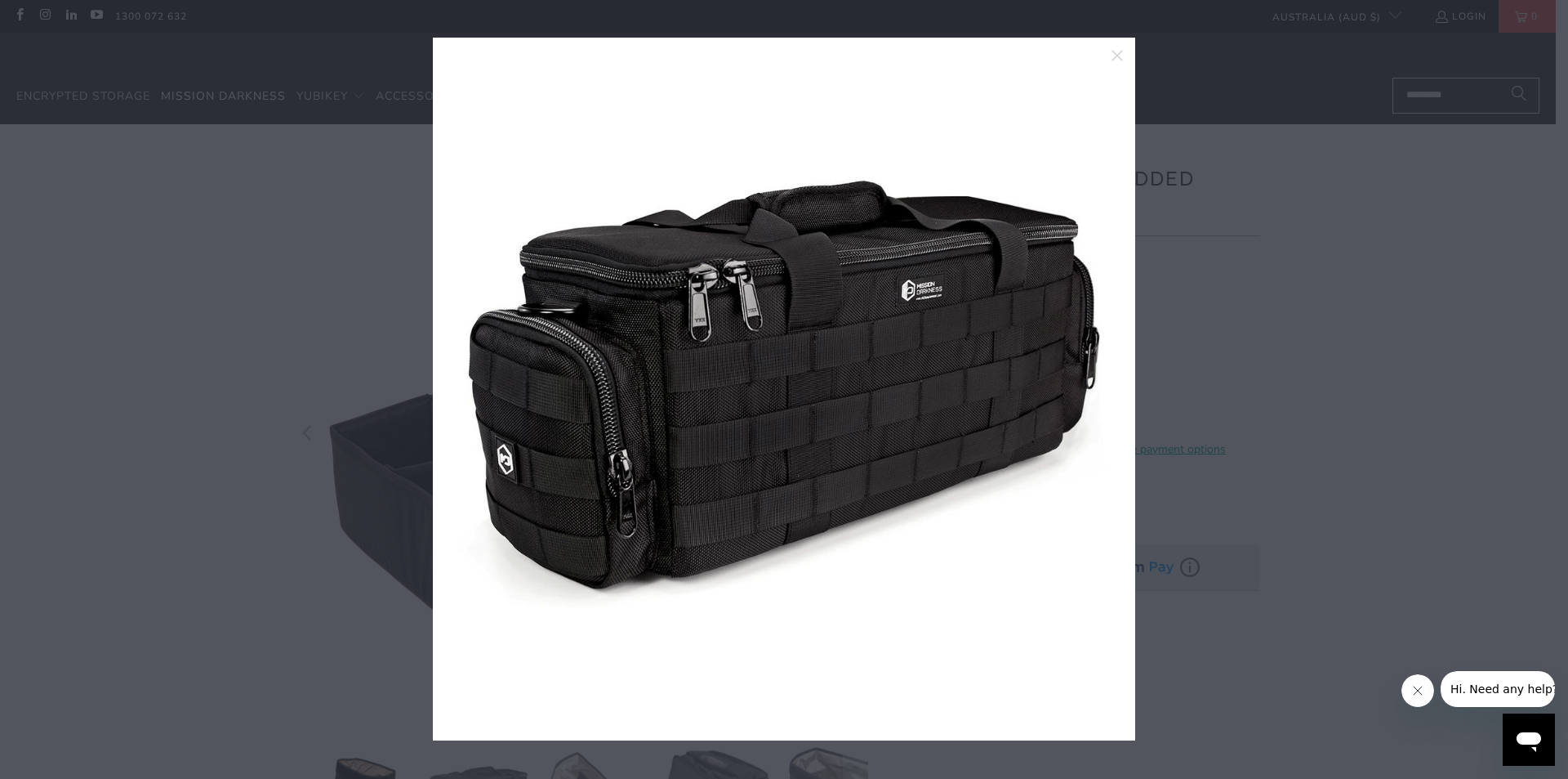
click at [1094, 388] on link at bounding box center [1091, 388] width 41 height 654
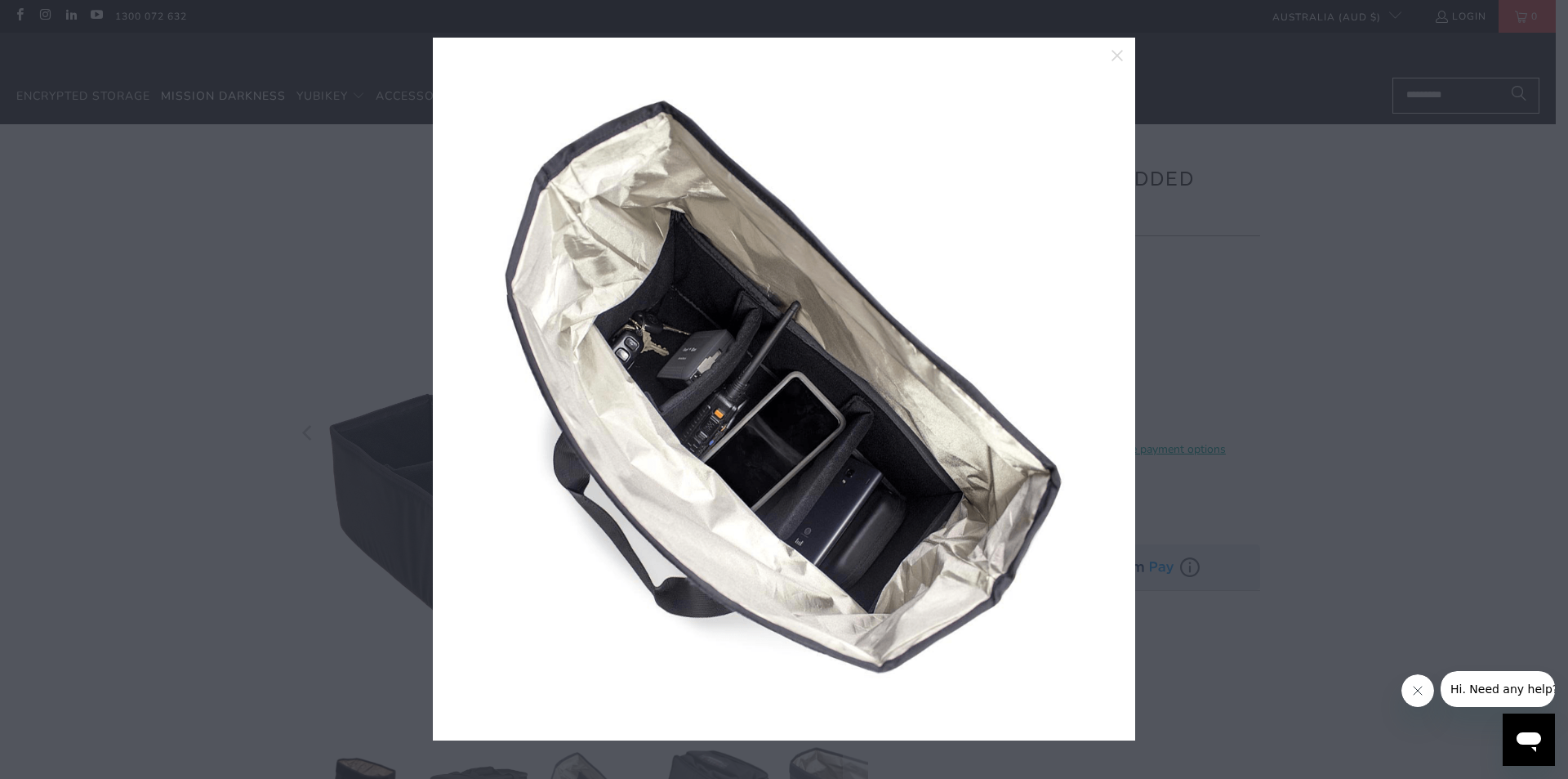
click at [1094, 388] on link at bounding box center [1091, 388] width 41 height 654
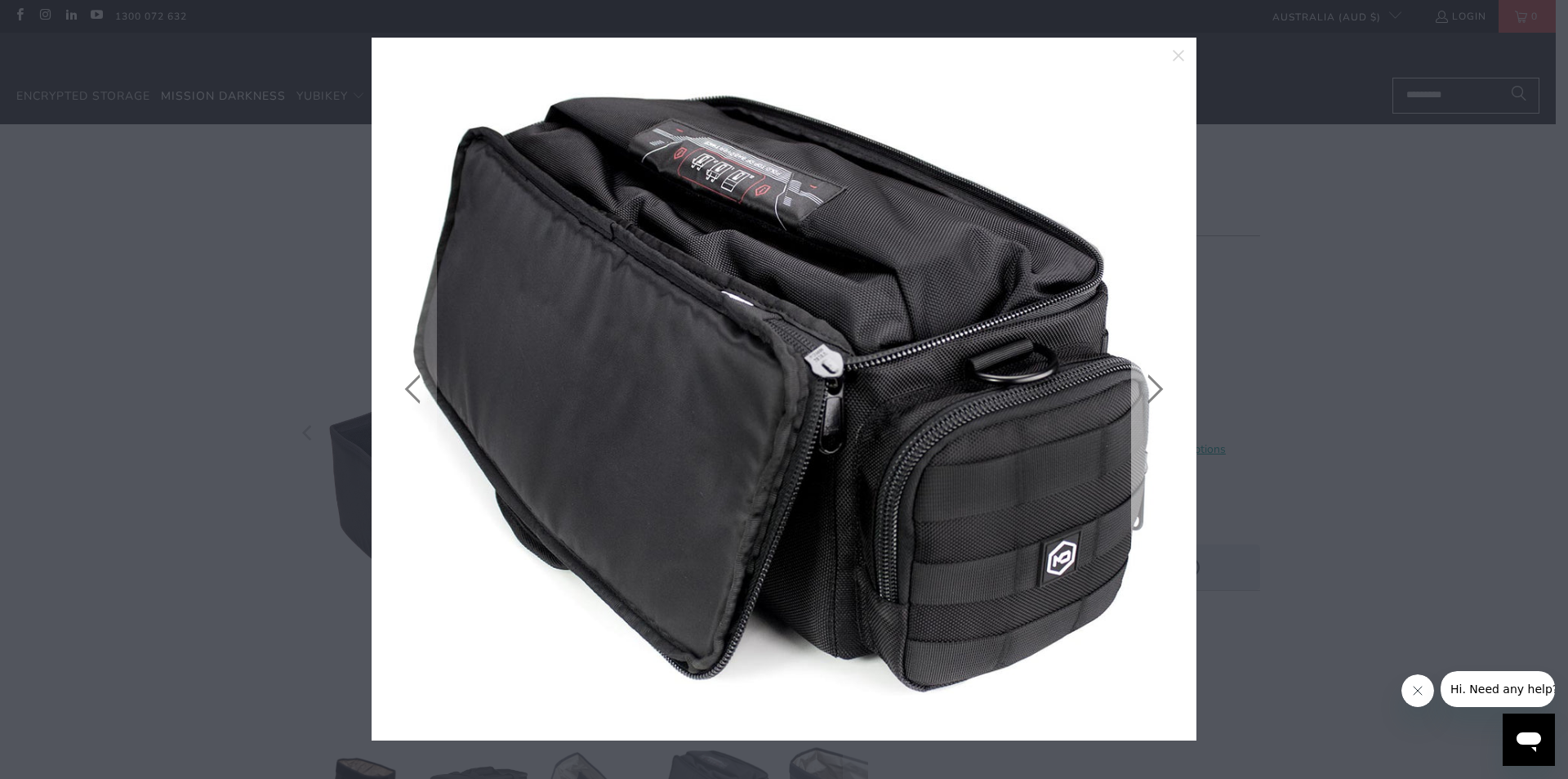
click at [1161, 385] on link at bounding box center [1152, 388] width 41 height 654
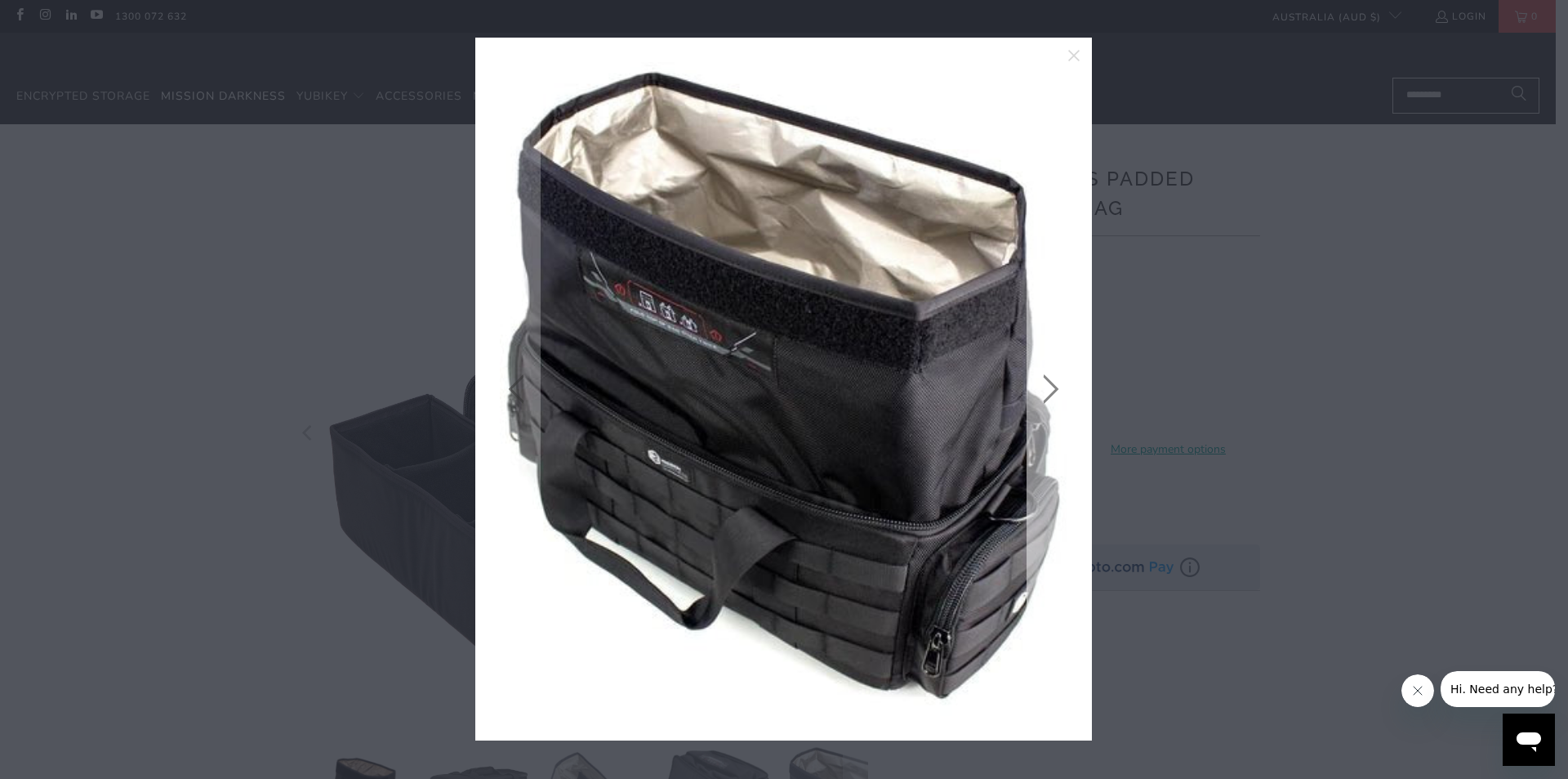
click at [1045, 398] on link at bounding box center [1047, 388] width 41 height 654
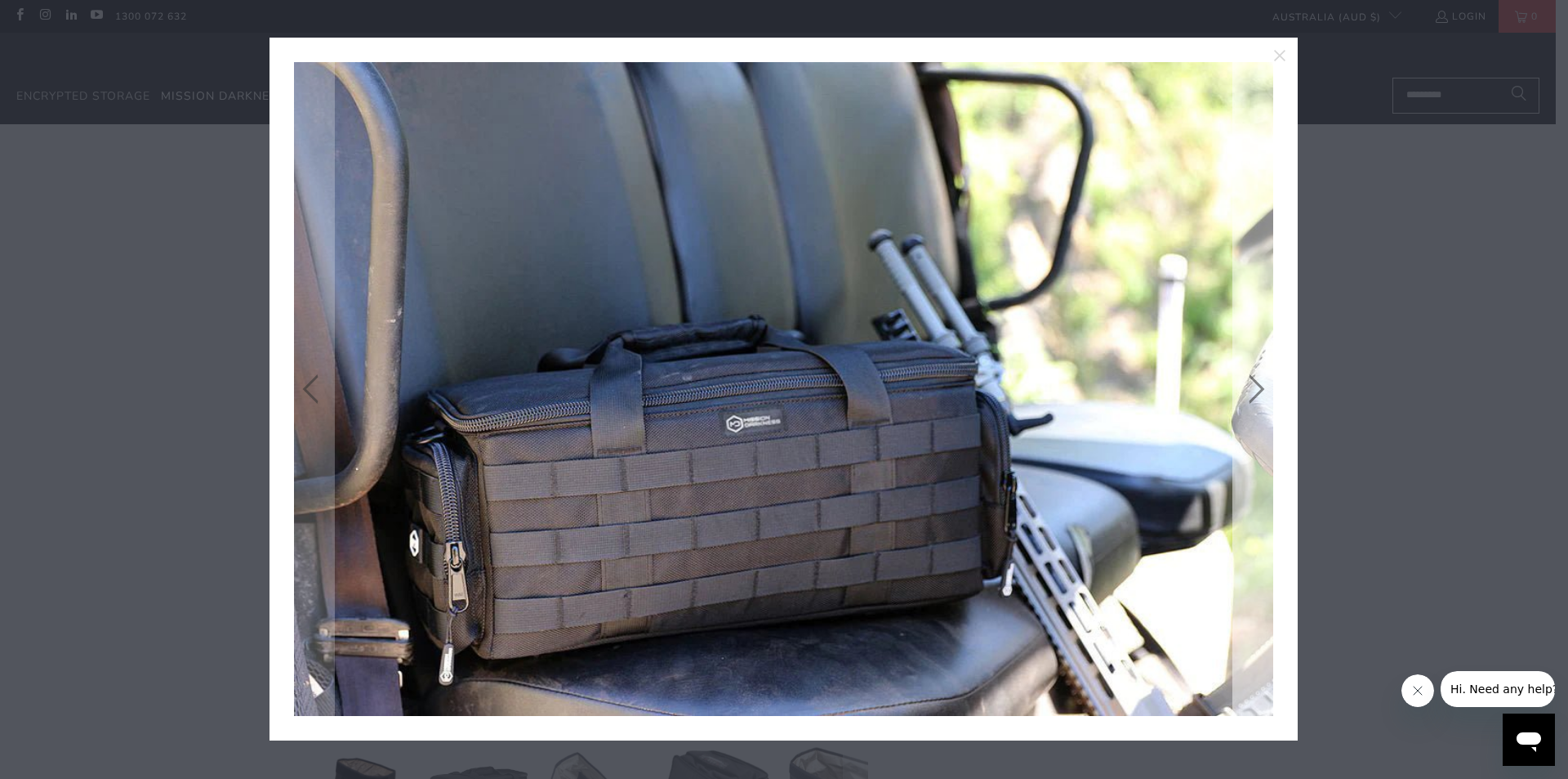
click at [1253, 392] on link at bounding box center [1254, 388] width 41 height 654
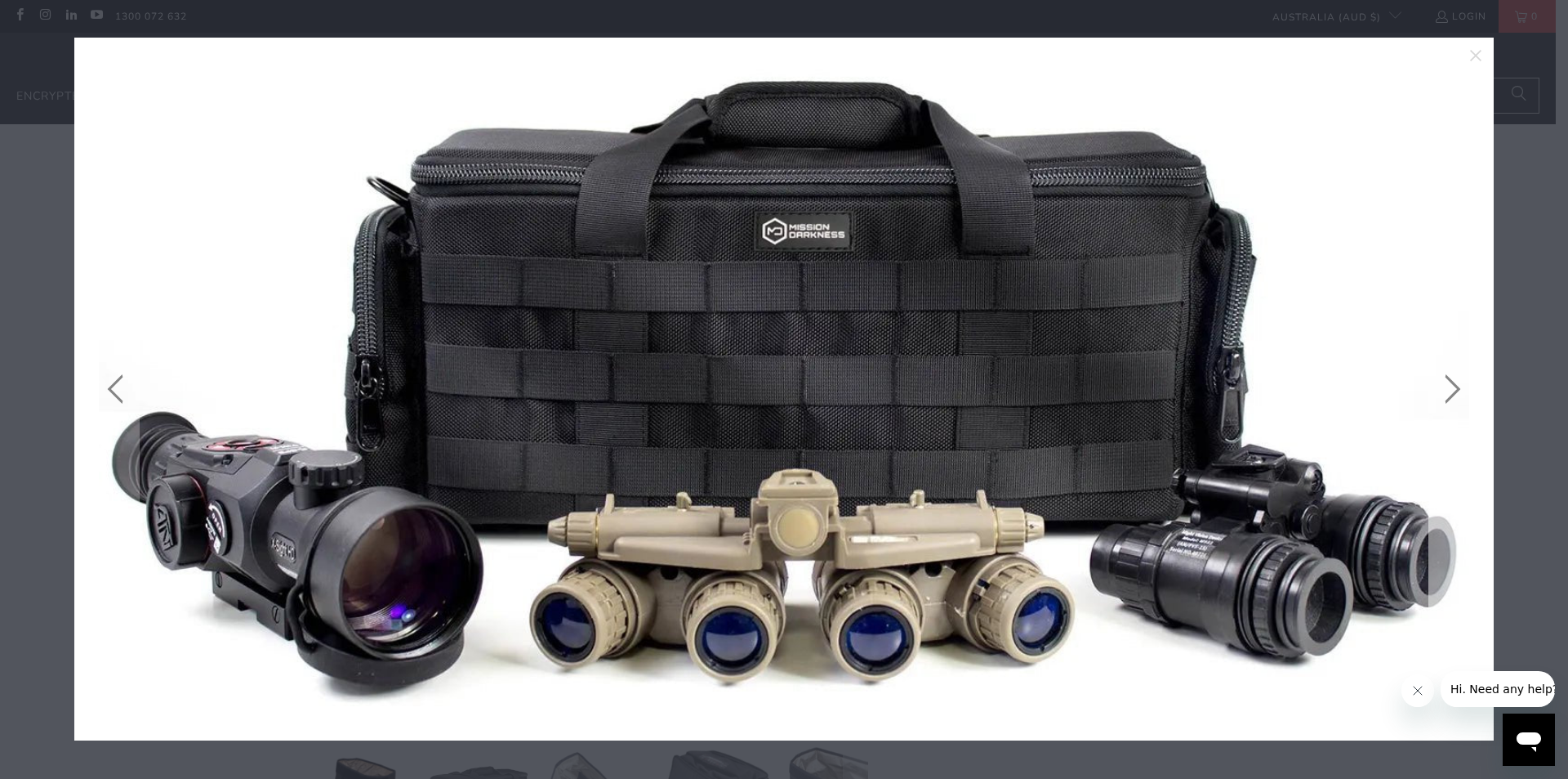
click at [1452, 392] on link at bounding box center [1449, 388] width 41 height 654
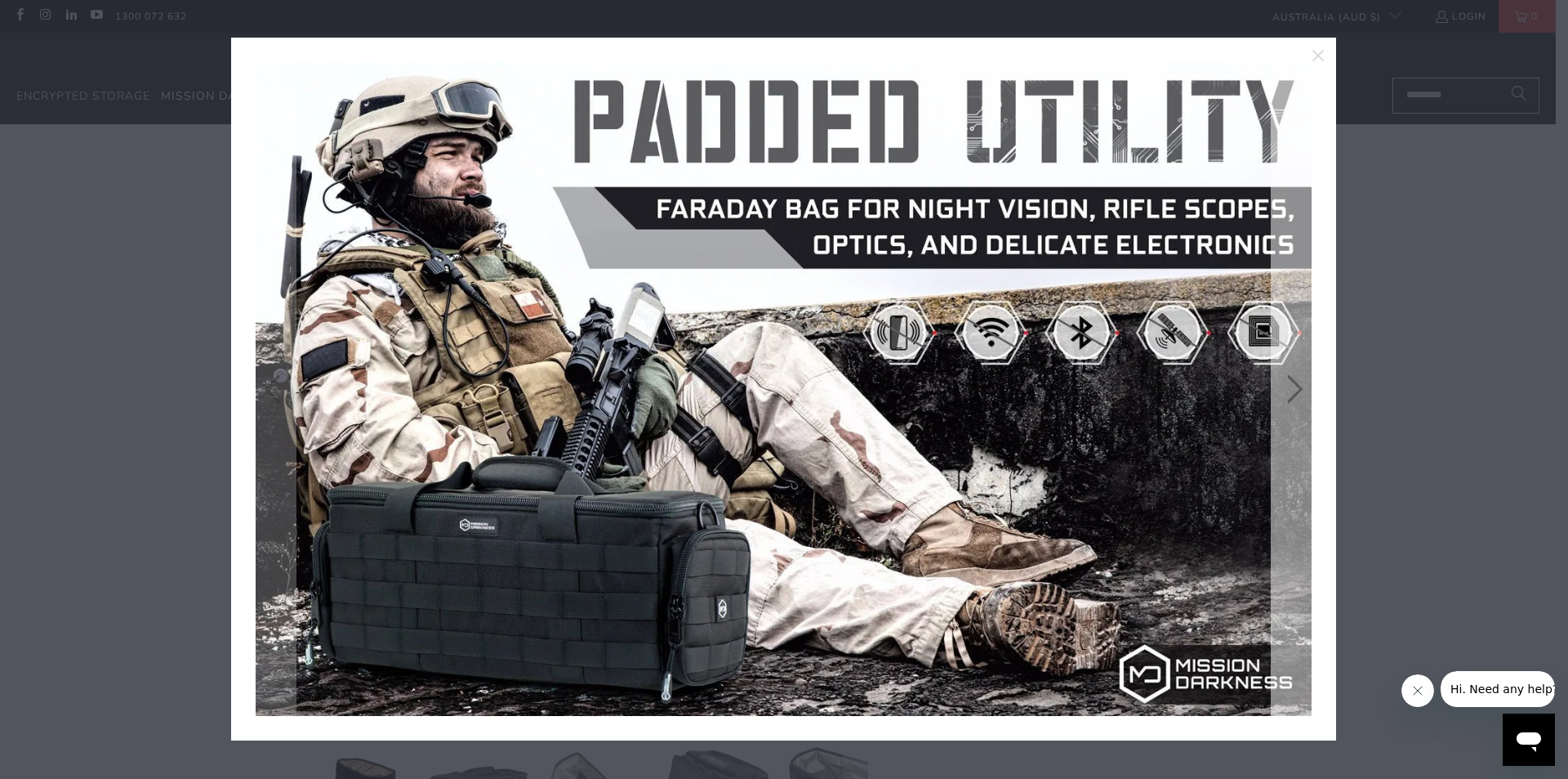
click at [1299, 387] on link at bounding box center [1291, 388] width 41 height 654
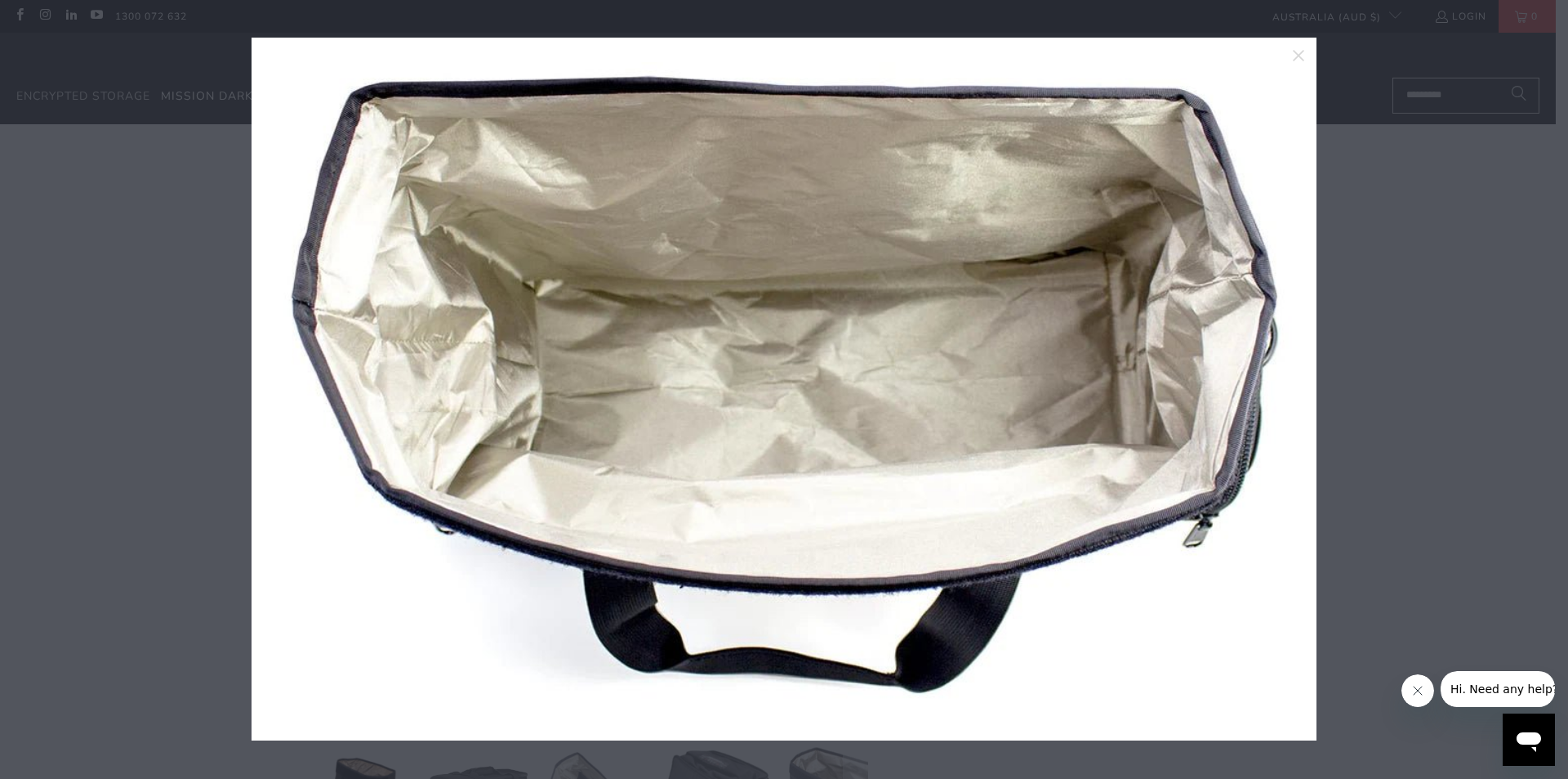
click at [1294, 362] on div at bounding box center [784, 389] width 1568 height 779
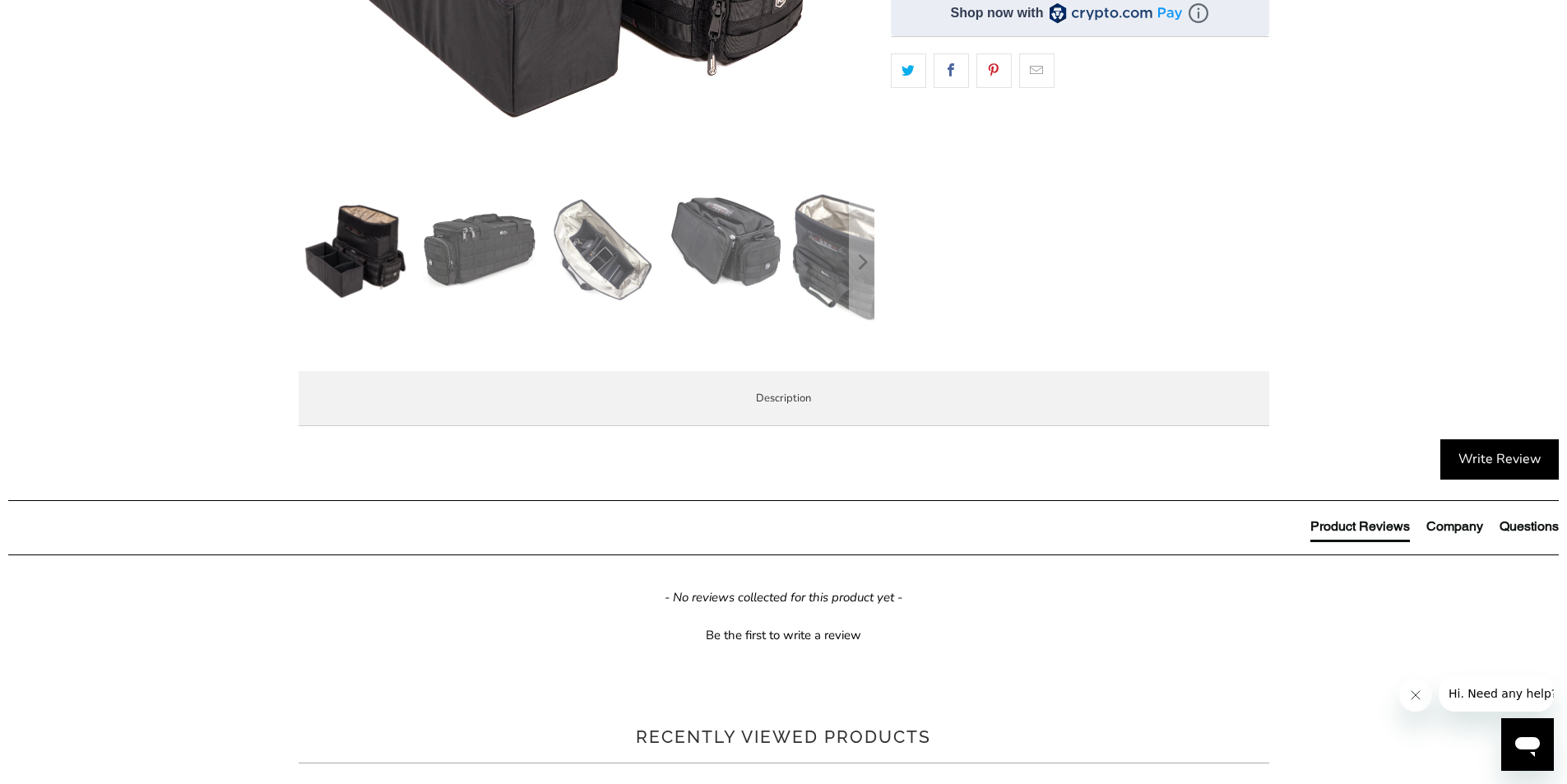
scroll to position [559, 0]
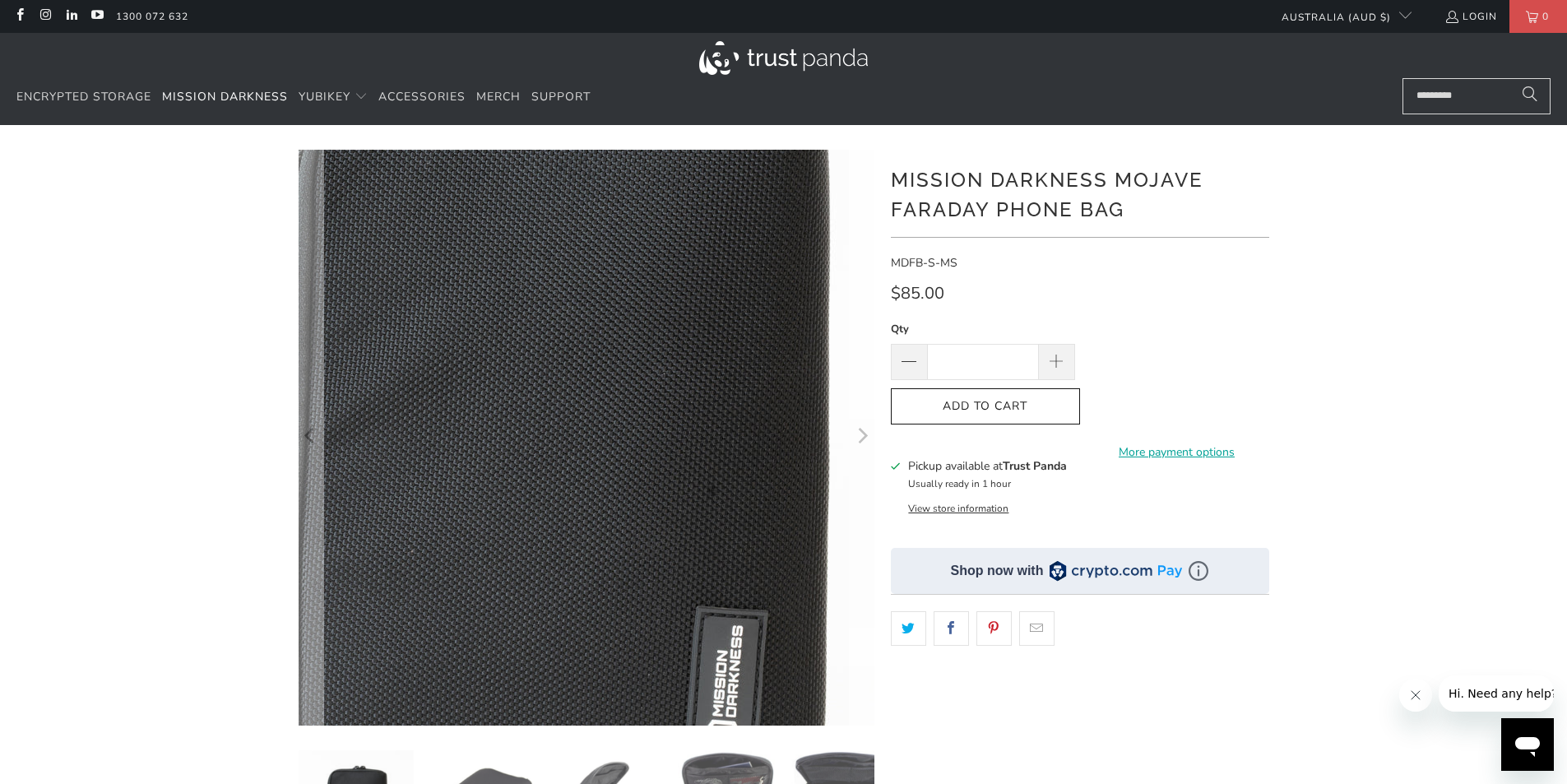
click at [633, 455] on img at bounding box center [547, 423] width 1053 height 1052
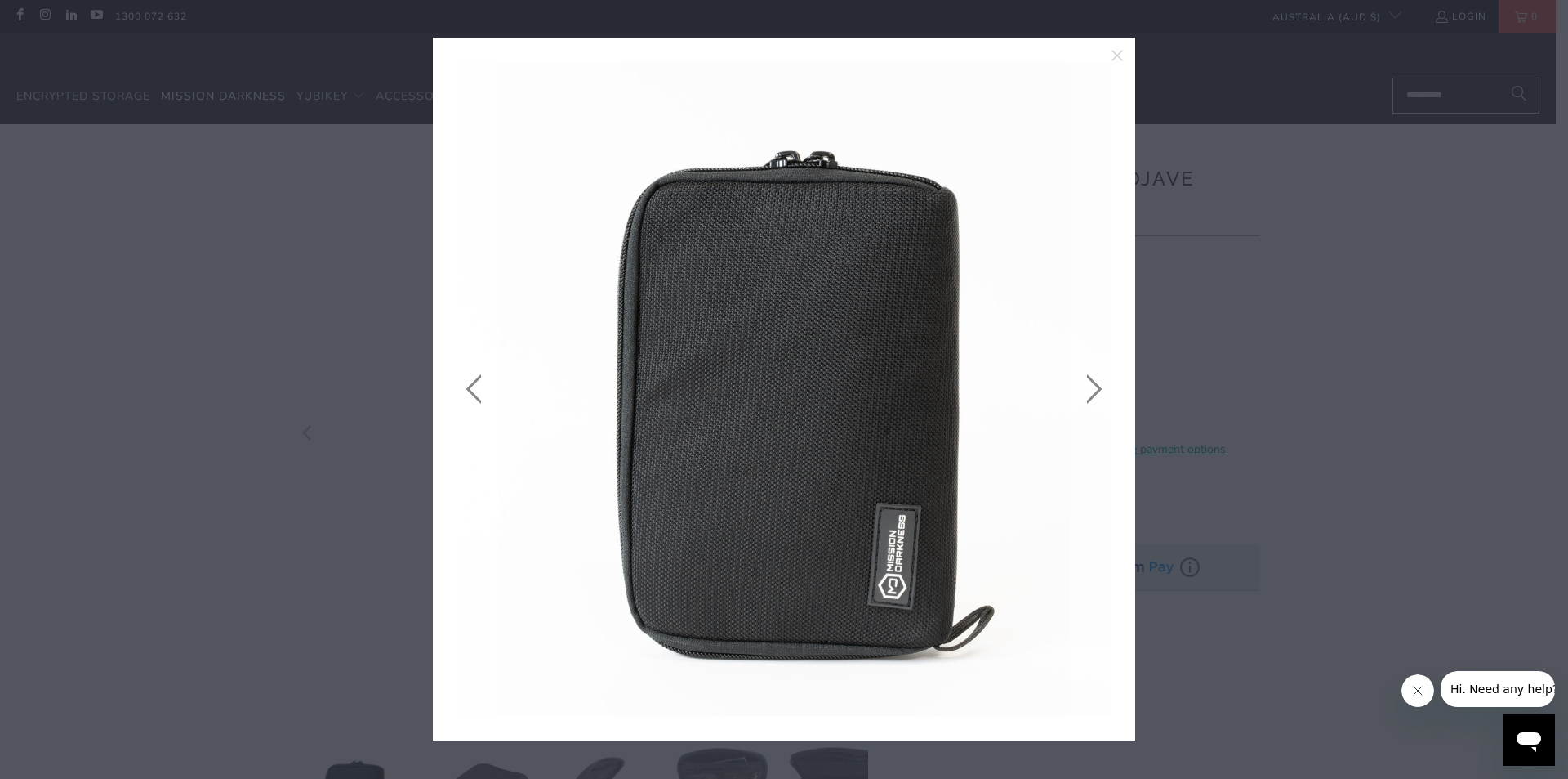
click at [1090, 381] on link at bounding box center [1091, 388] width 41 height 654
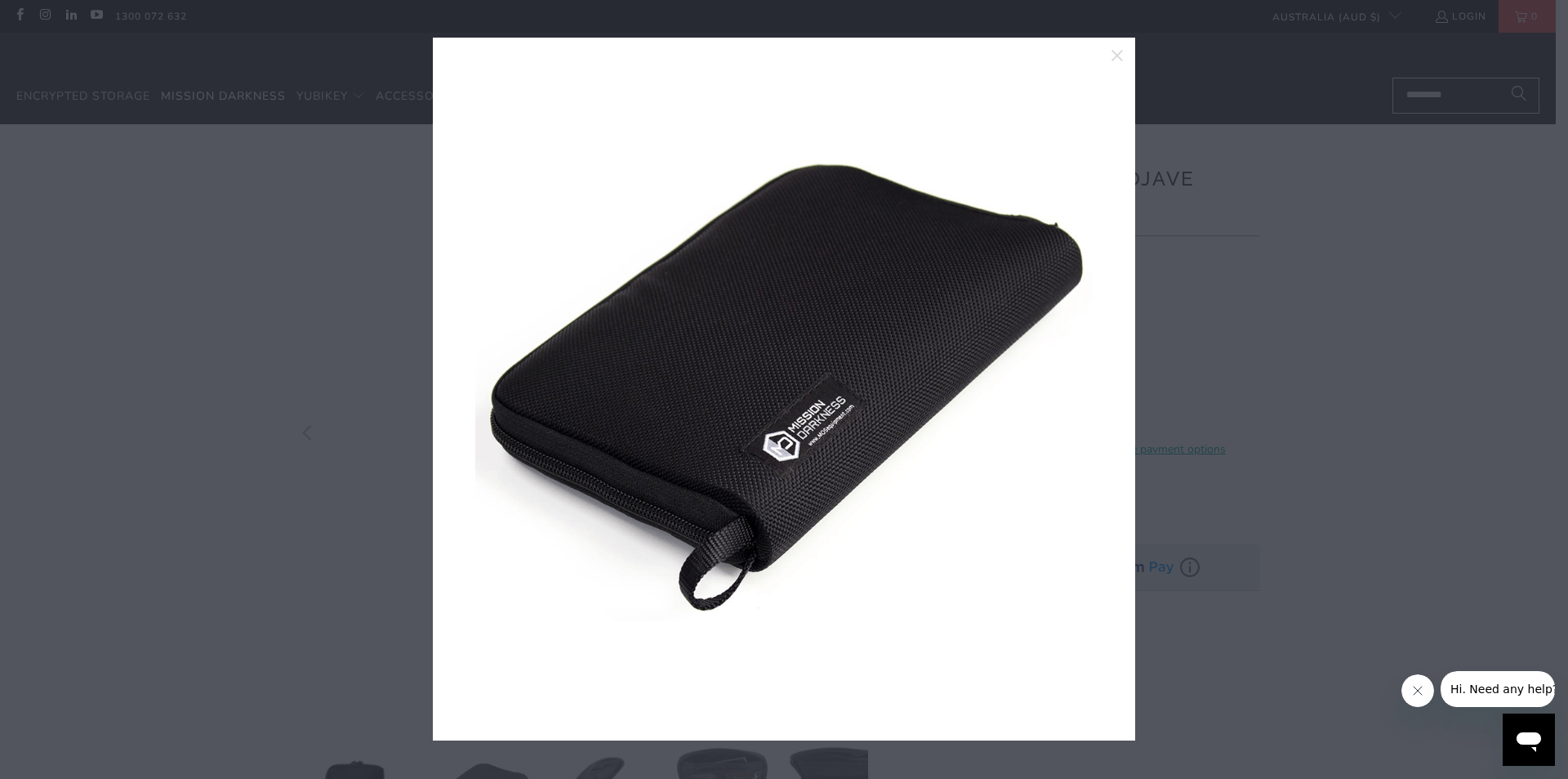
click at [1090, 381] on link at bounding box center [1091, 388] width 41 height 654
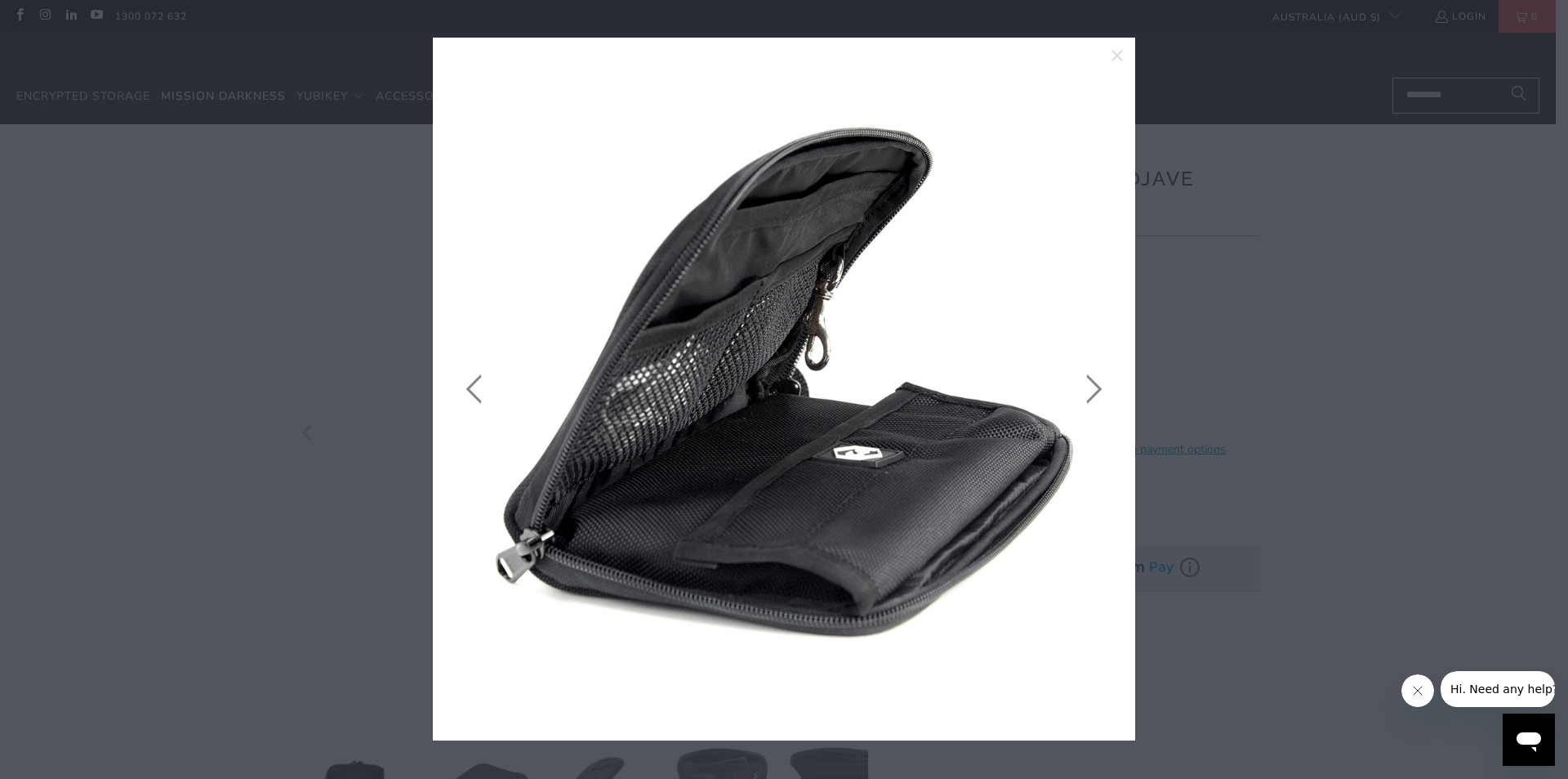
click at [1096, 378] on link at bounding box center [1091, 388] width 41 height 654
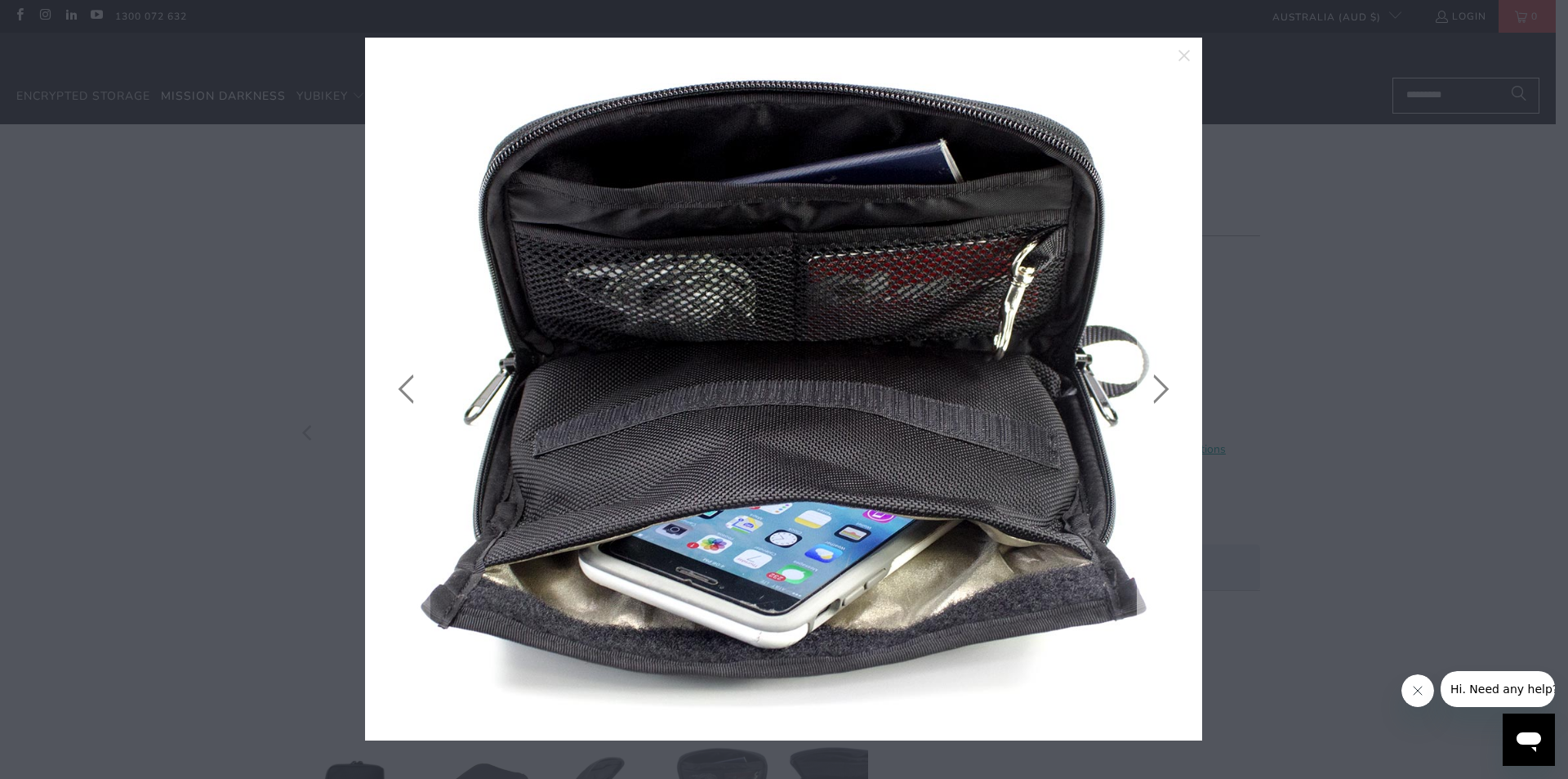
click at [1162, 390] on link at bounding box center [1158, 388] width 41 height 654
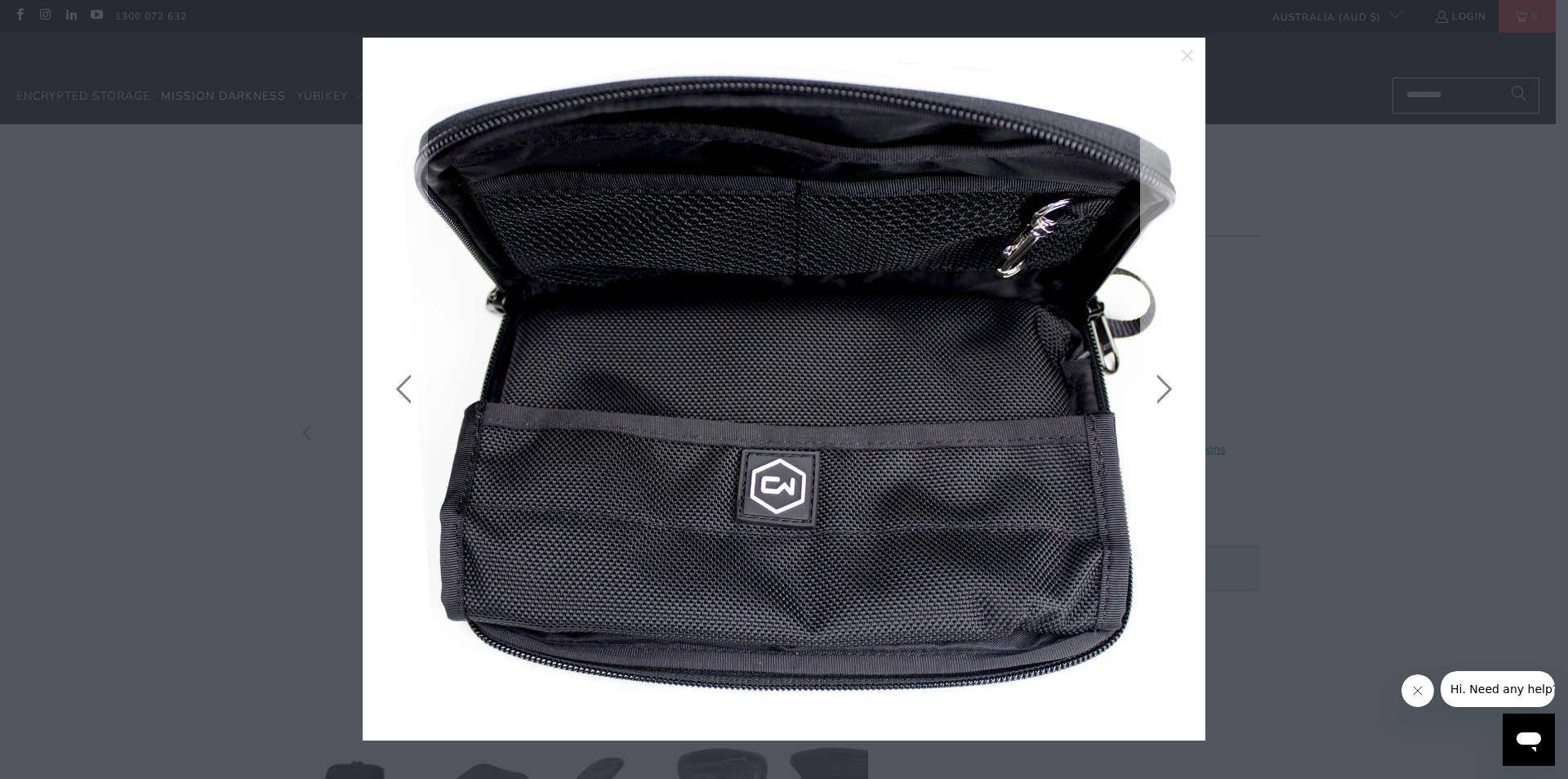
click at [1164, 386] on link at bounding box center [1161, 388] width 41 height 654
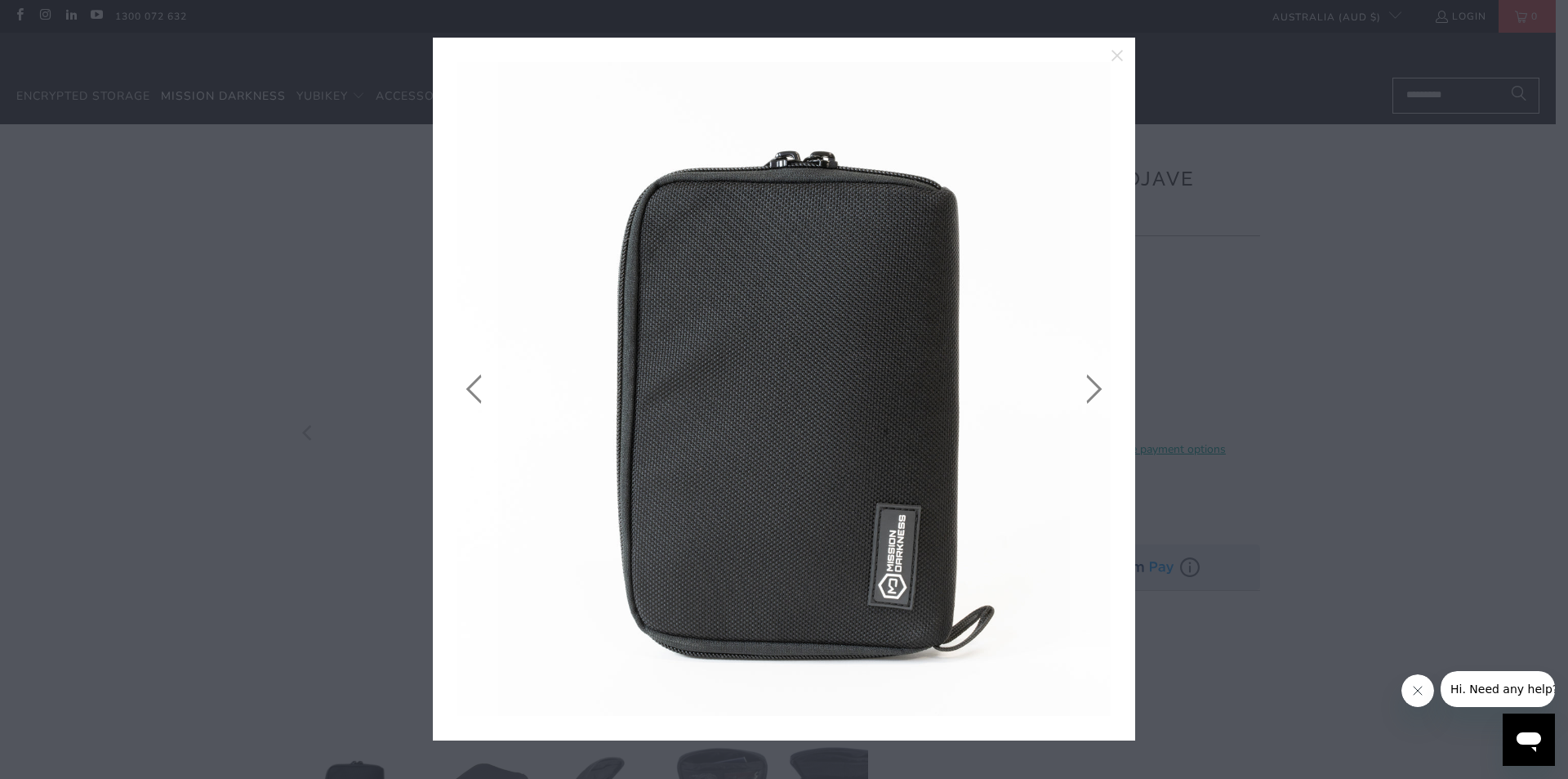
click at [1098, 394] on link at bounding box center [1091, 388] width 41 height 654
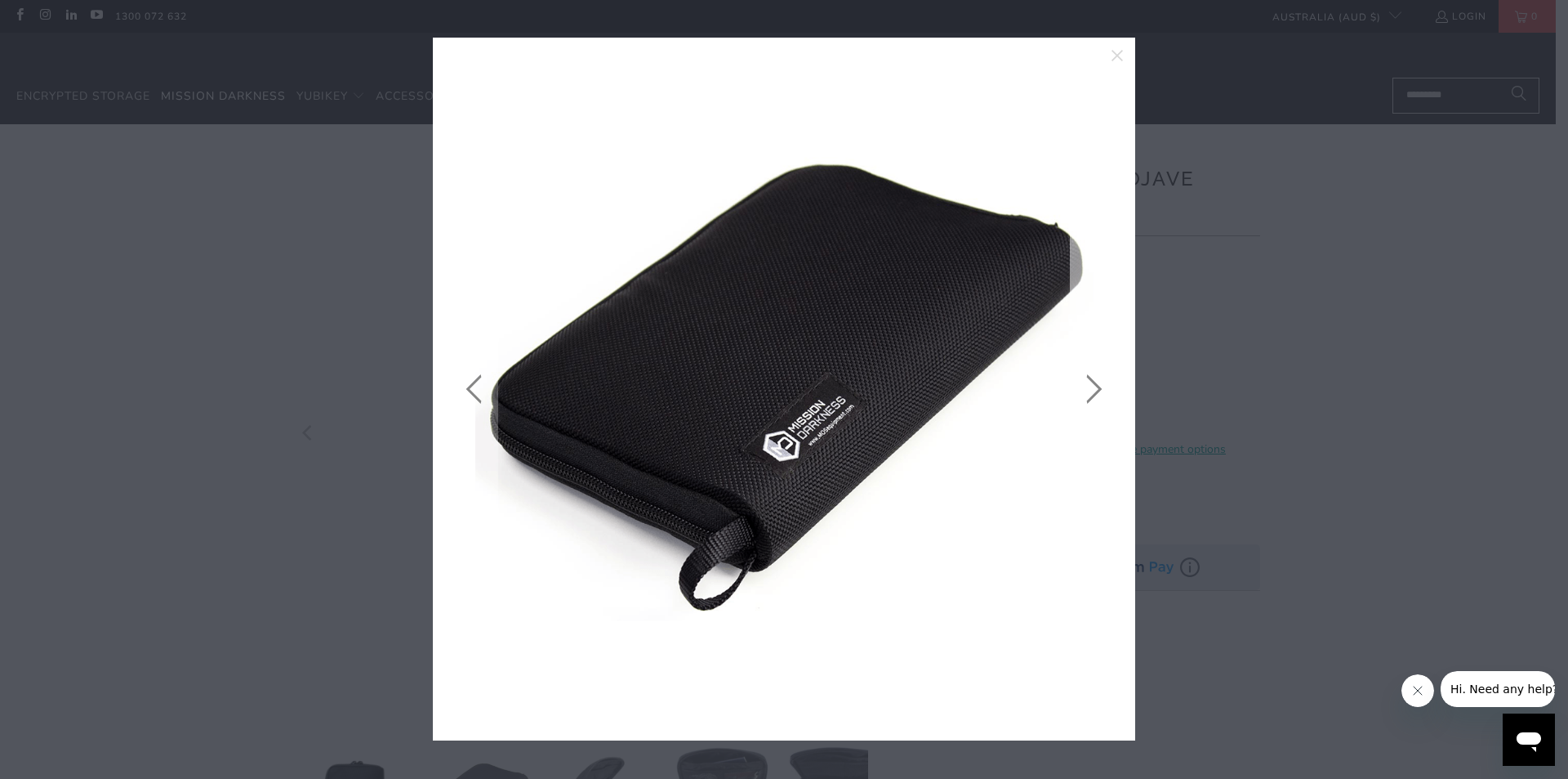
click at [1100, 388] on link at bounding box center [1091, 388] width 41 height 654
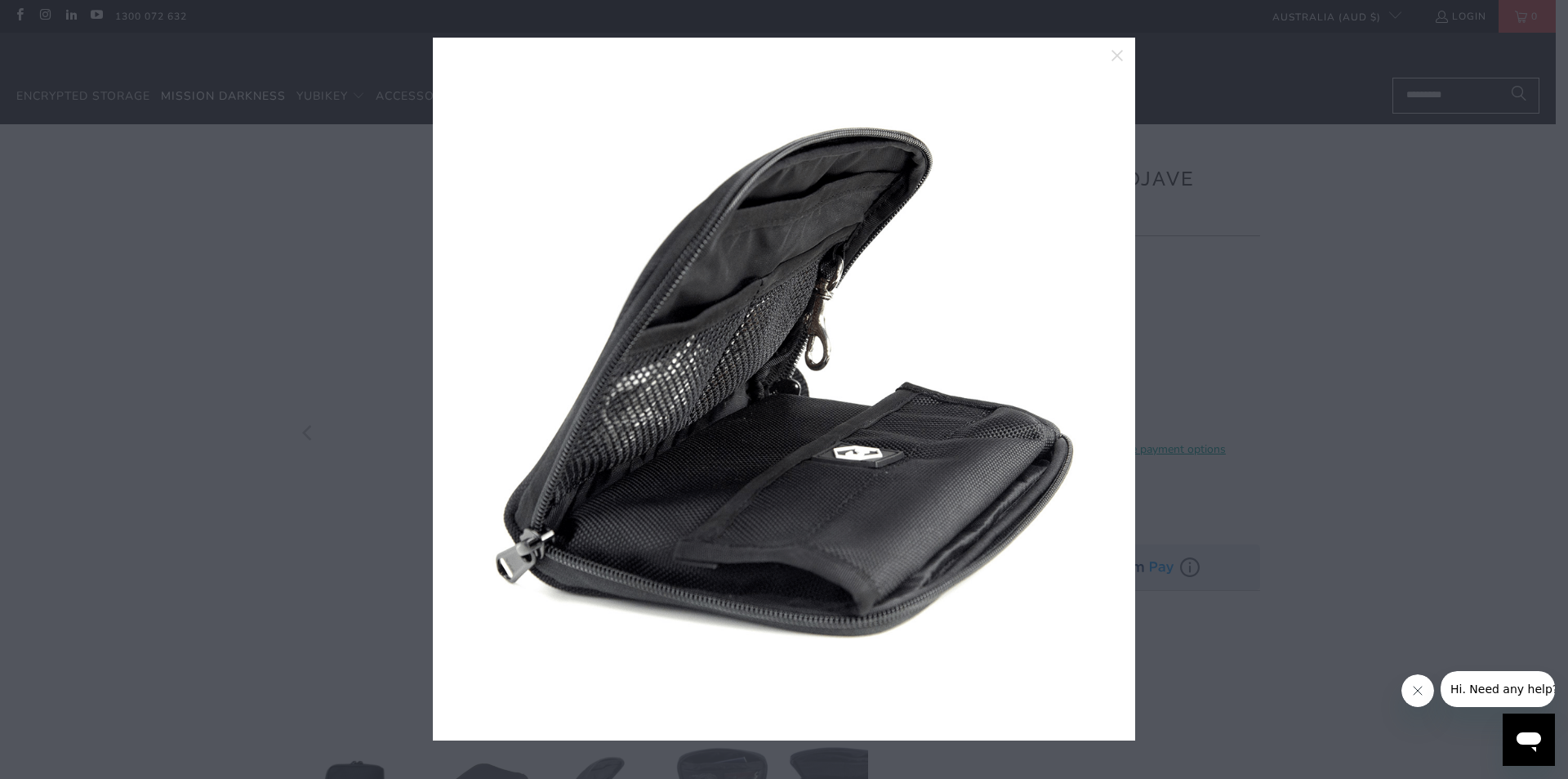
click at [1100, 388] on link at bounding box center [1091, 388] width 41 height 654
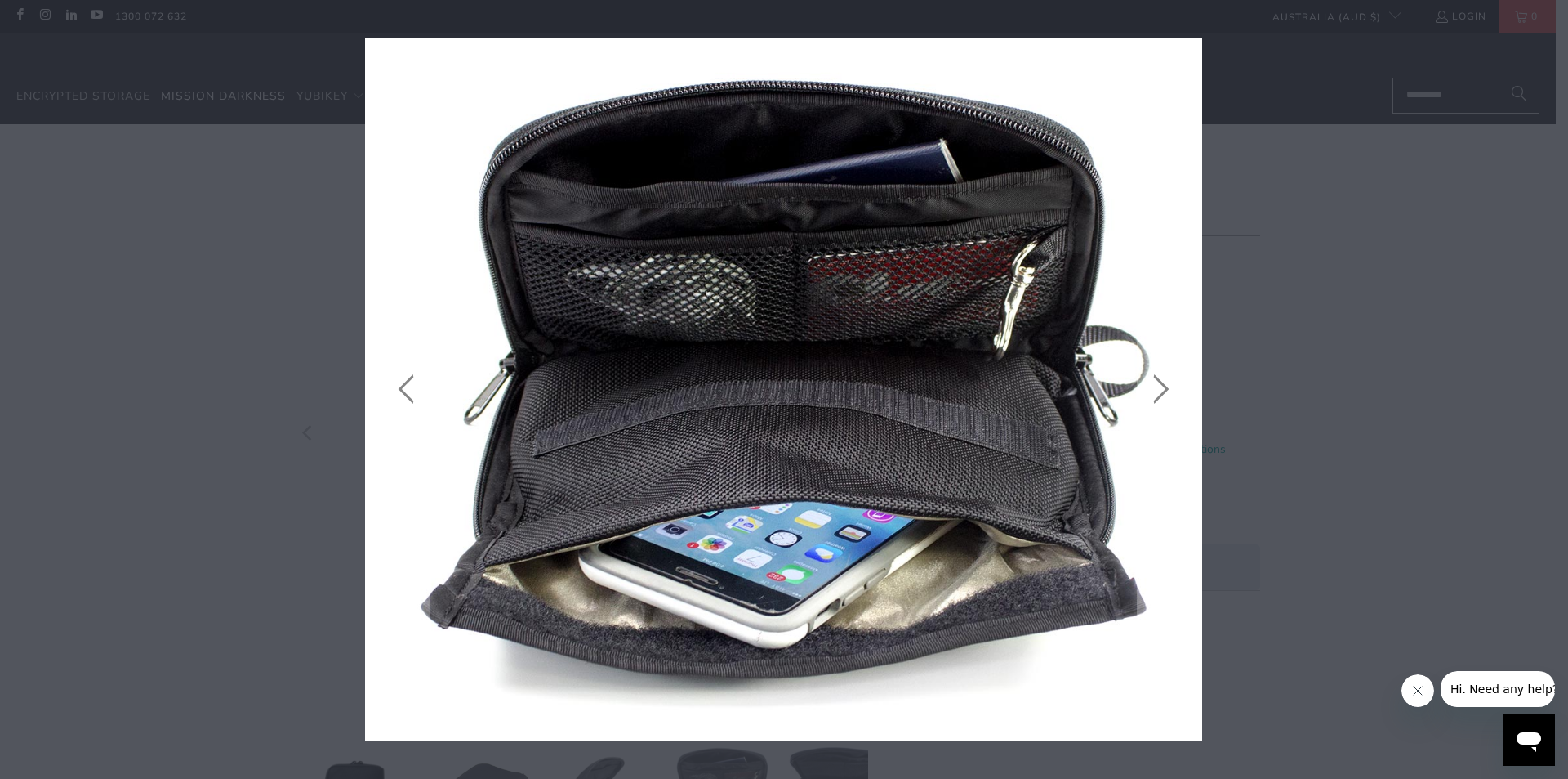
click at [1185, 53] on icon "close" at bounding box center [1184, 55] width 23 height 23
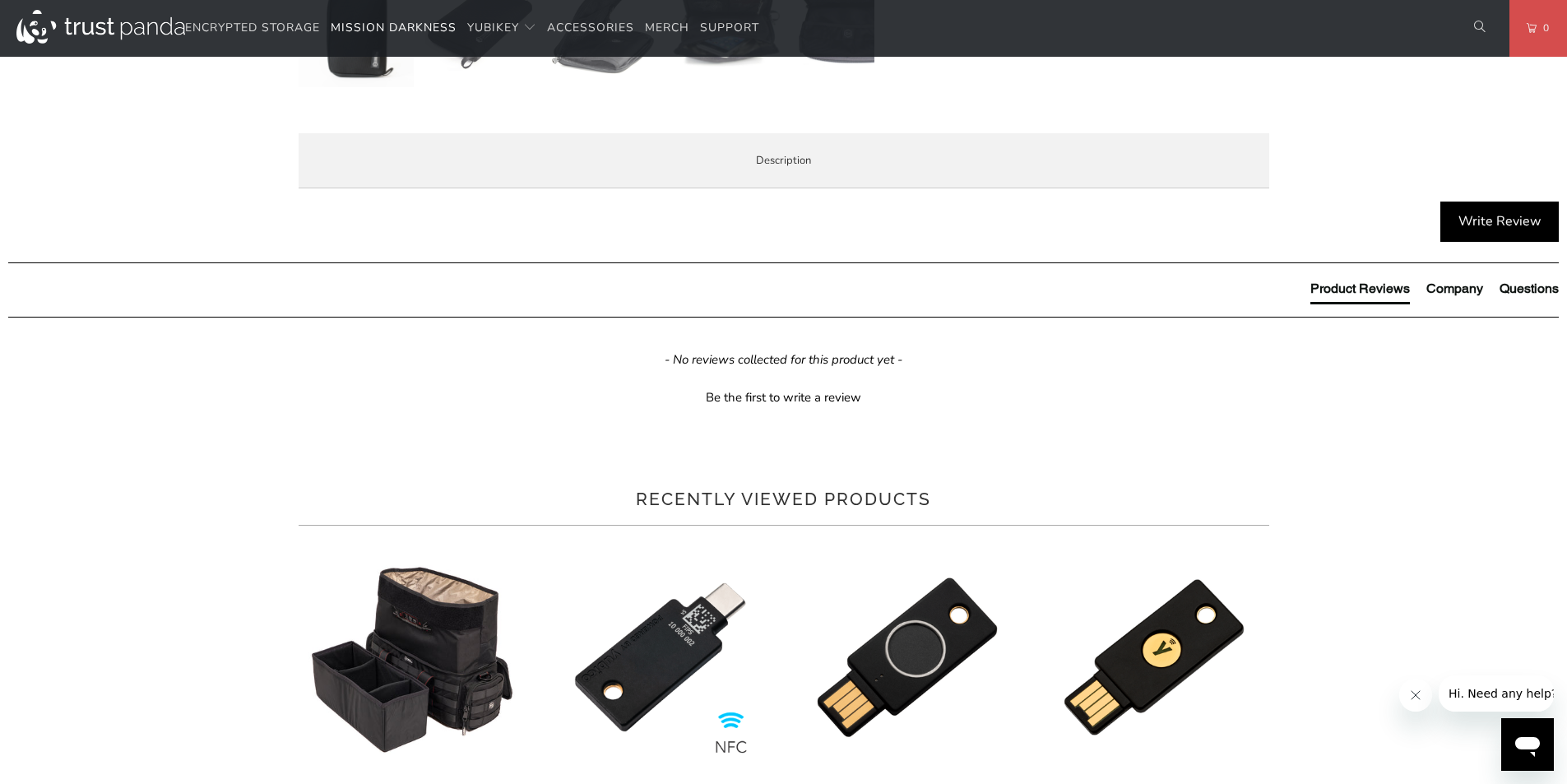
scroll to position [779, 0]
click at [0, 0] on span "Demo Videos" at bounding box center [0, 0] width 0 height 0
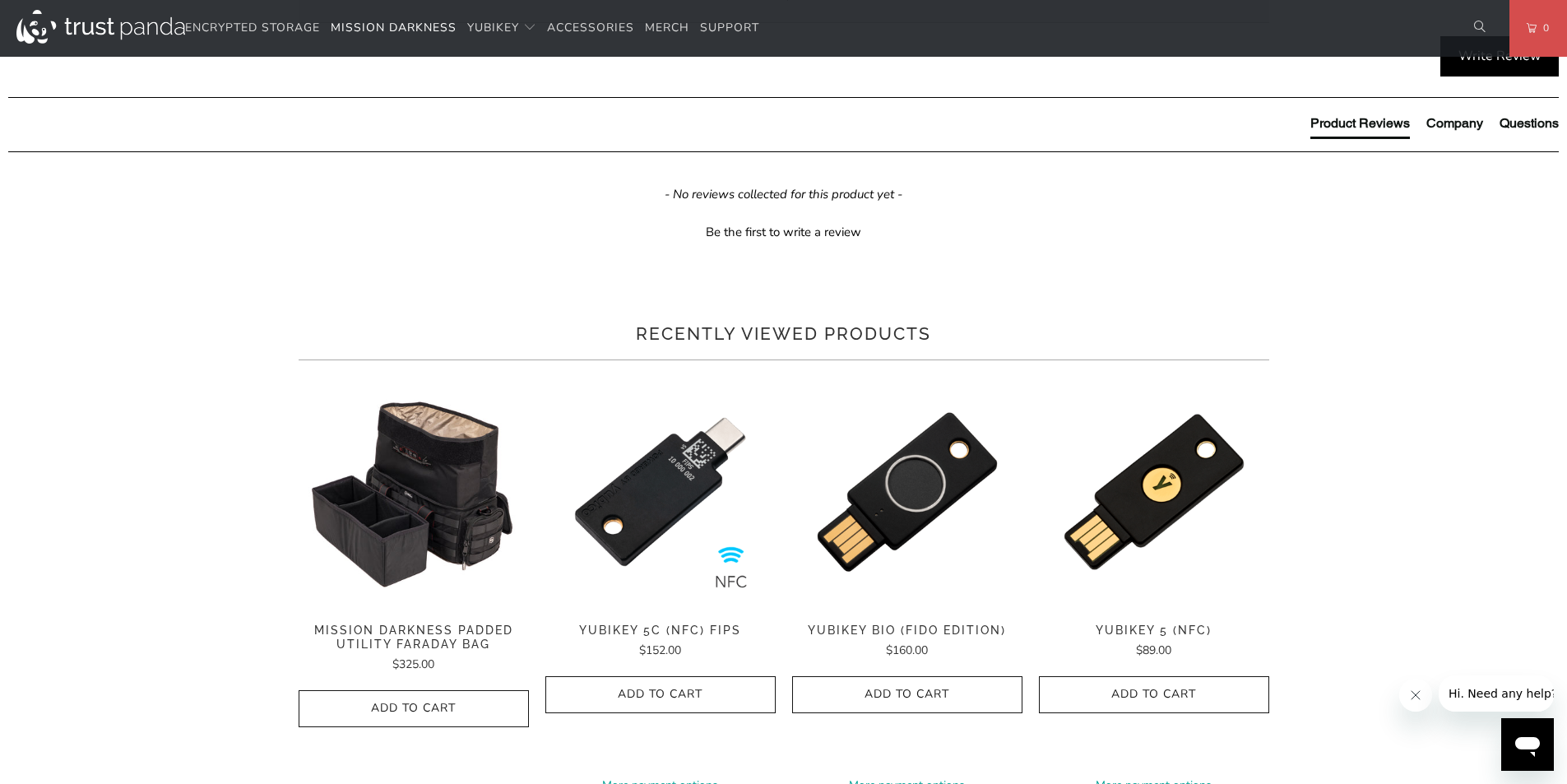
scroll to position [944, 0]
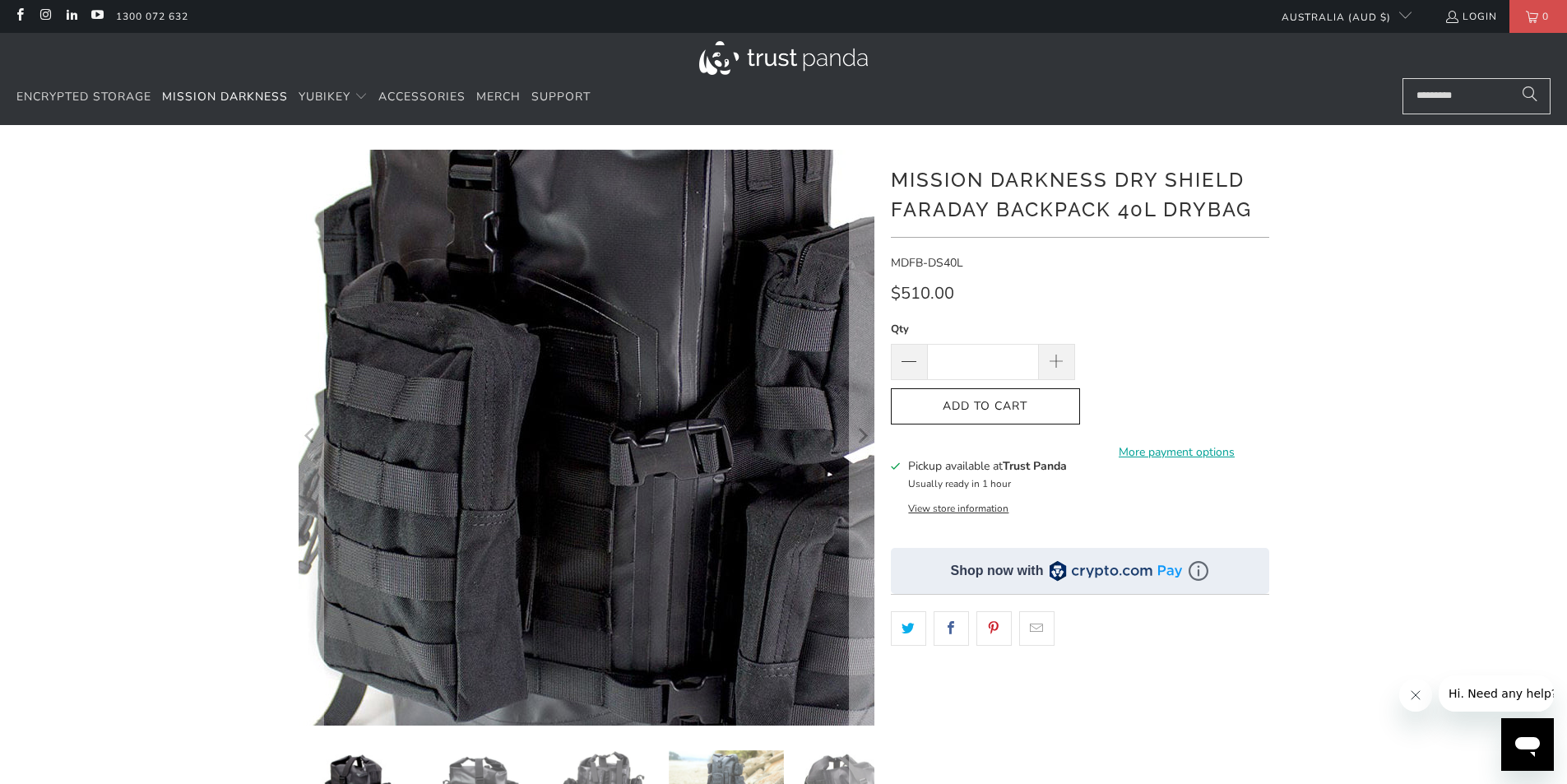
click at [567, 430] on img at bounding box center [602, 444] width 1053 height 1052
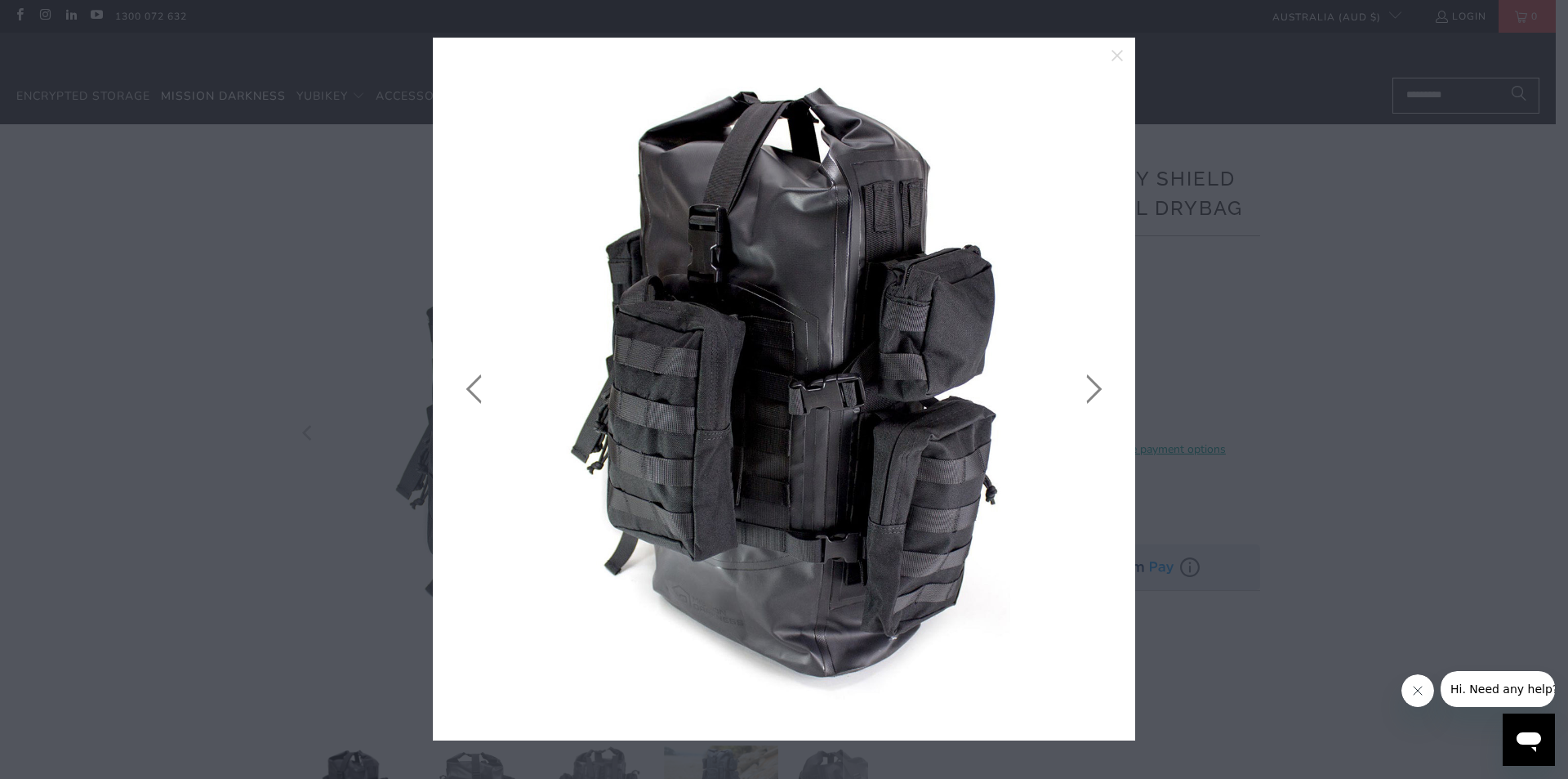
click at [1098, 383] on link at bounding box center [1091, 388] width 41 height 654
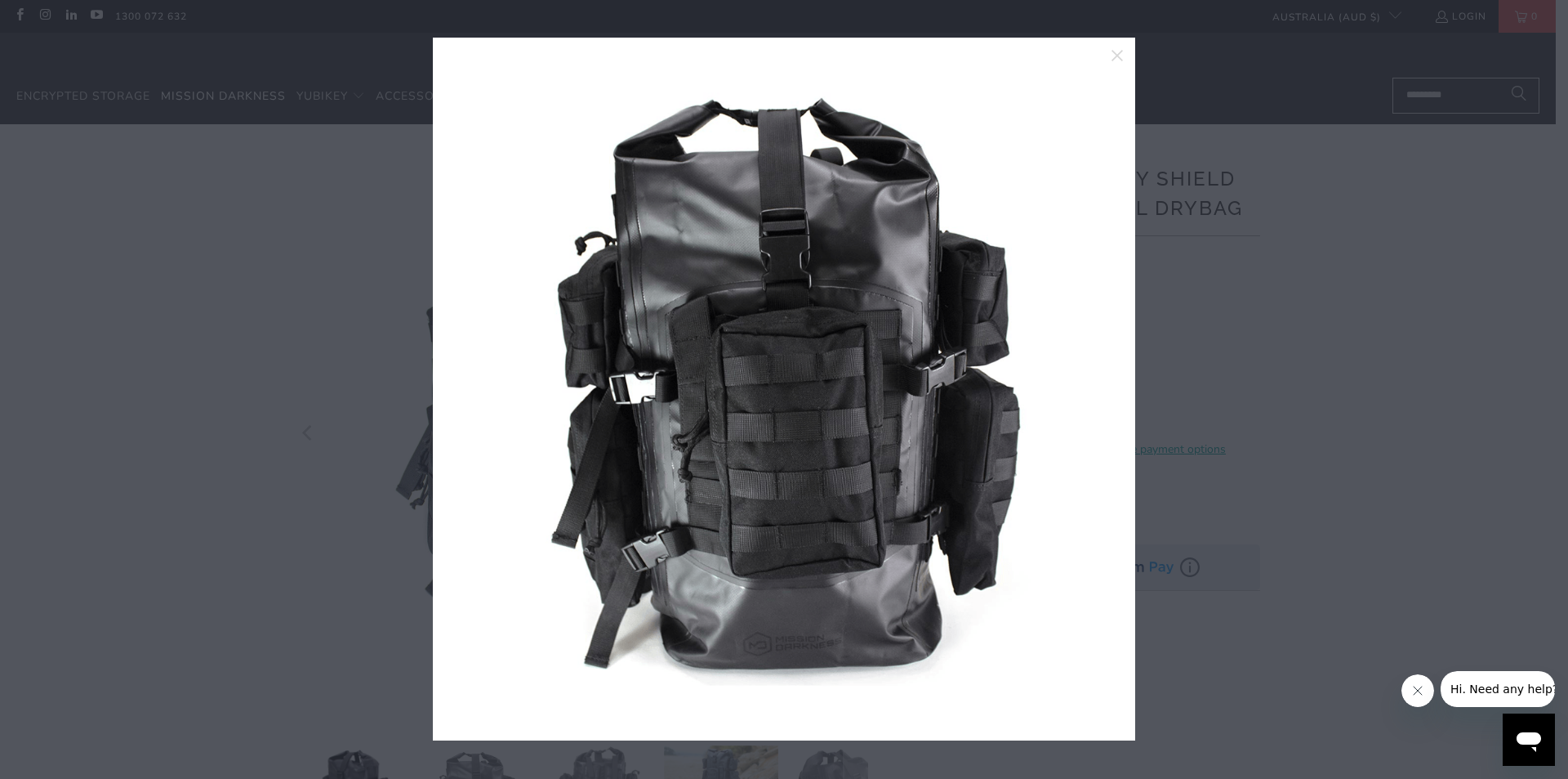
click at [1098, 383] on link at bounding box center [1091, 388] width 41 height 654
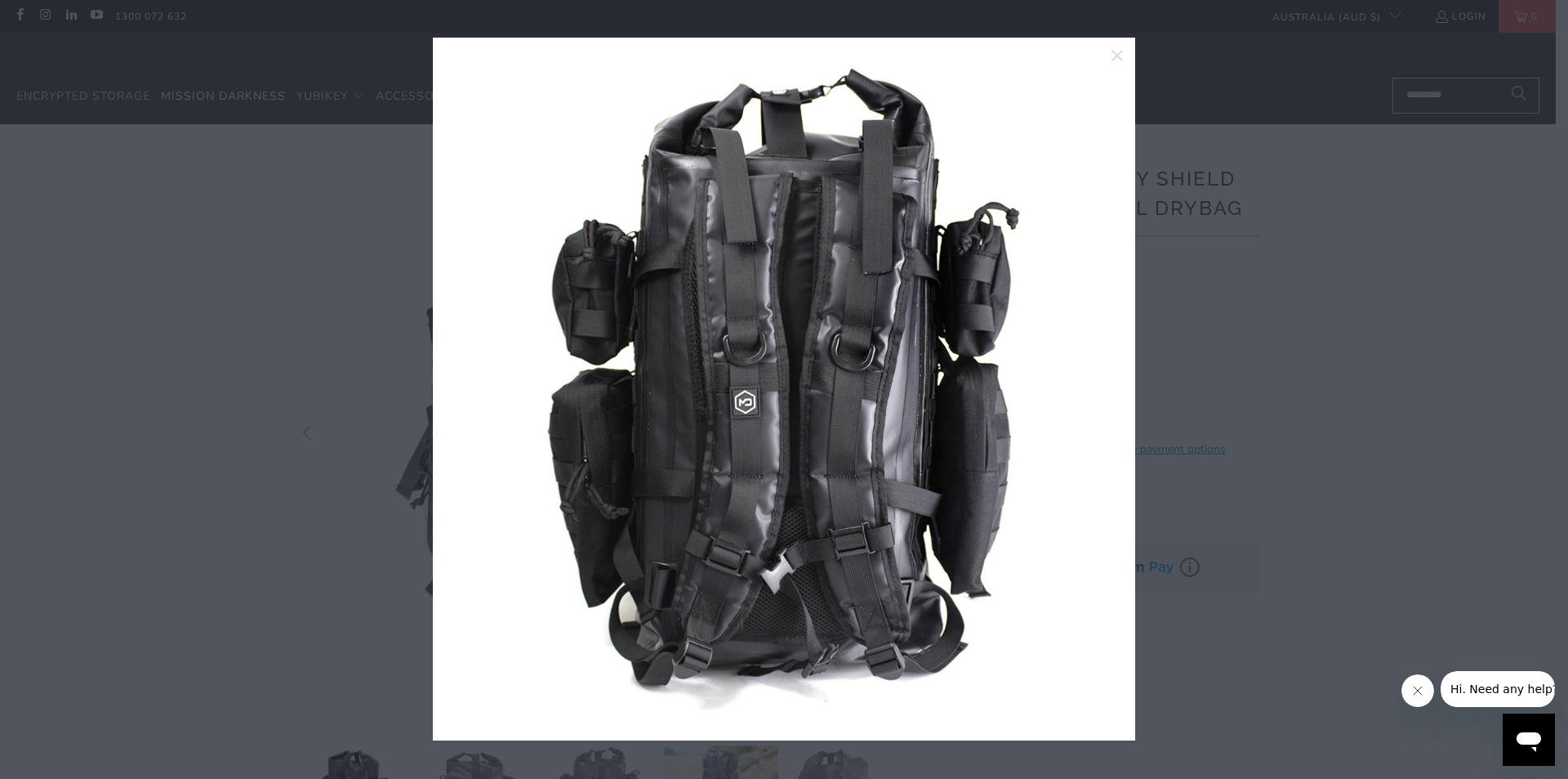
click at [1098, 383] on link at bounding box center [1091, 388] width 41 height 654
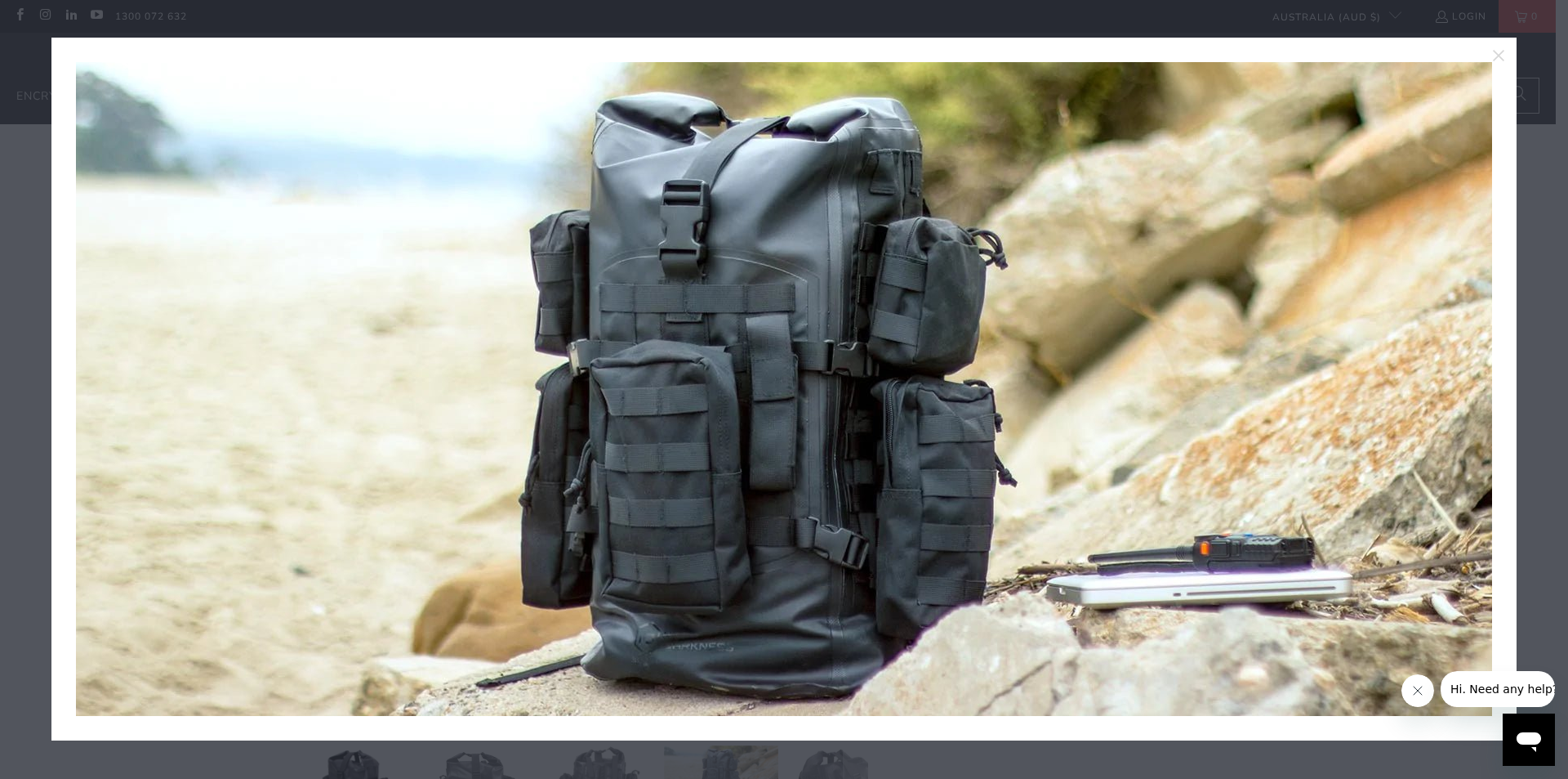
click at [1098, 383] on img at bounding box center [772, 388] width 1470 height 678
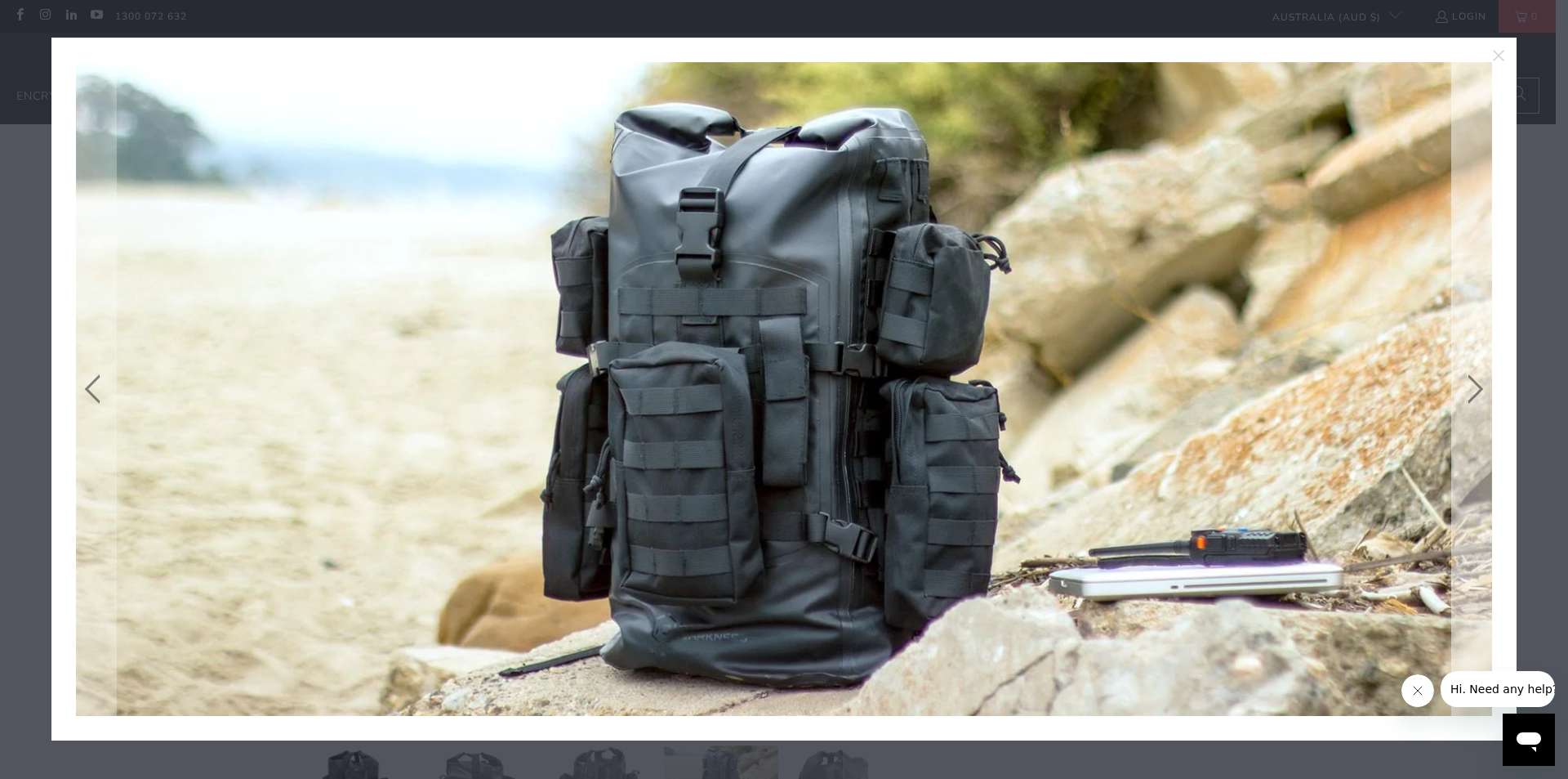
click at [1464, 381] on link at bounding box center [1472, 388] width 41 height 654
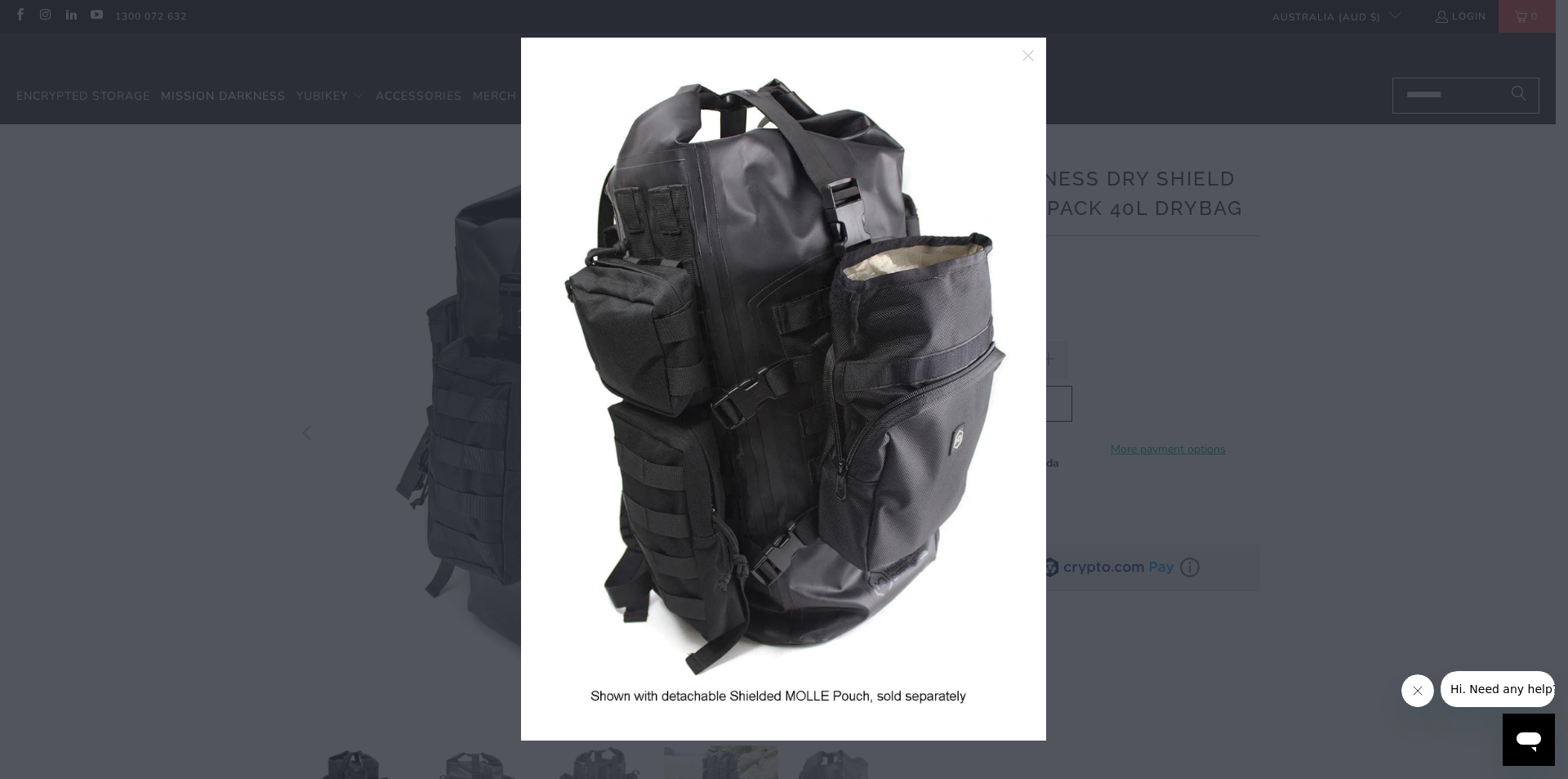
click at [1038, 369] on div at bounding box center [784, 389] width 1568 height 779
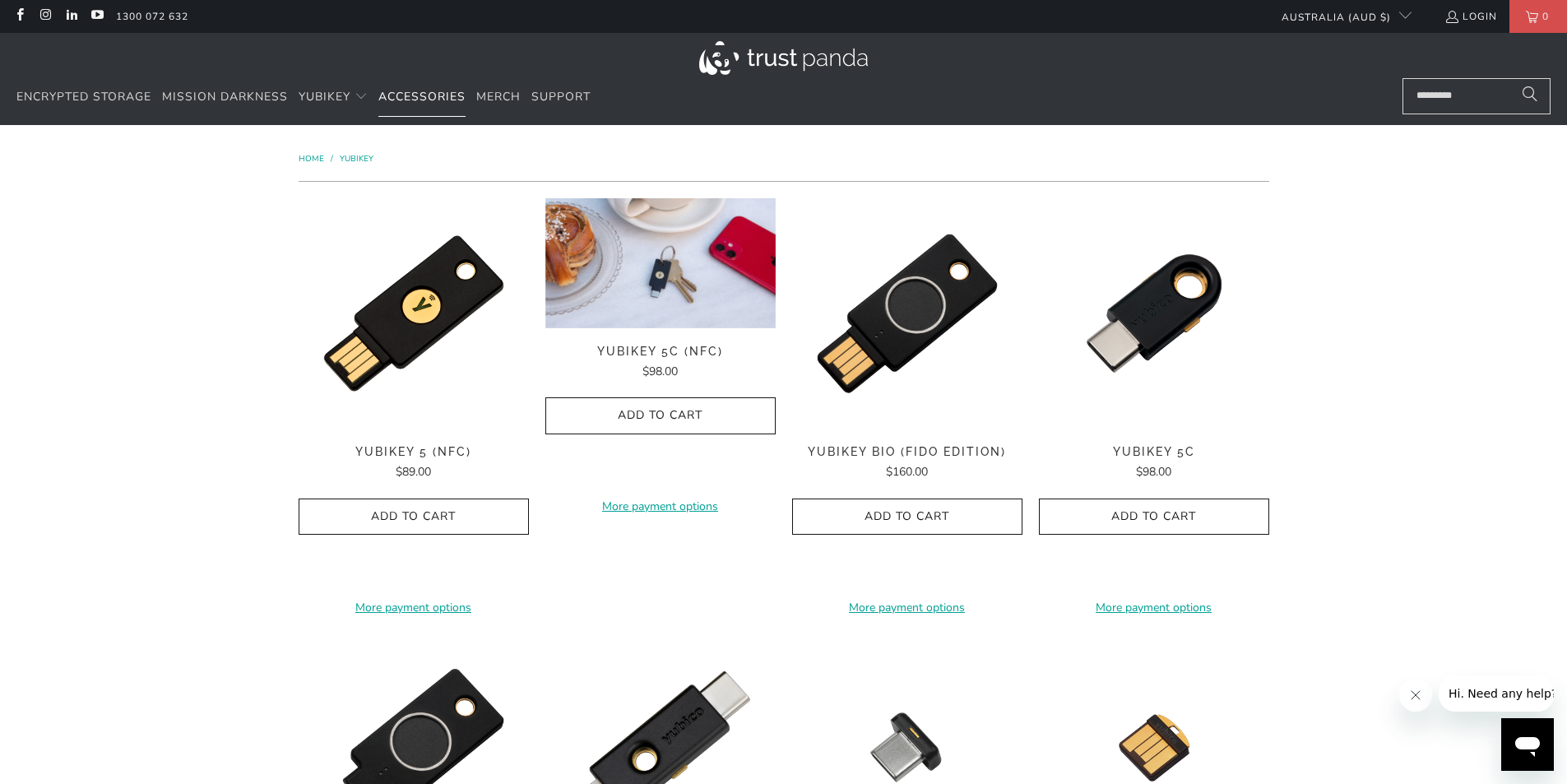
click at [423, 104] on link "Accessories" at bounding box center [422, 97] width 87 height 39
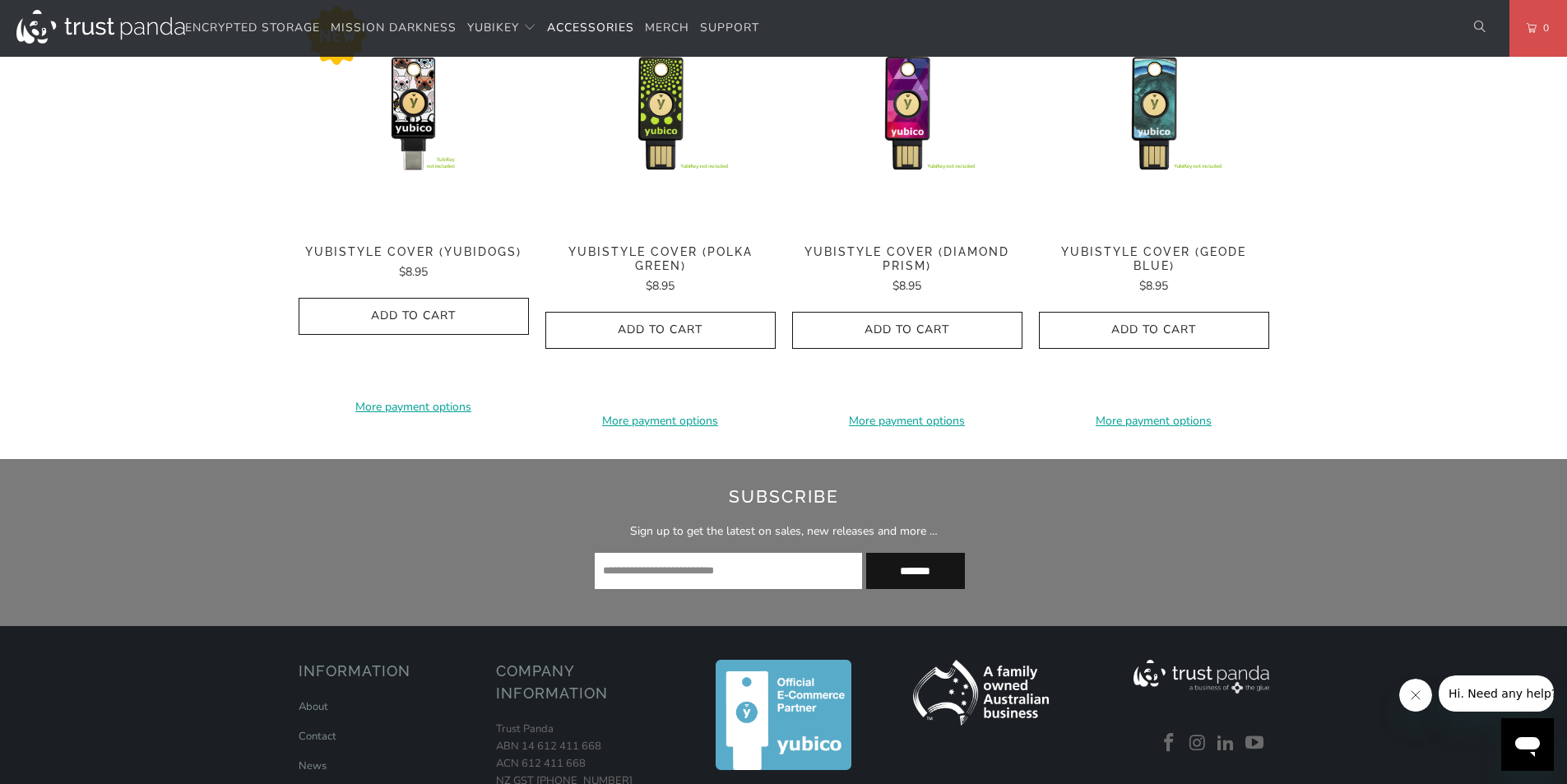
scroll to position [1098, 0]
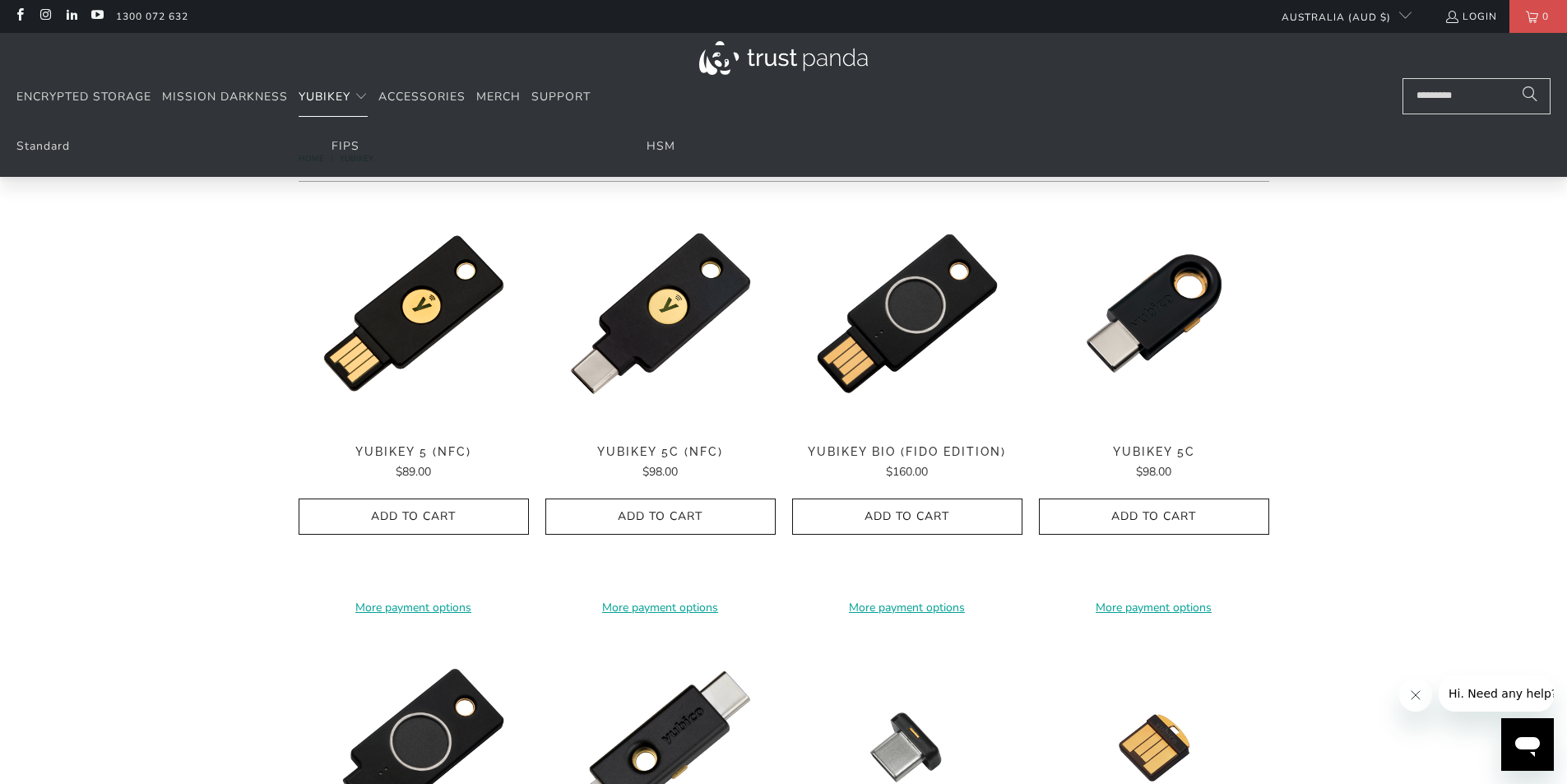
click at [328, 89] on span "YubiKey" at bounding box center [324, 97] width 52 height 16
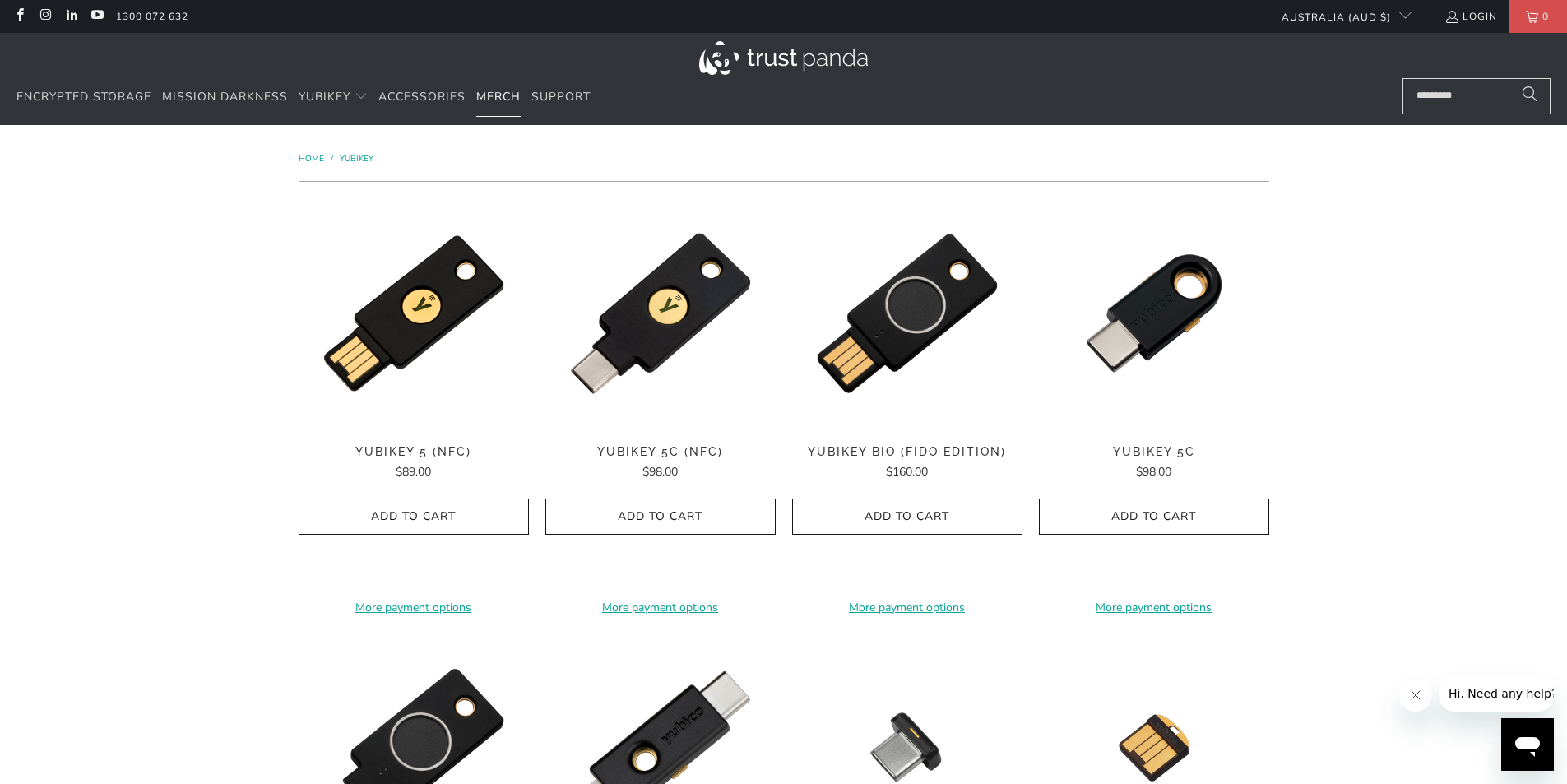
click at [499, 92] on span "Merch" at bounding box center [498, 97] width 44 height 16
click at [115, 94] on span "Encrypted Storage" at bounding box center [84, 97] width 135 height 16
